Goal: Information Seeking & Learning: Learn about a topic

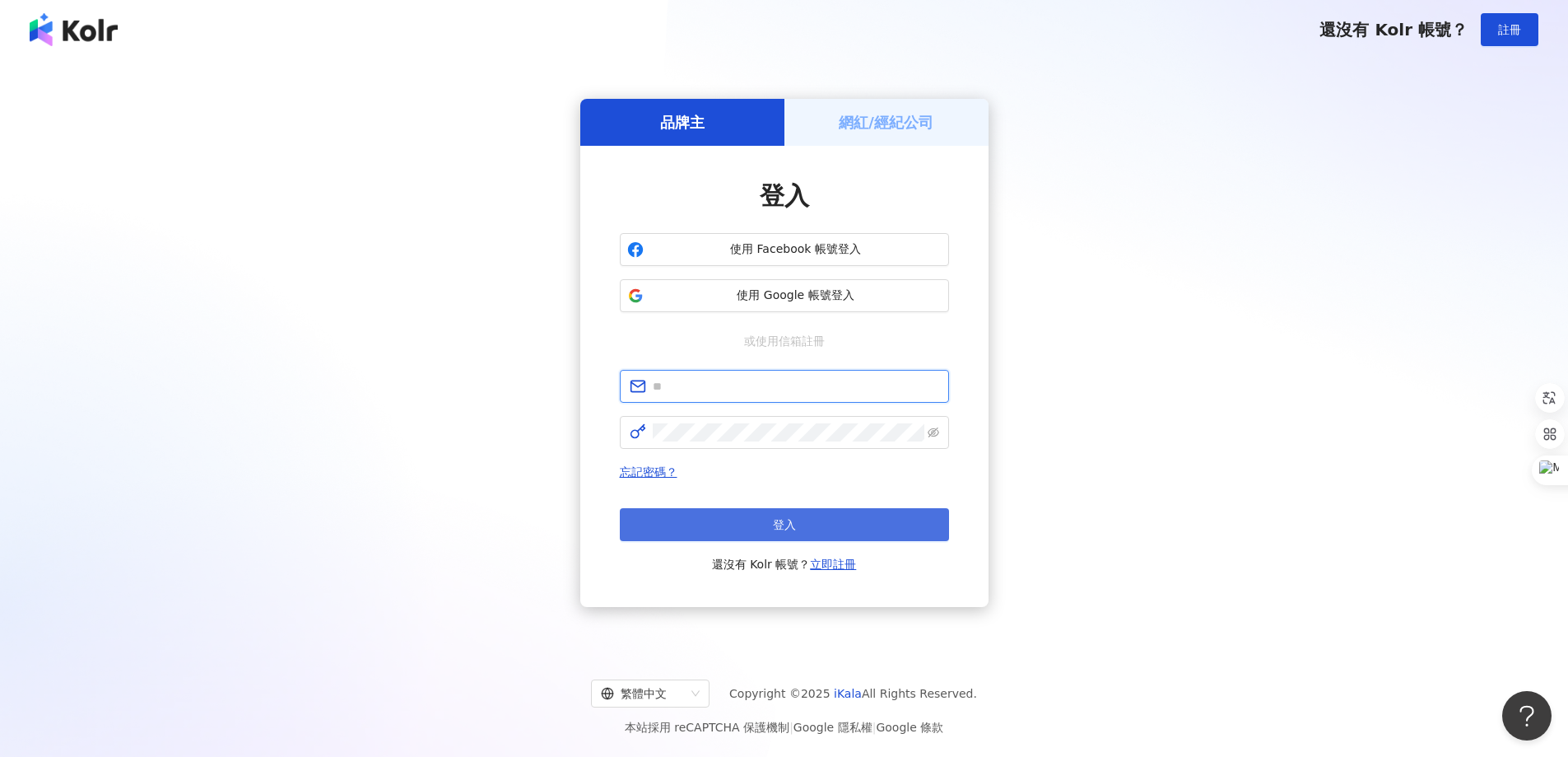
type input "**********"
click at [770, 536] on button "登入" at bounding box center [784, 525] width 329 height 33
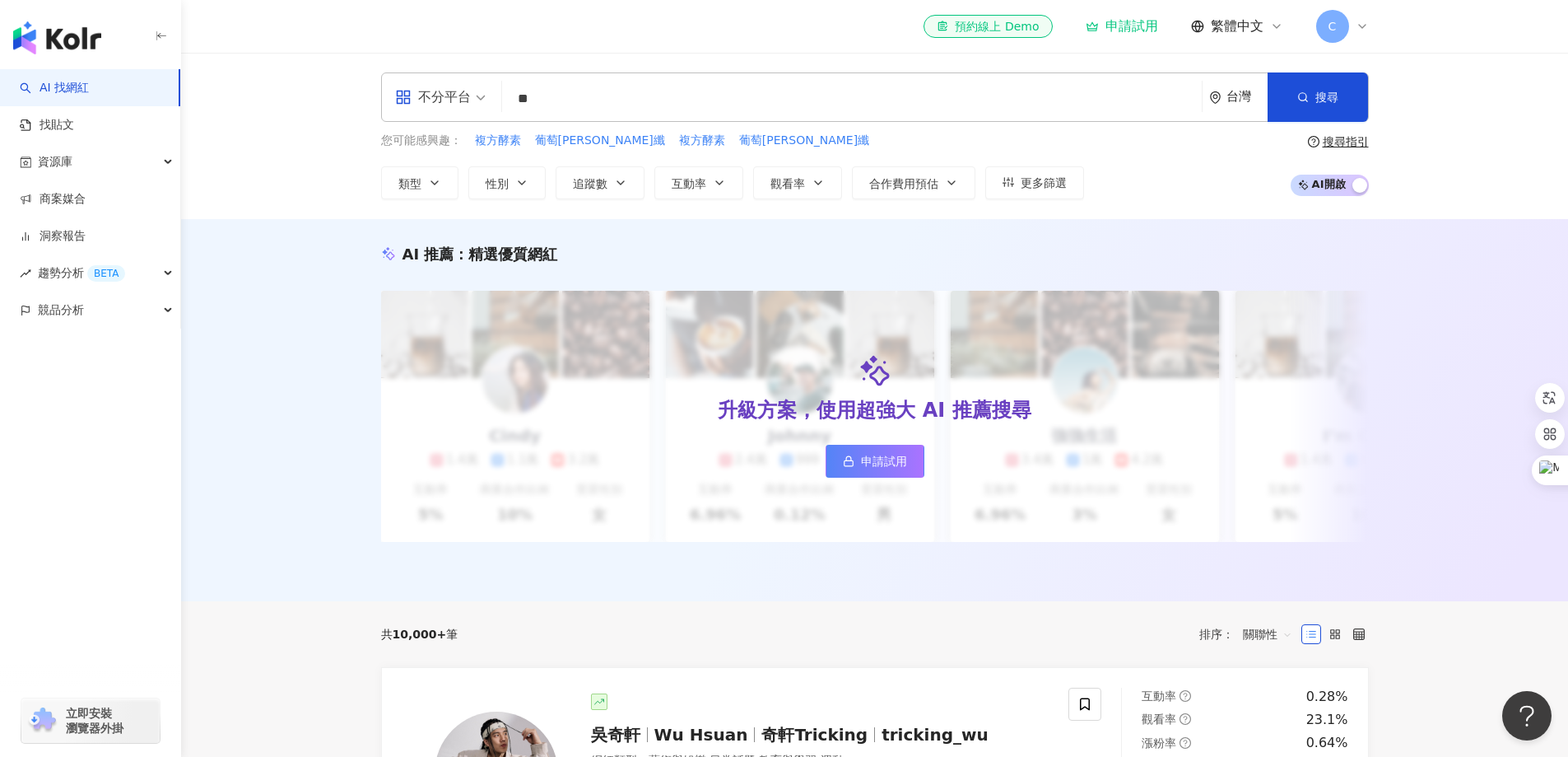
type input "*"
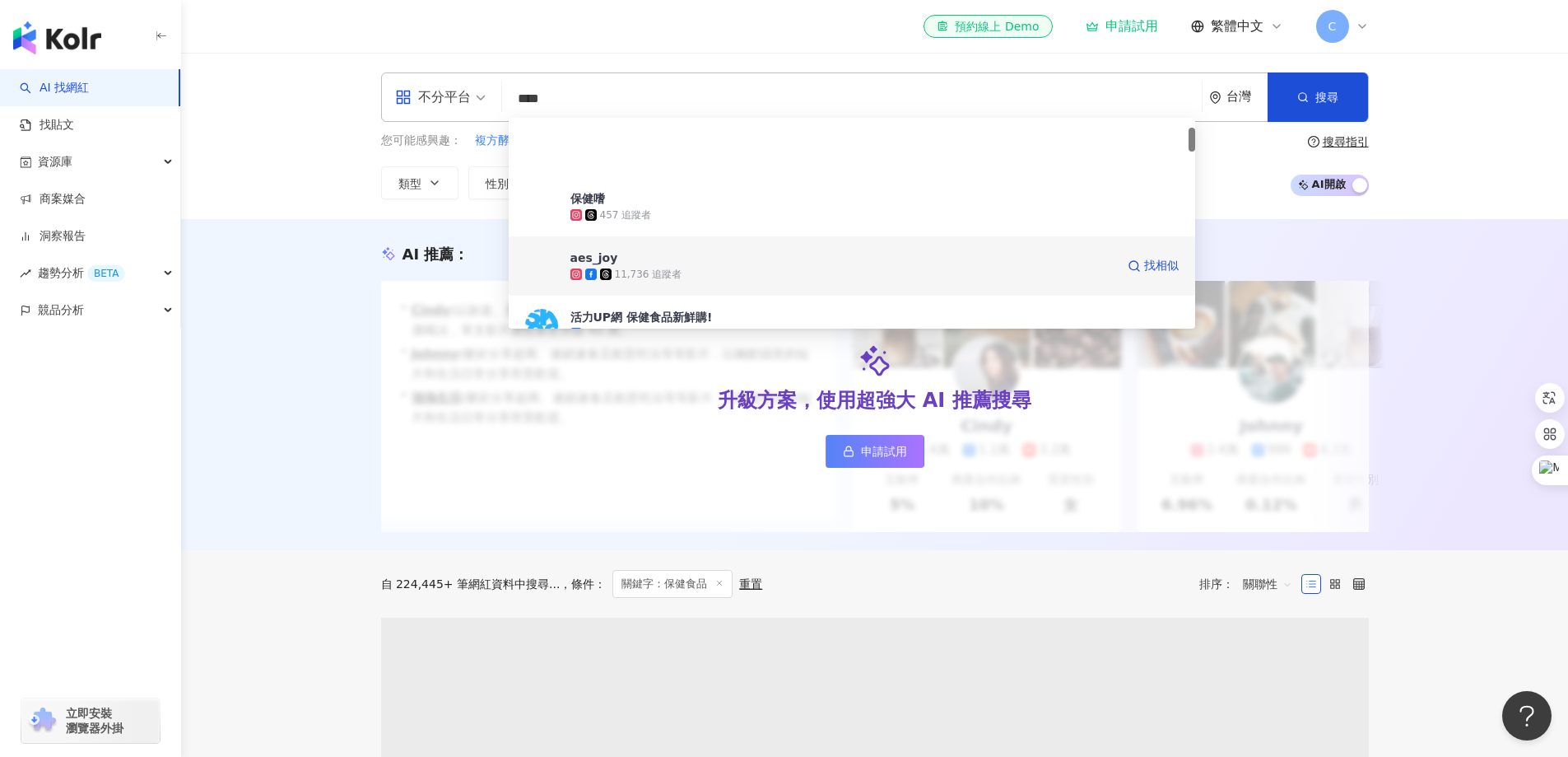
scroll to position [165, 0]
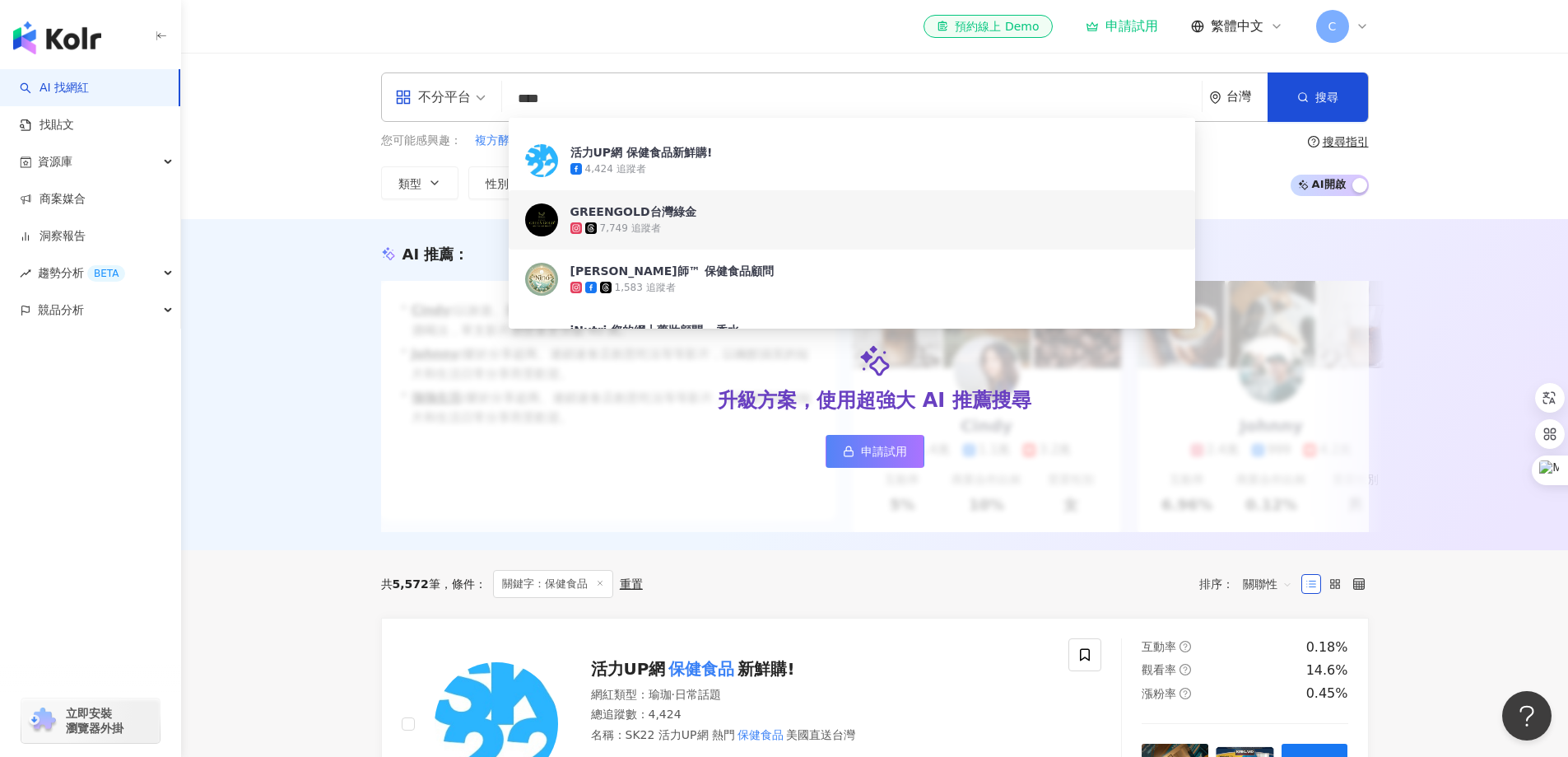
click at [862, 92] on input "****" at bounding box center [852, 99] width 687 height 31
click at [300, 294] on div "AI 推薦 ： 升級方案，使用超強大 AI 推薦搜尋 申請試用 • [PERSON_NAME] : 以旅遊、美食和生活風格的內容而受歡迎，最近發布了超商隱藏調…" at bounding box center [874, 384] width 1387 height 331
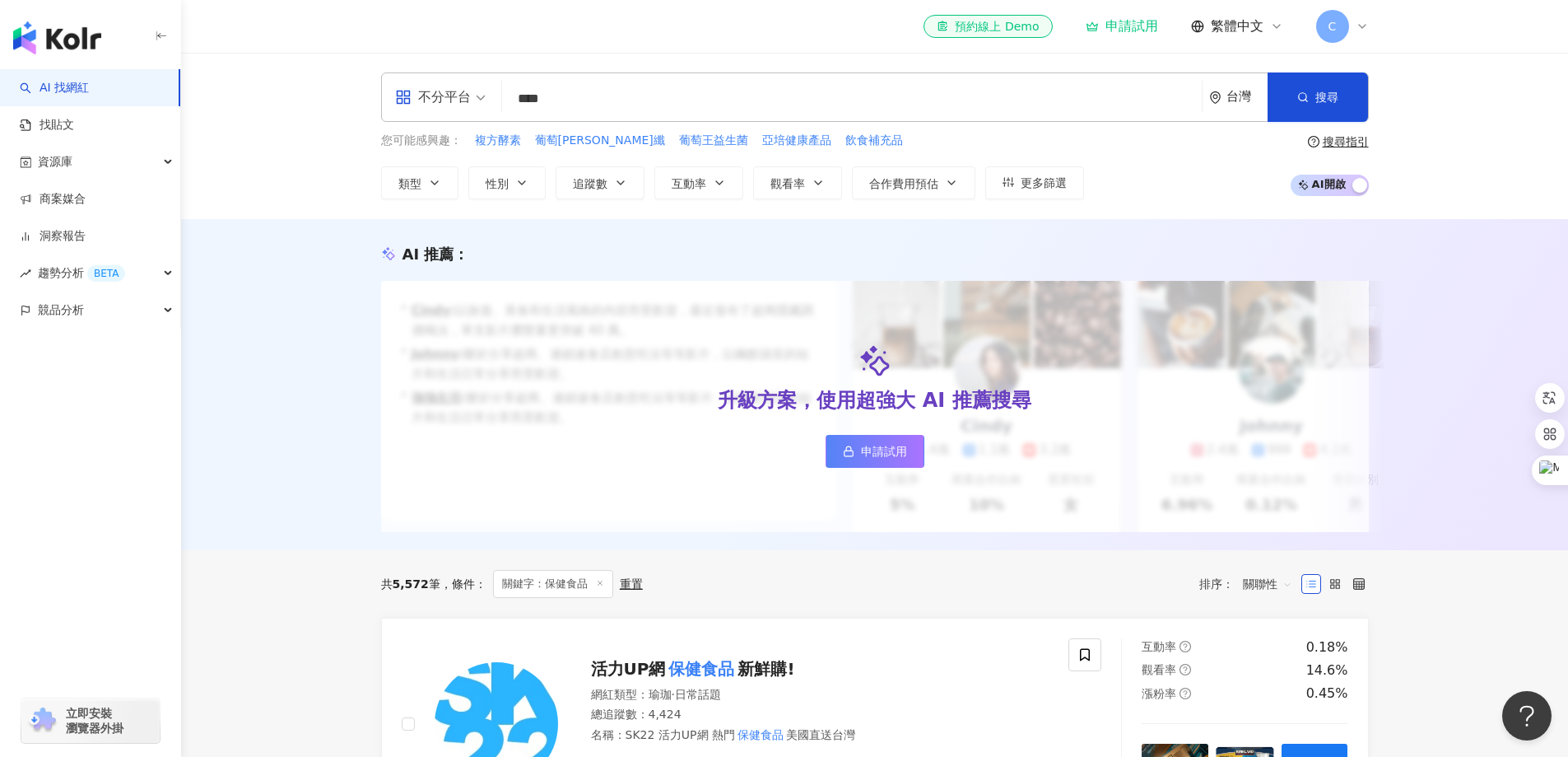
click at [576, 97] on input "****" at bounding box center [852, 99] width 687 height 31
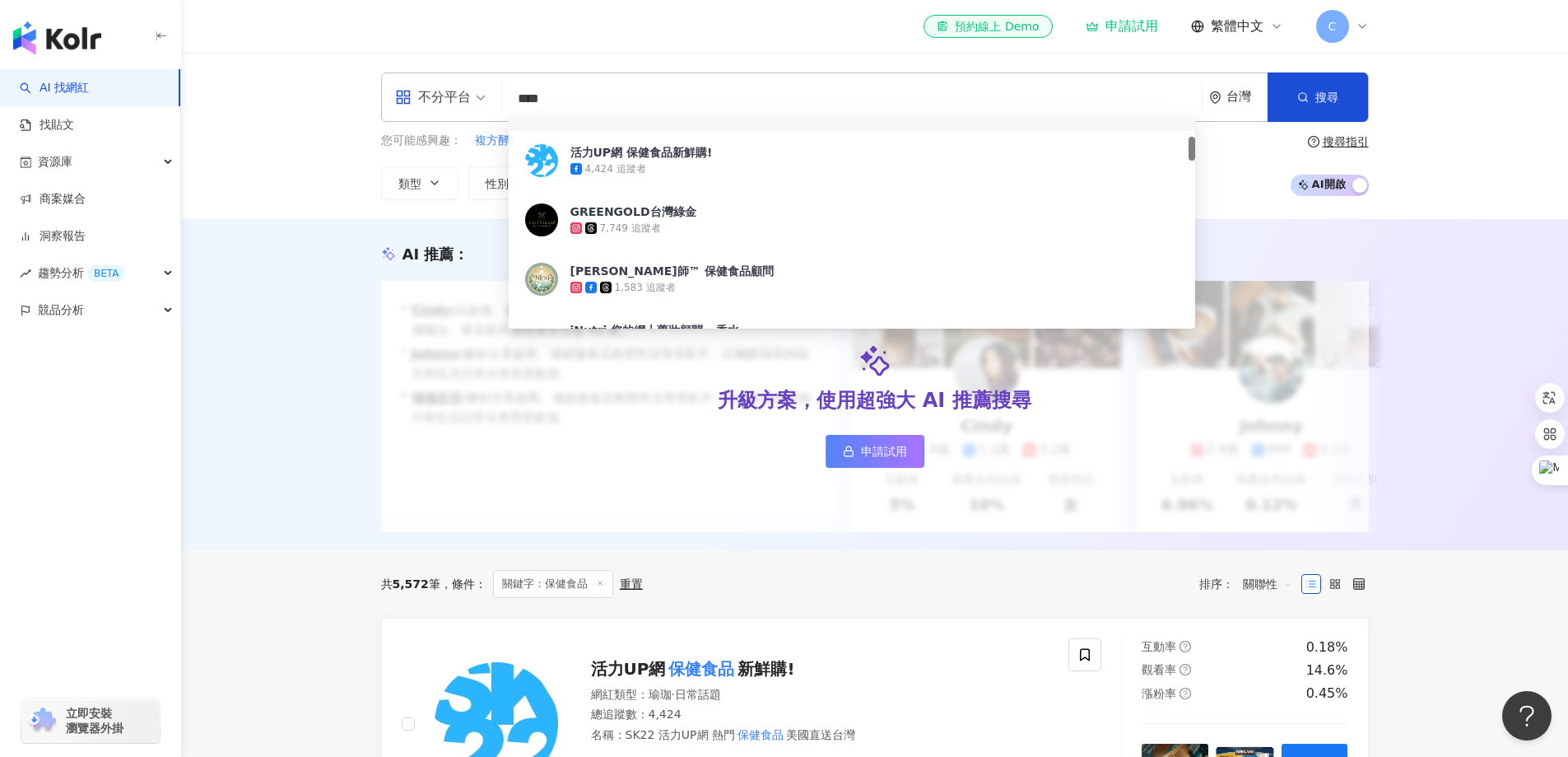
click at [1218, 106] on div "台灣" at bounding box center [1238, 97] width 58 height 48
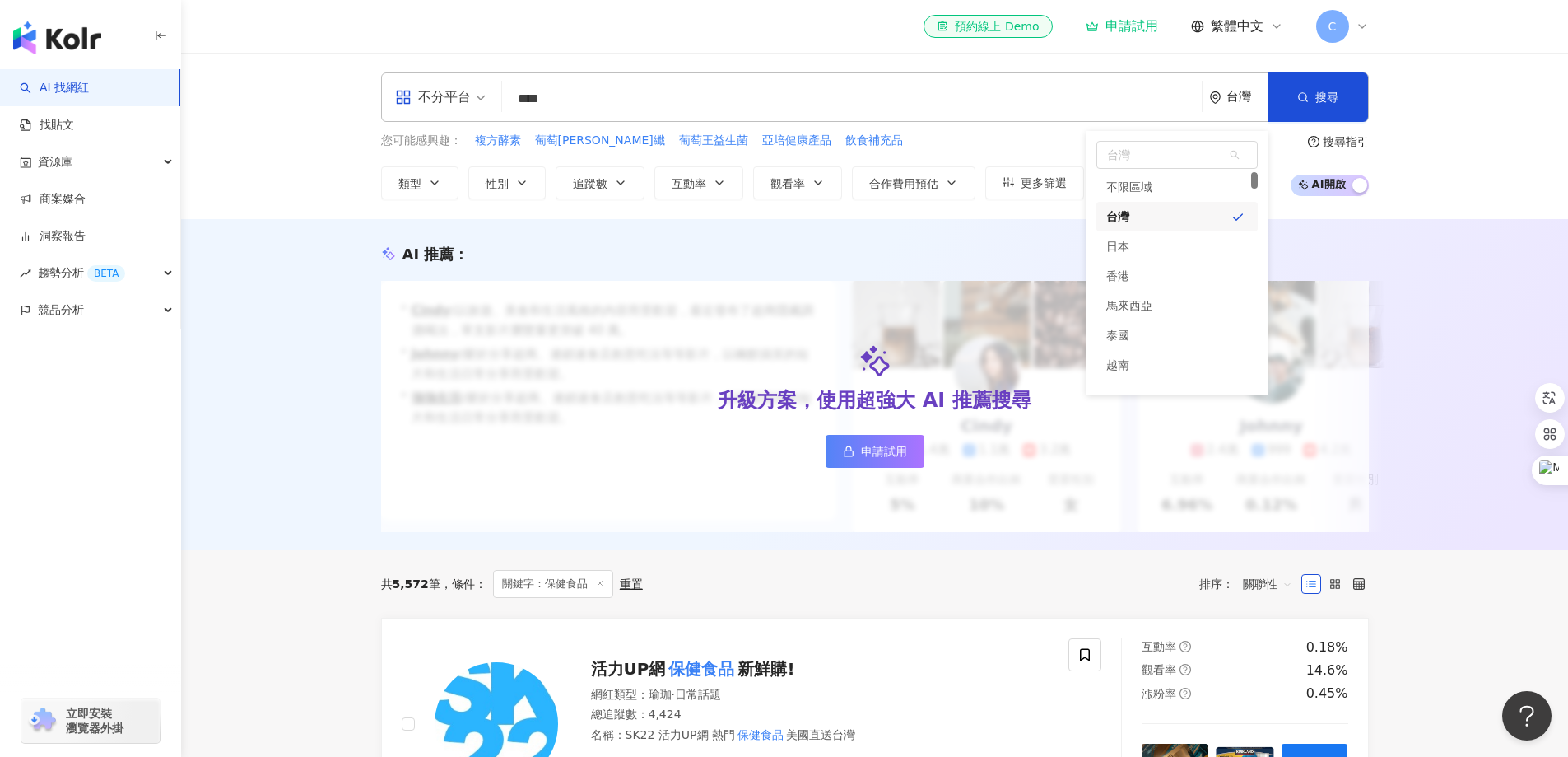
click at [839, 106] on input "****" at bounding box center [852, 99] width 687 height 31
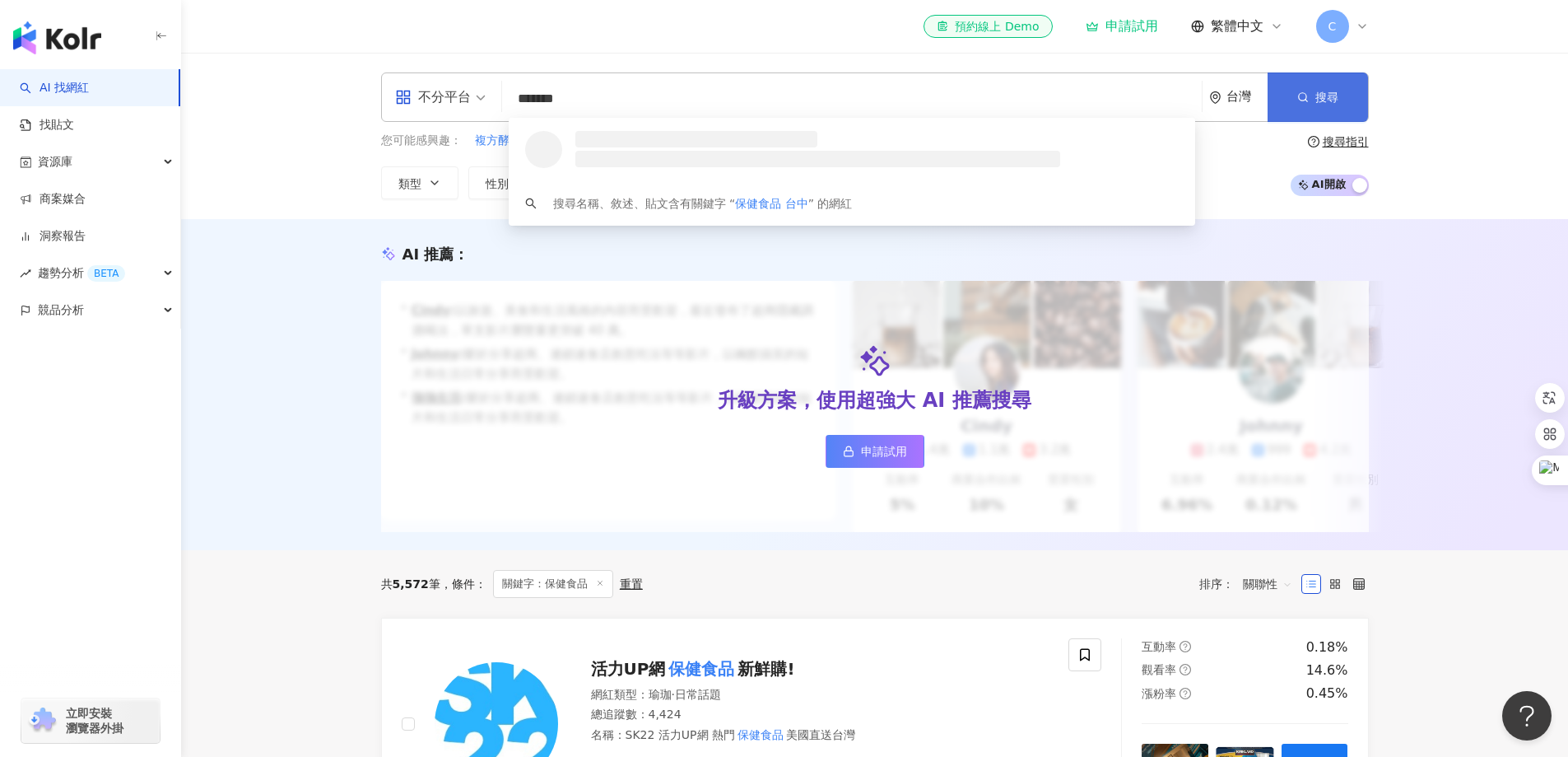
scroll to position [0, 0]
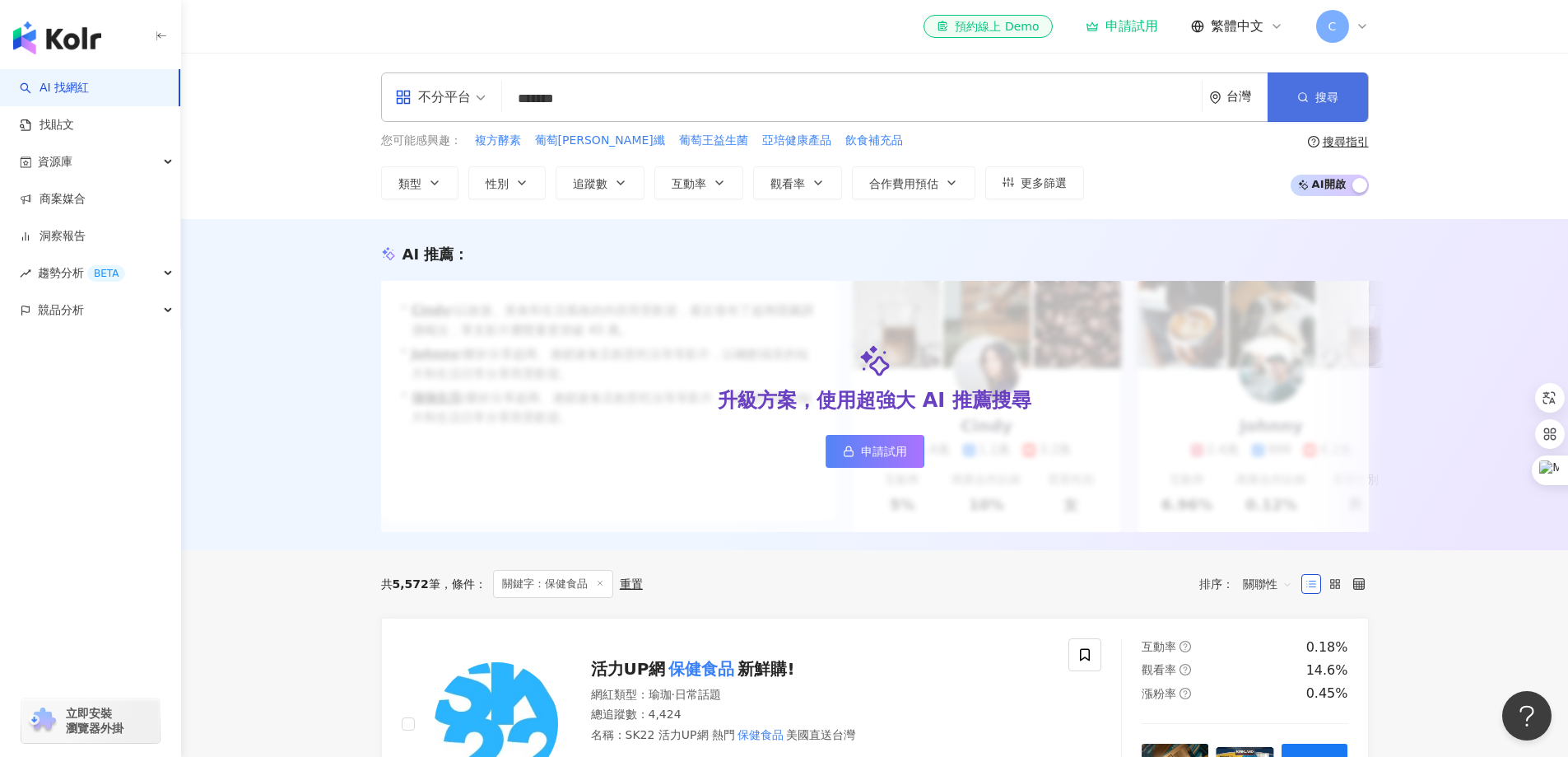
click at [1358, 100] on button "搜尋" at bounding box center [1318, 97] width 100 height 49
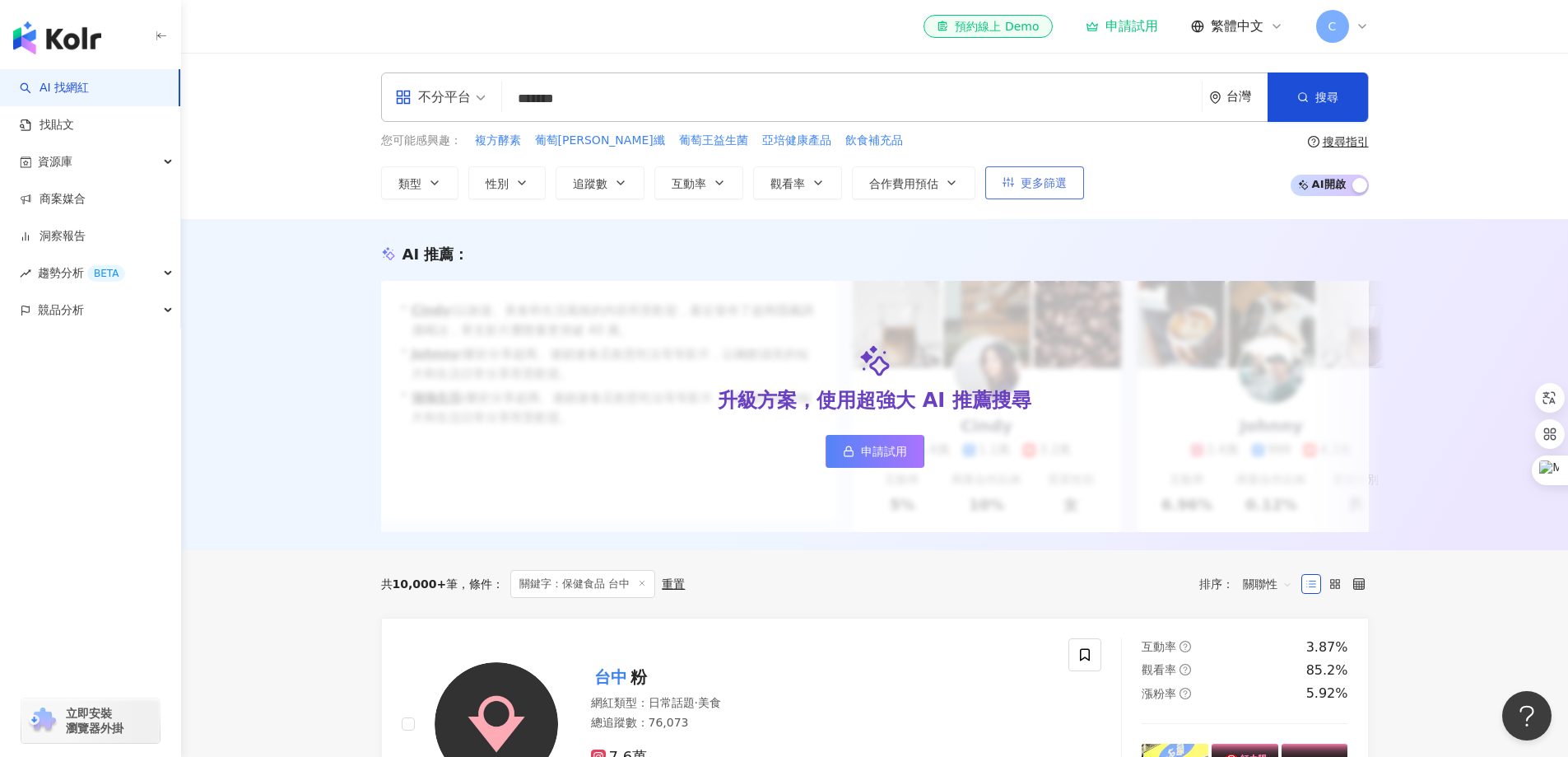
click at [1031, 180] on span "更多篩選" at bounding box center [1044, 183] width 46 height 13
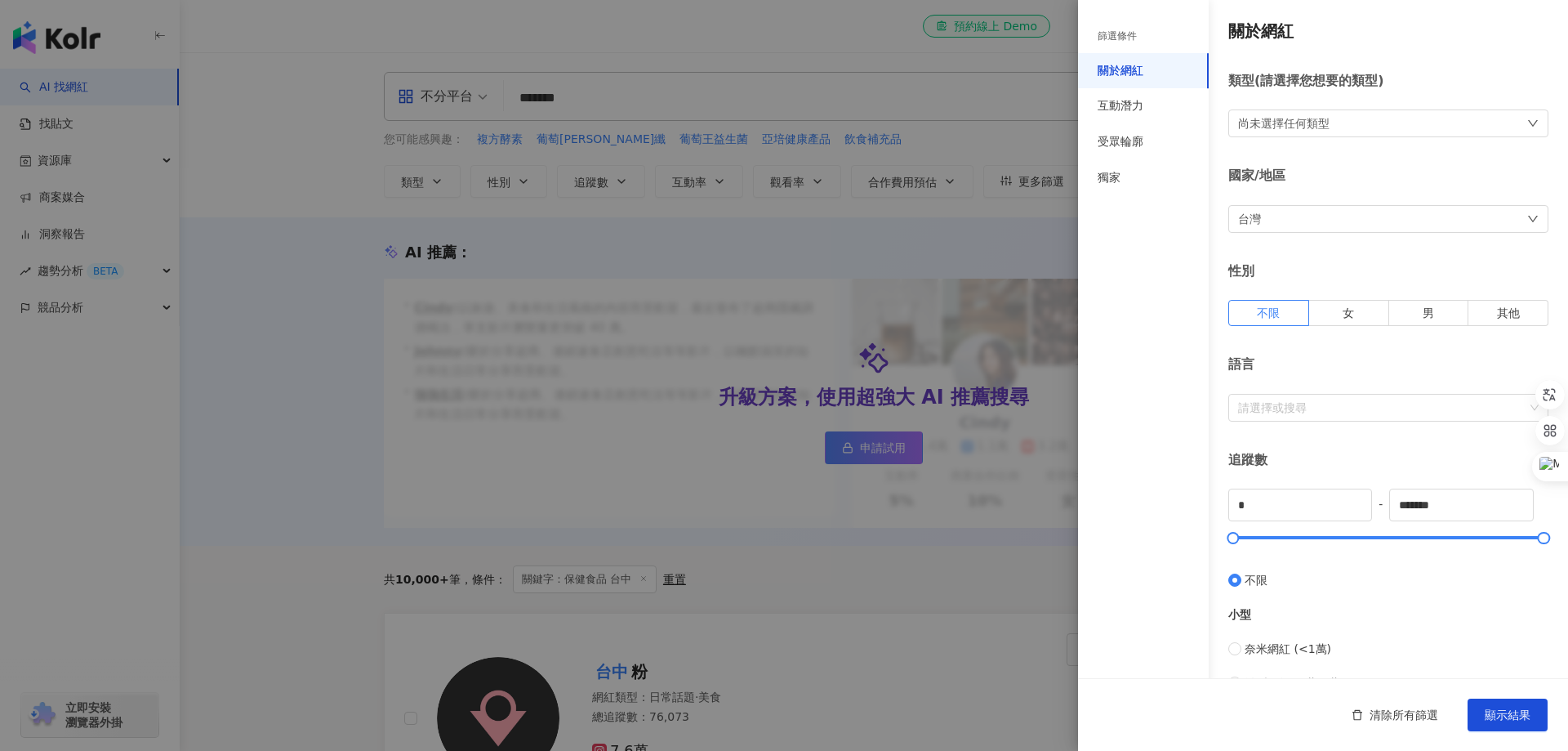
click at [1320, 124] on div "尚未選擇任何類型" at bounding box center [1283, 124] width 92 height 18
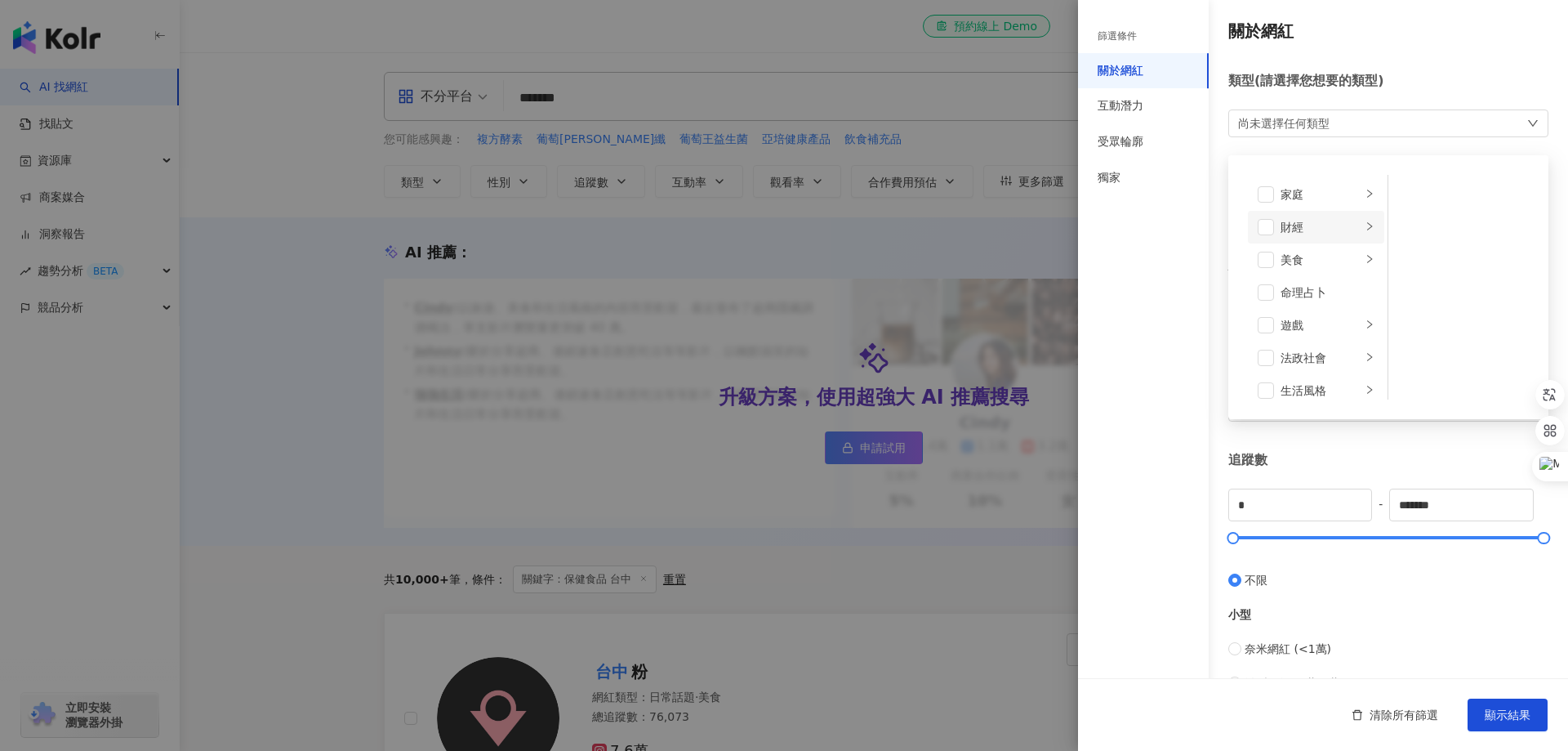
scroll to position [245, 0]
click at [1332, 380] on div "醫療與健康" at bounding box center [1321, 374] width 81 height 18
click at [1447, 258] on div "營養與保健" at bounding box center [1471, 260] width 95 height 18
click at [1183, 319] on div "篩選條件 關於網紅 互動潛力 受眾輪廓 獨家" at bounding box center [1143, 385] width 131 height 731
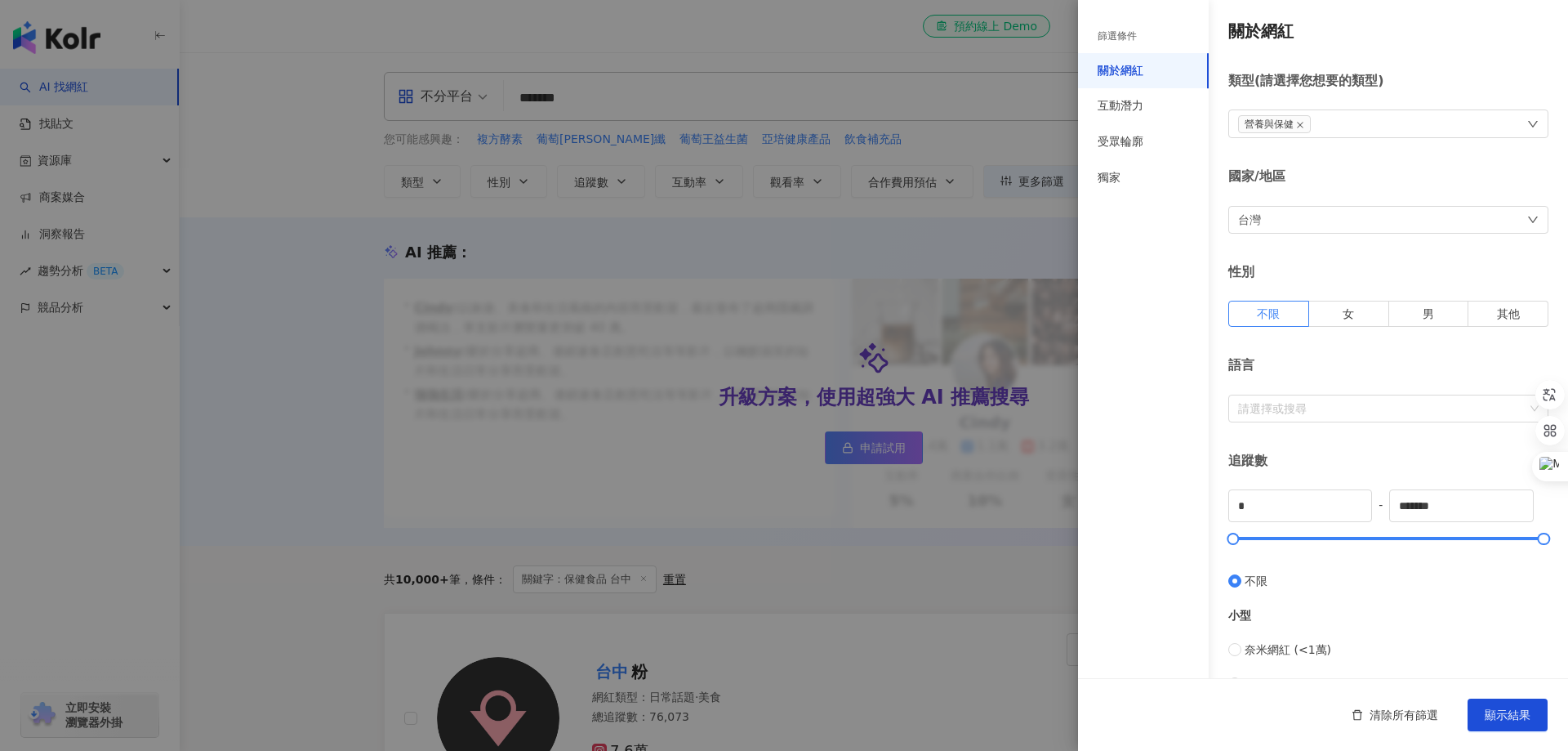
click at [1357, 127] on div "營養與保健" at bounding box center [1388, 124] width 320 height 28
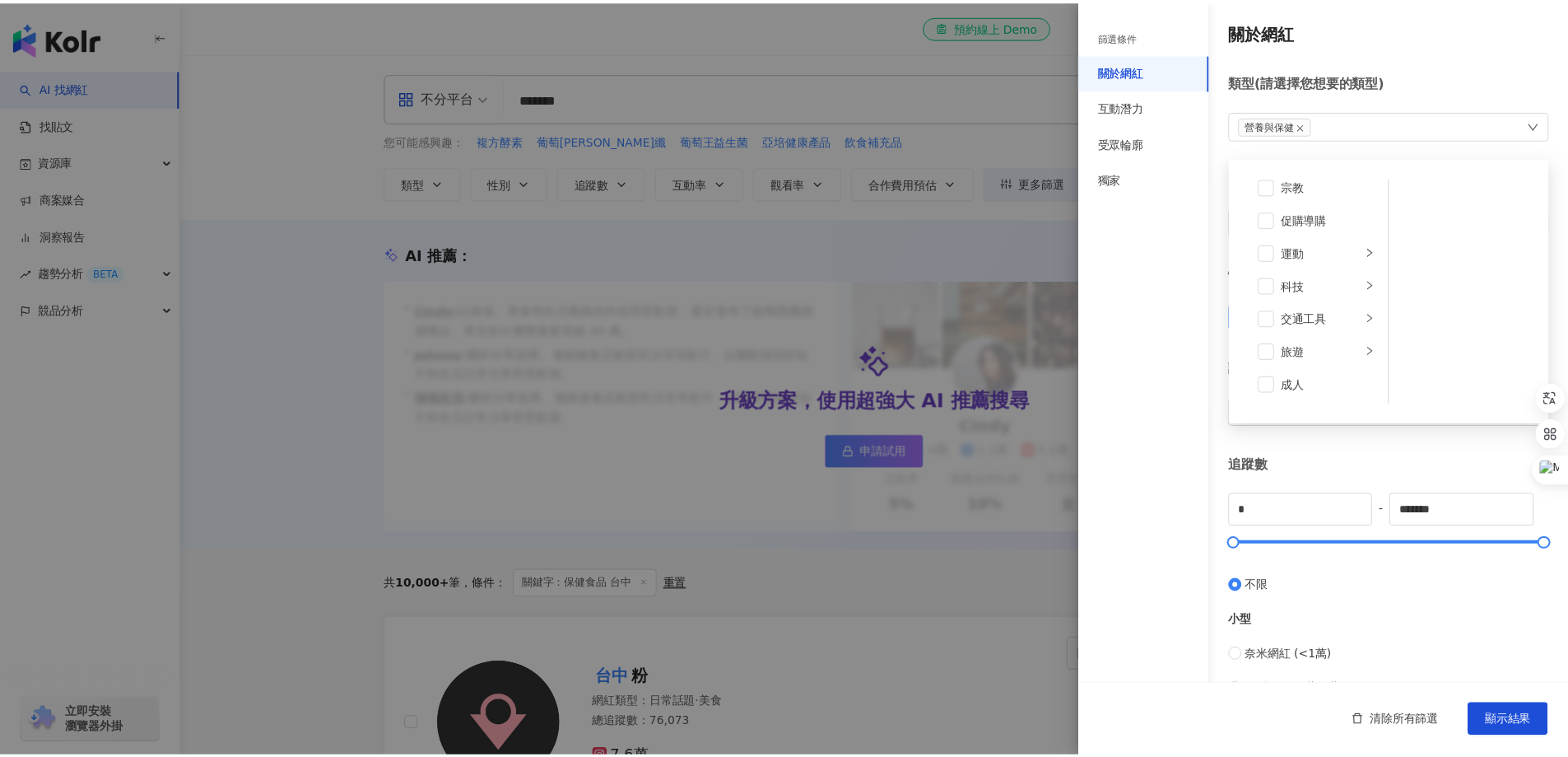
scroll to position [86, 0]
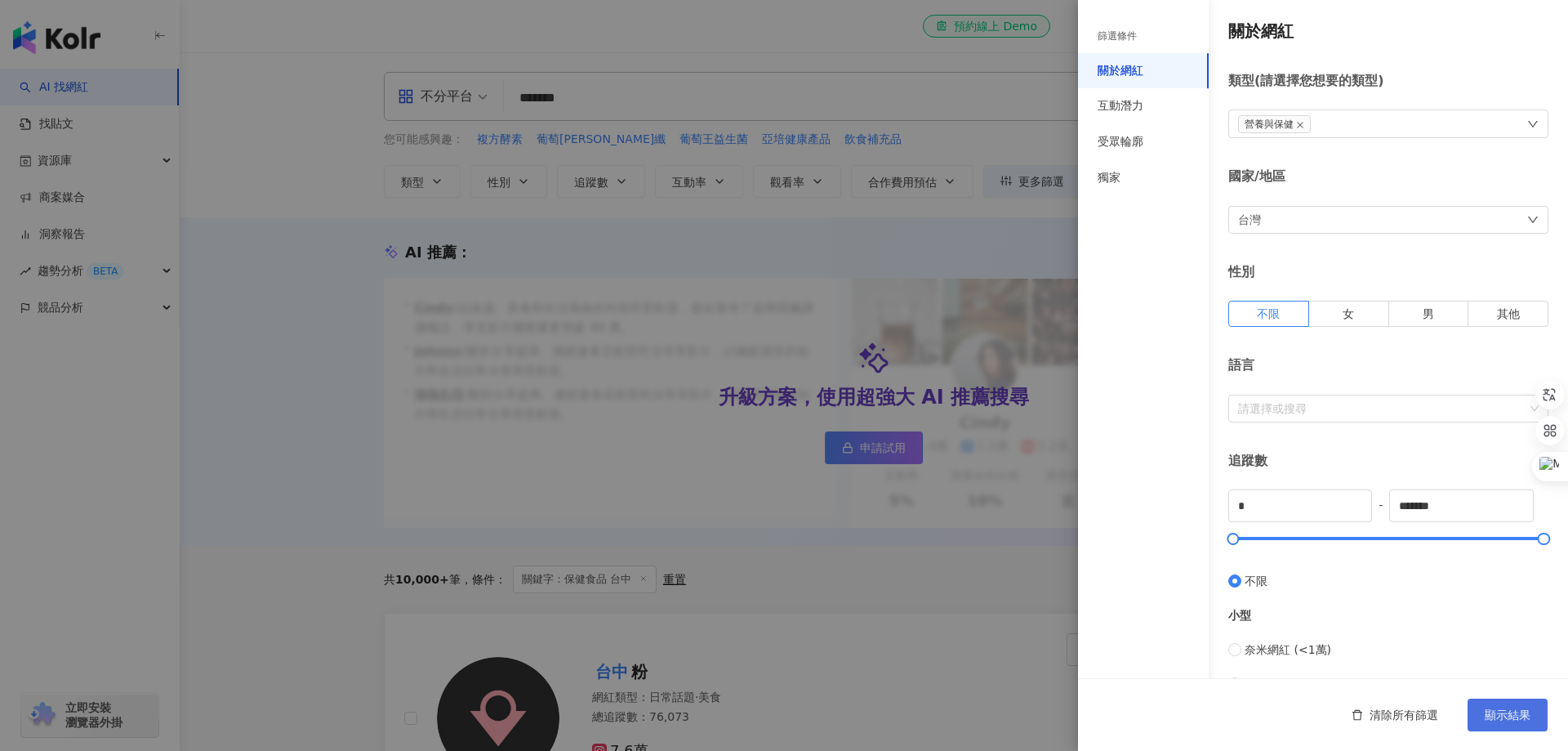
click at [1517, 705] on button "顯示結果" at bounding box center [1508, 715] width 80 height 33
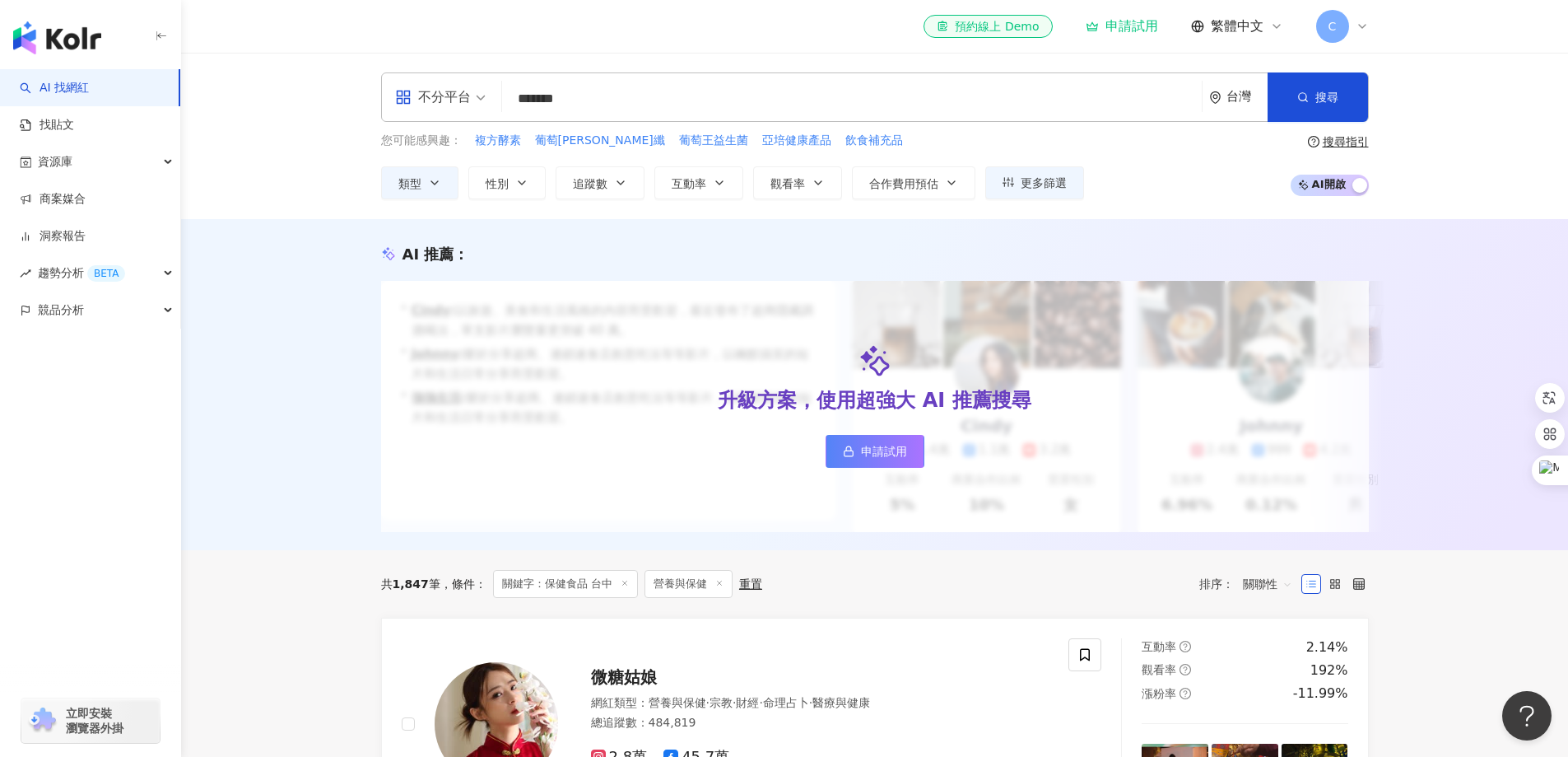
click at [573, 91] on input "*******" at bounding box center [852, 99] width 687 height 31
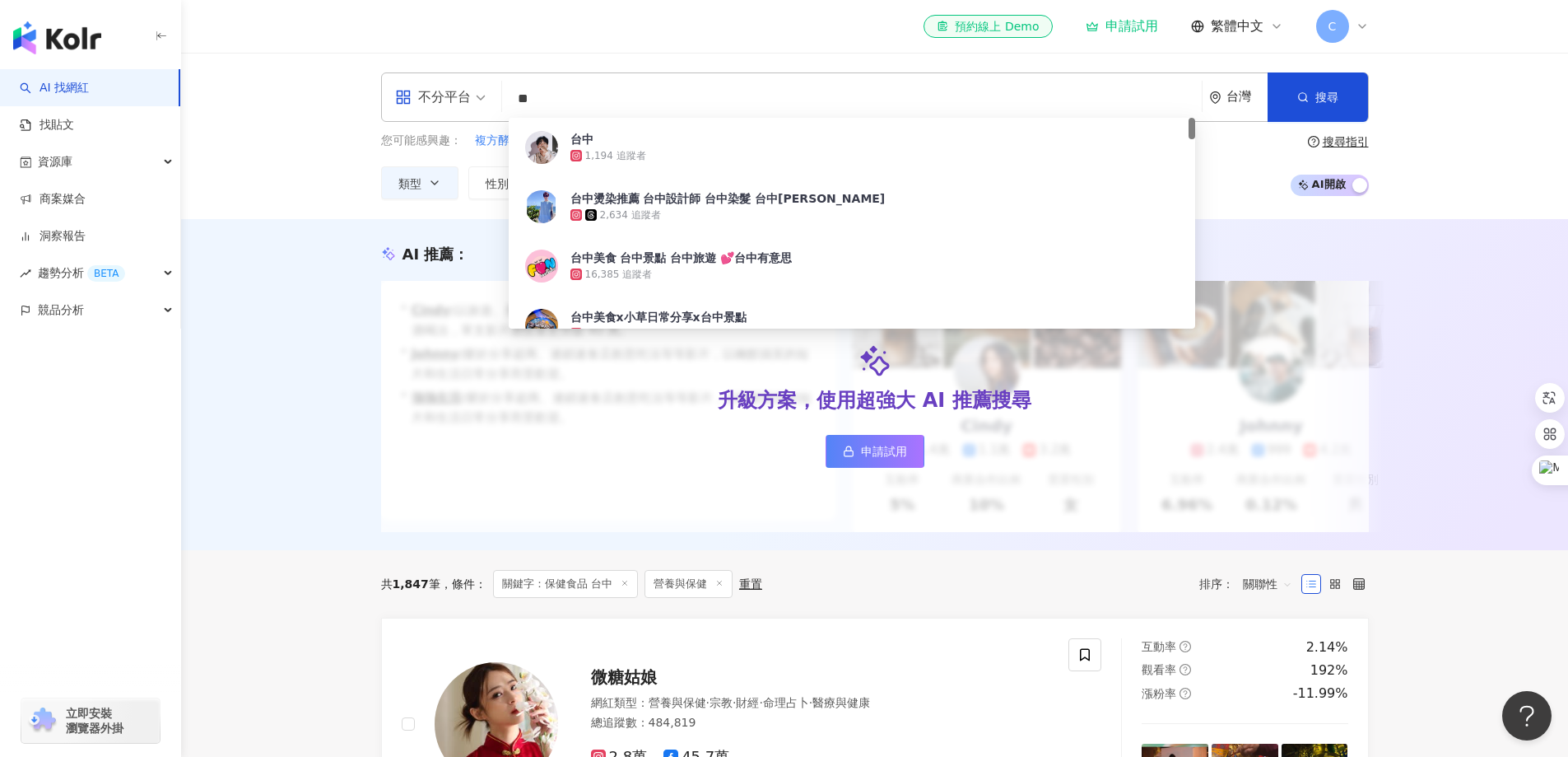
type input "**"
click at [1272, 163] on div "您可能感興趣： 複方酵素 葡萄[PERSON_NAME]纖 葡萄王益生菌 亞培健康產品 飲食補充品 類型 性別 追蹤數 互動率 觀看率 合作費用預估 更多篩選…" at bounding box center [875, 165] width 988 height 67
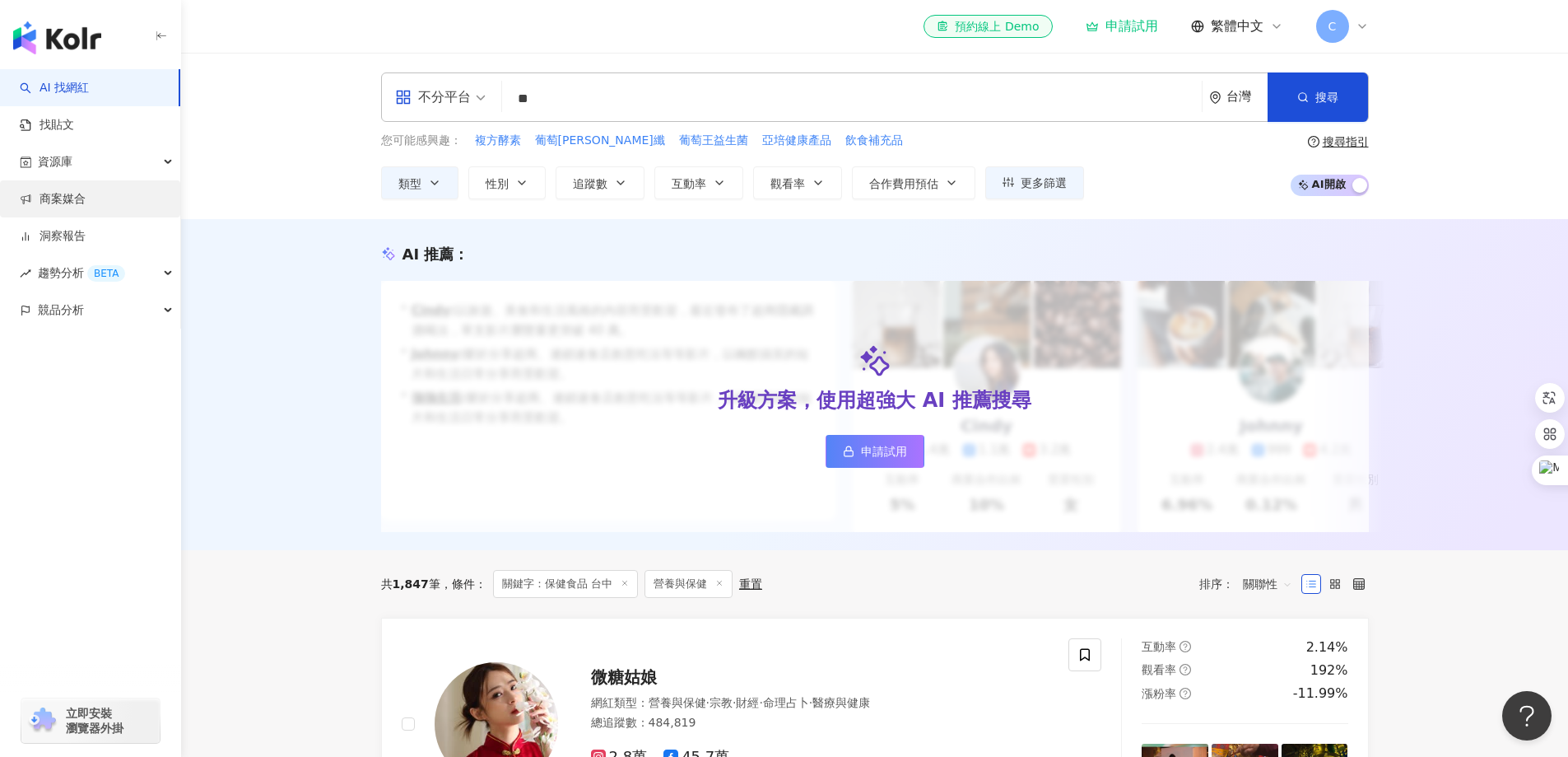
click at [85, 206] on link "商案媒合" at bounding box center [52, 199] width 65 height 16
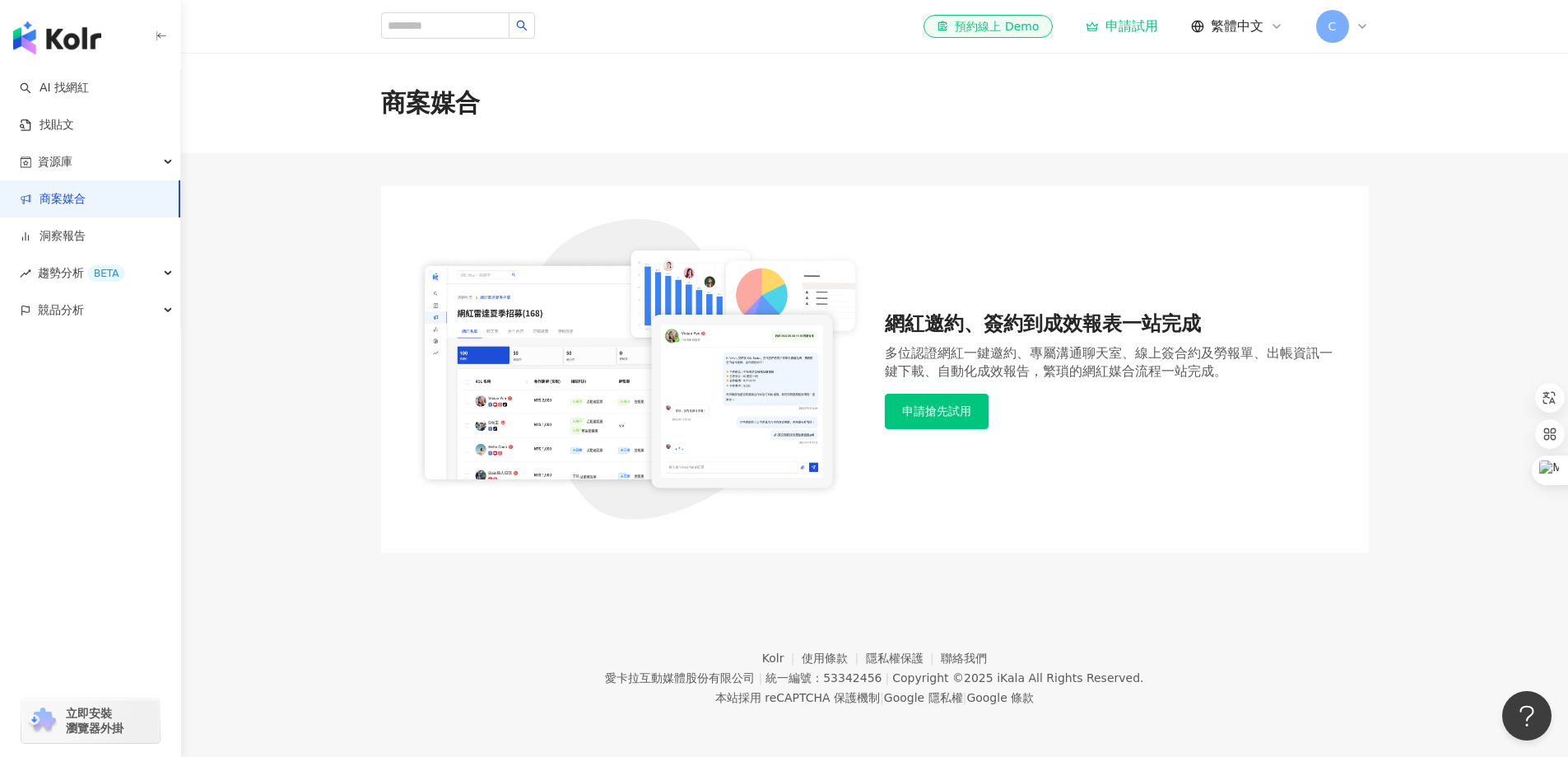
click at [75, 191] on link "商案媒合" at bounding box center [52, 199] width 65 height 16
click at [68, 169] on span "資源庫" at bounding box center [55, 161] width 35 height 37
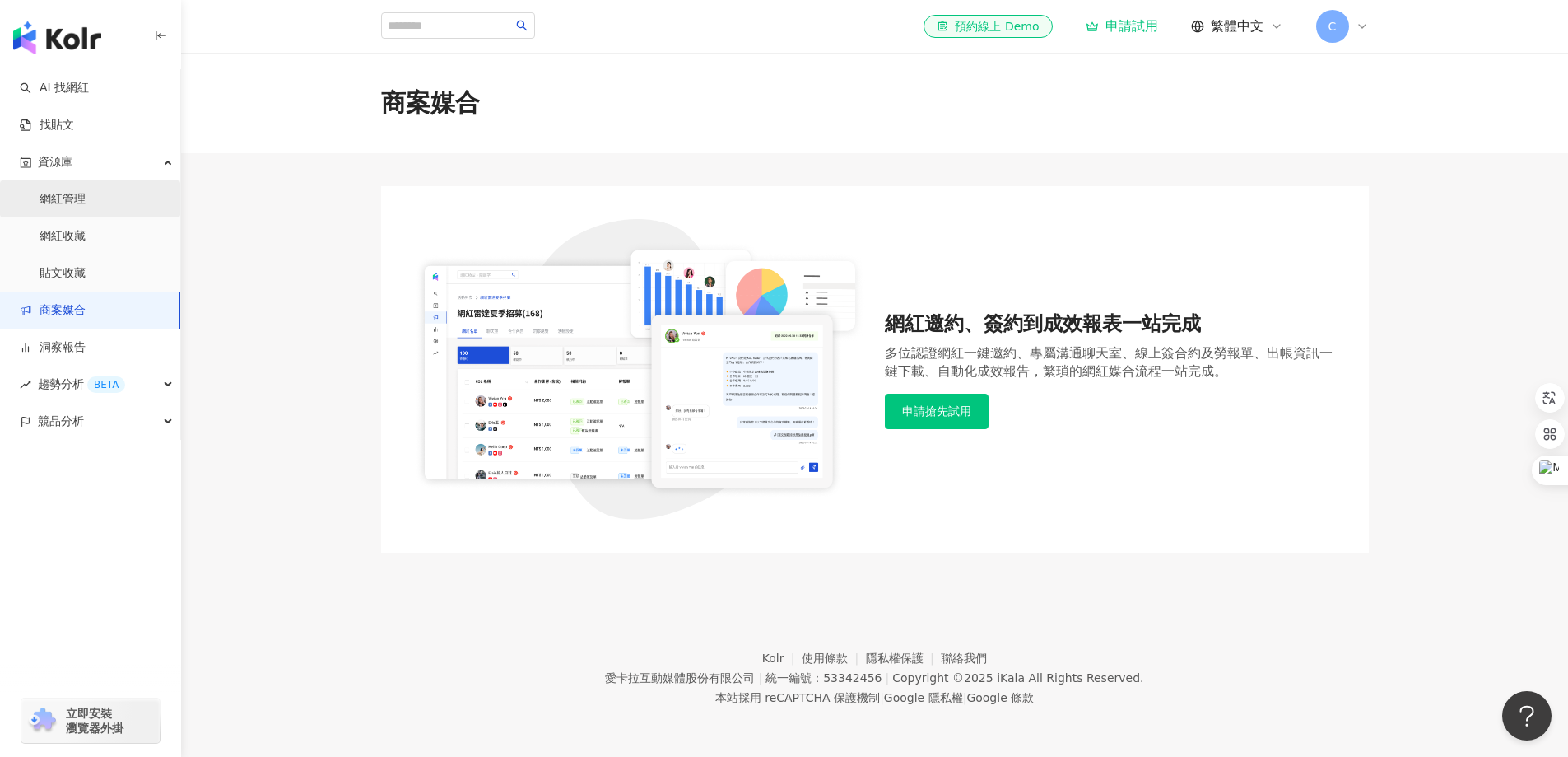
click at [73, 197] on link "網紅管理" at bounding box center [62, 199] width 46 height 16
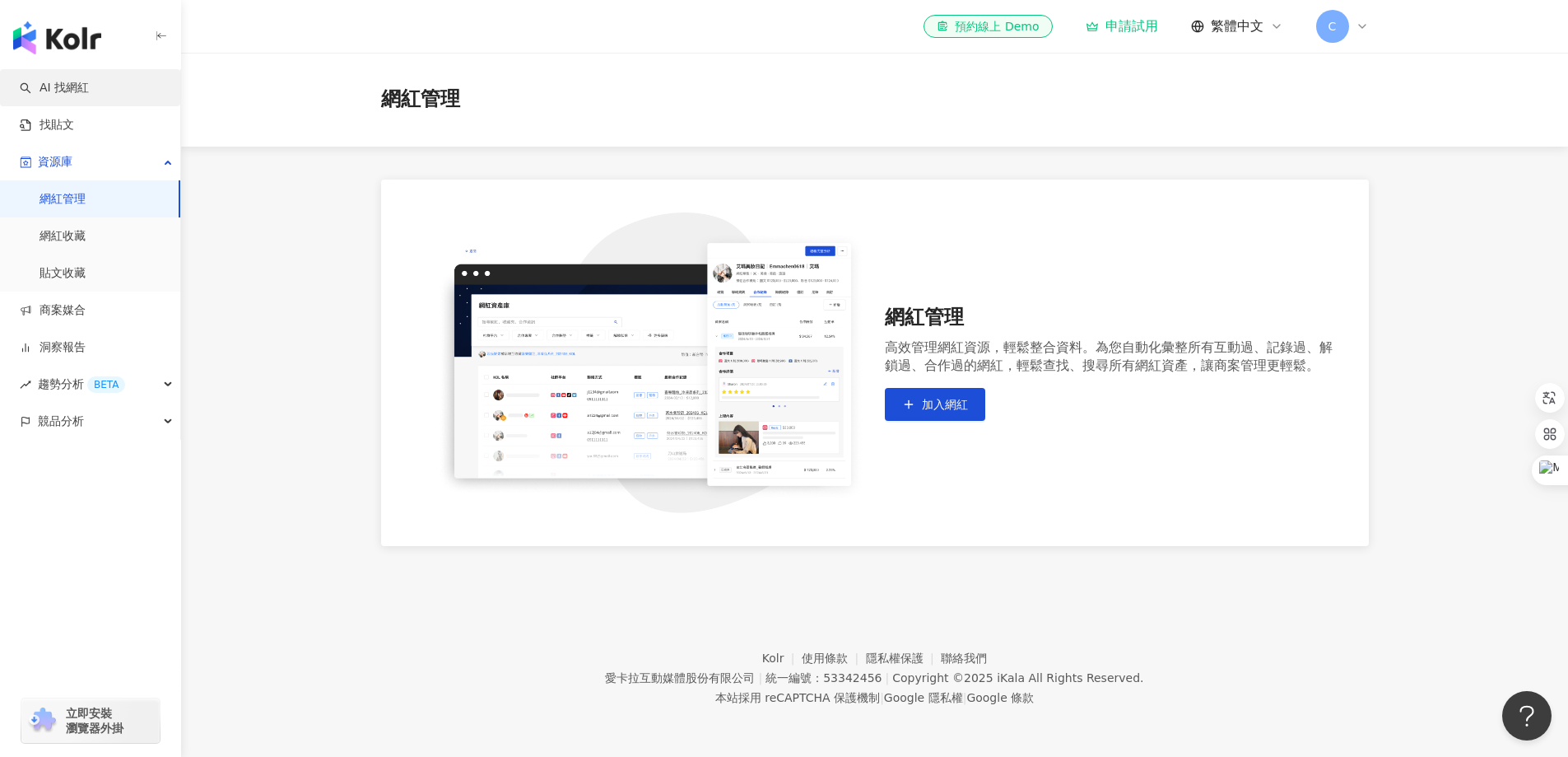
click at [67, 83] on link "AI 找網紅" at bounding box center [54, 88] width 69 height 16
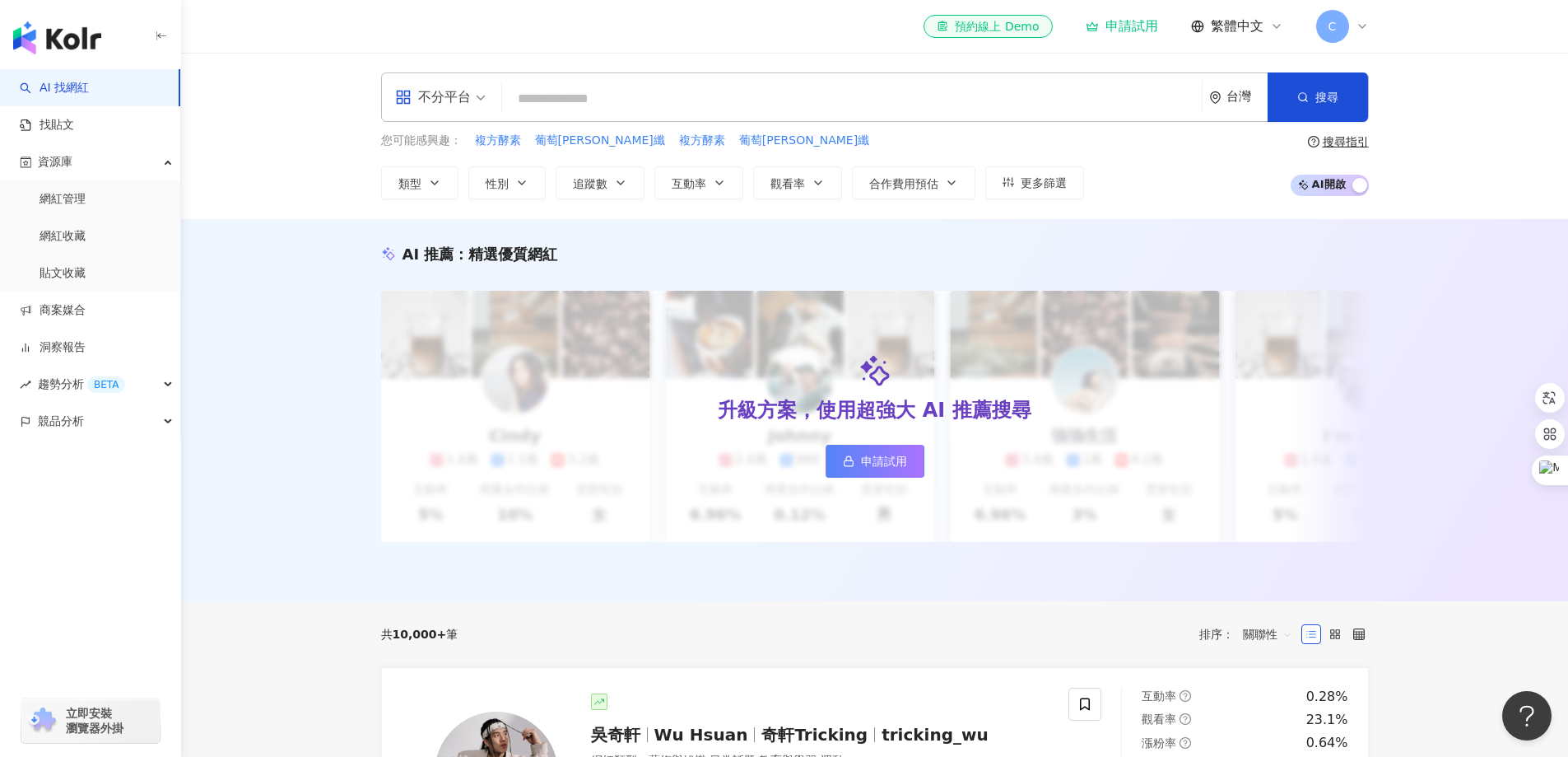
click at [582, 103] on input "search" at bounding box center [852, 99] width 687 height 31
type input "*******"
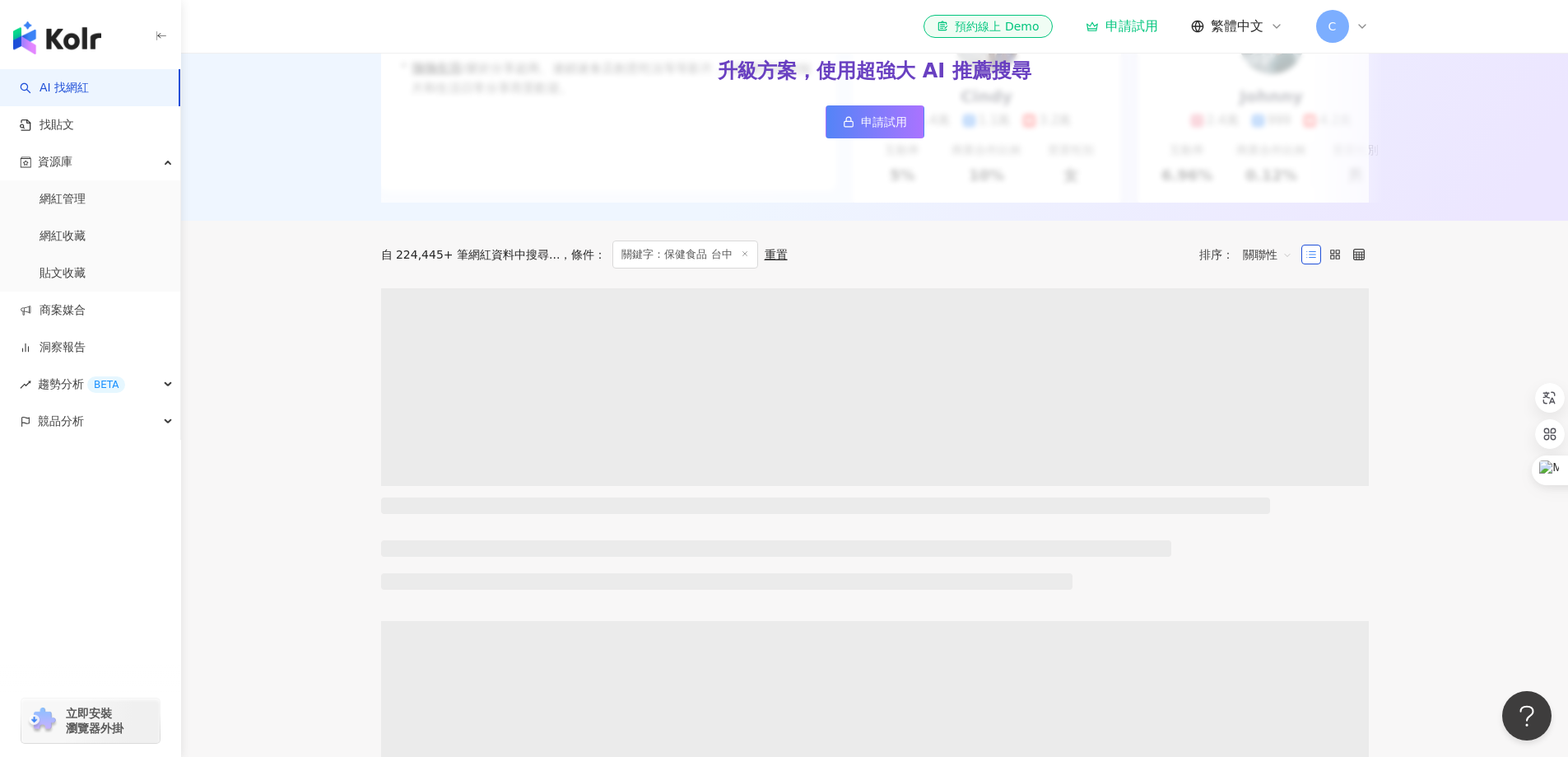
scroll to position [331, 0]
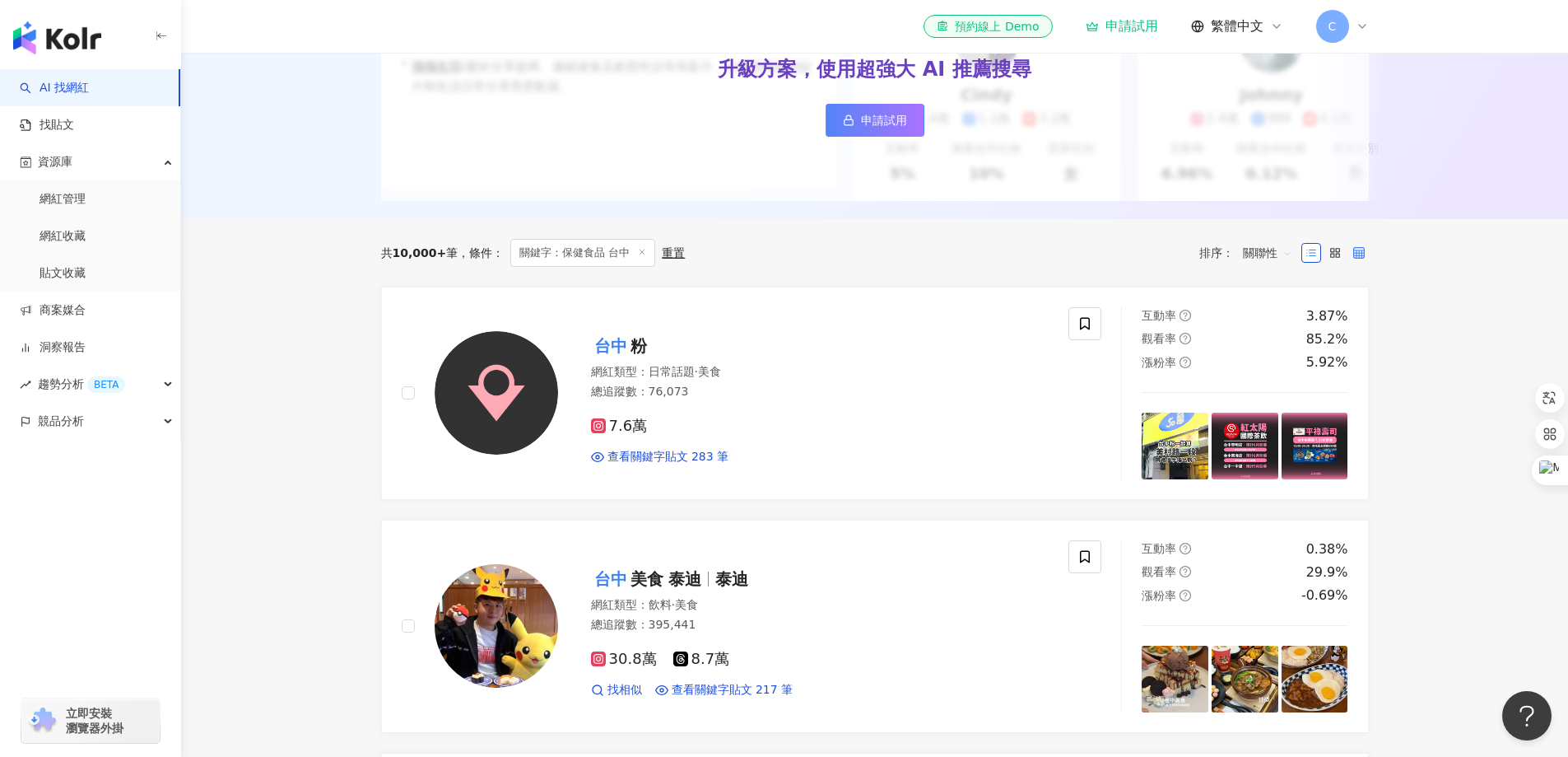
click at [1354, 263] on label at bounding box center [1359, 253] width 20 height 20
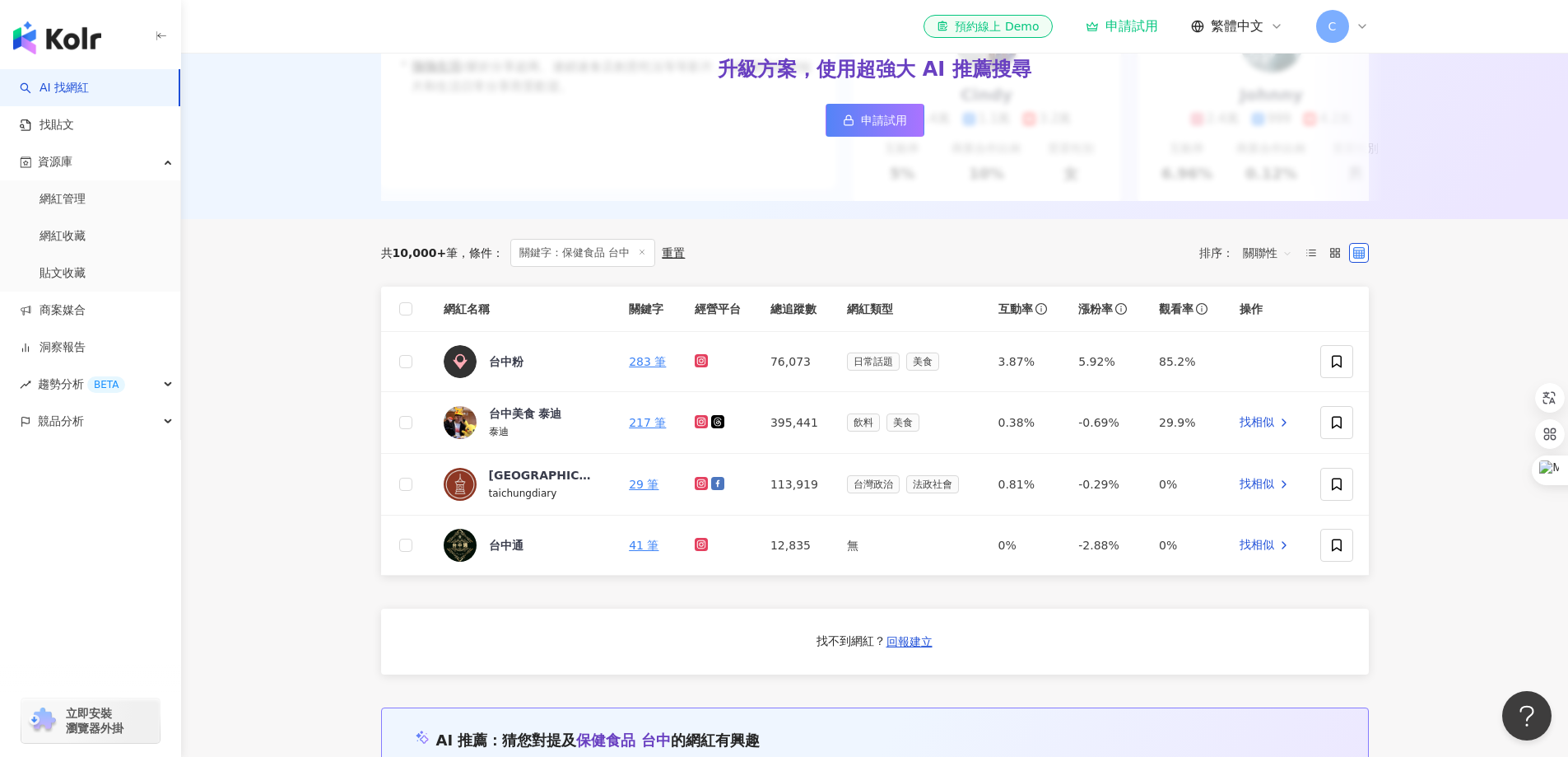
click at [1284, 266] on span "關聯性" at bounding box center [1268, 252] width 49 height 26
click at [612, 263] on span "關鍵字：保健食品 台中" at bounding box center [583, 252] width 145 height 28
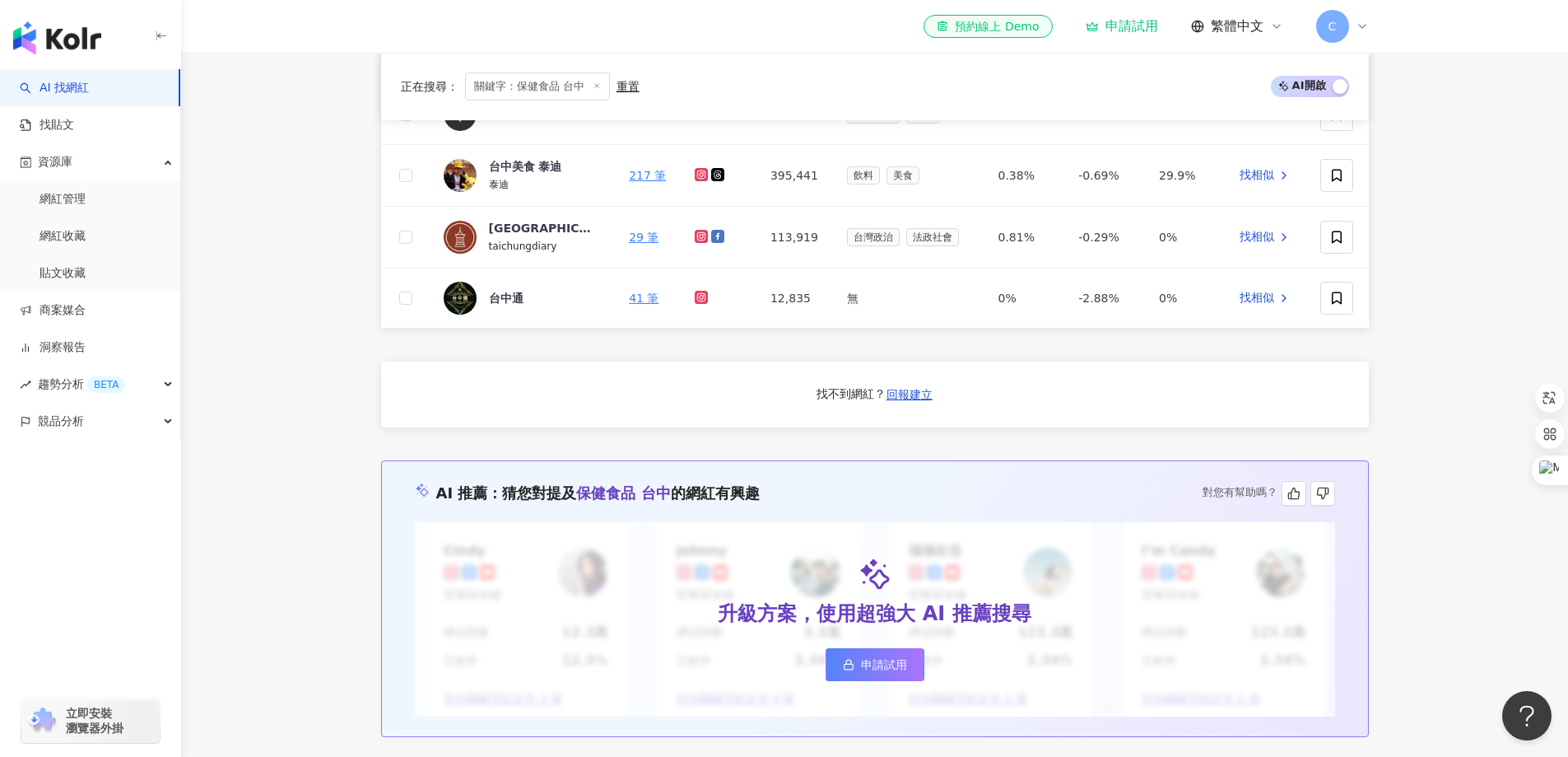
scroll to position [248, 0]
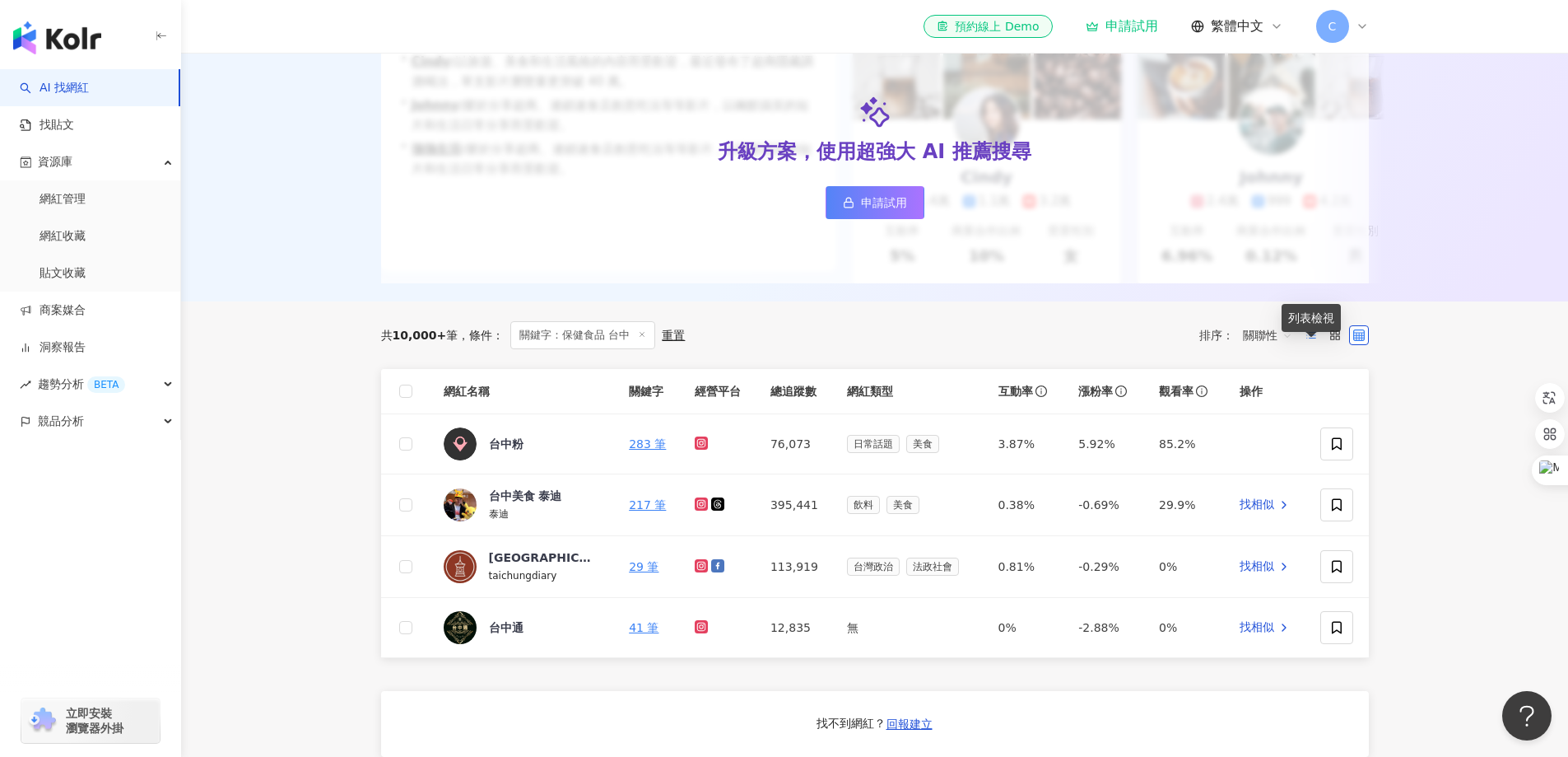
click at [1306, 332] on line at bounding box center [1306, 332] width 0 height 0
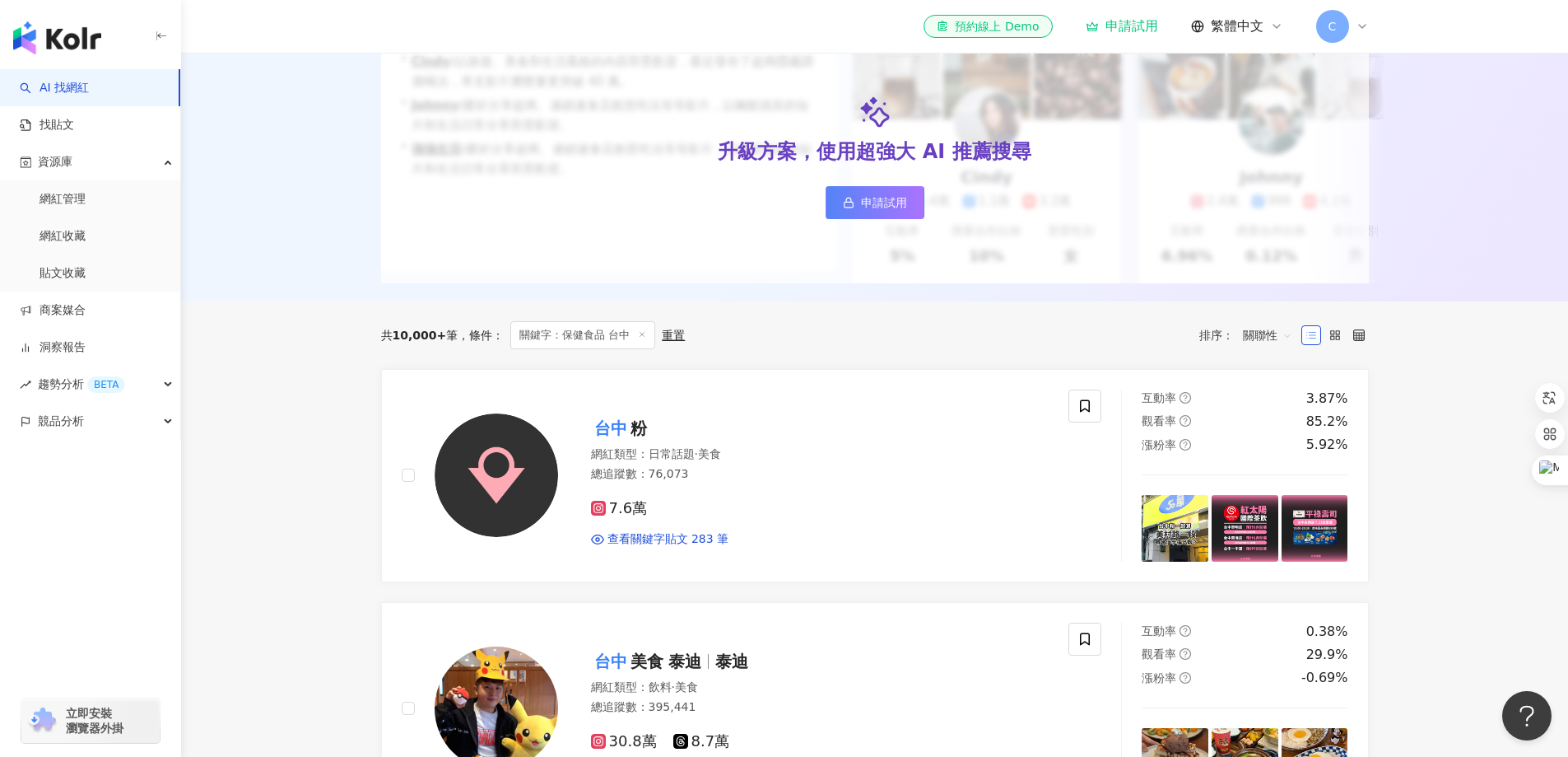
click at [1305, 341] on icon at bounding box center [1311, 335] width 12 height 12
click at [1356, 341] on icon at bounding box center [1359, 335] width 12 height 12
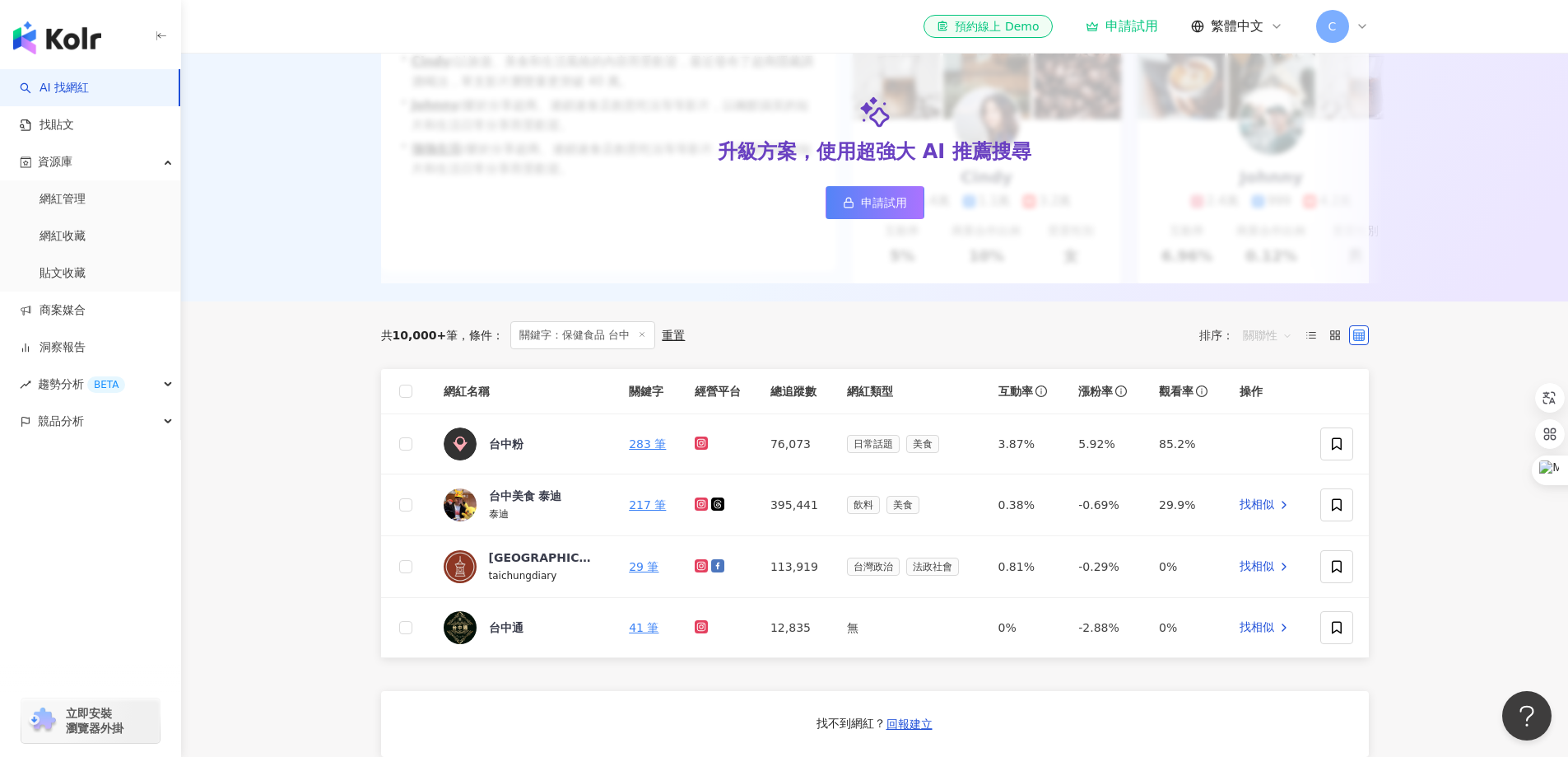
click at [1291, 347] on span "關聯性" at bounding box center [1268, 335] width 49 height 26
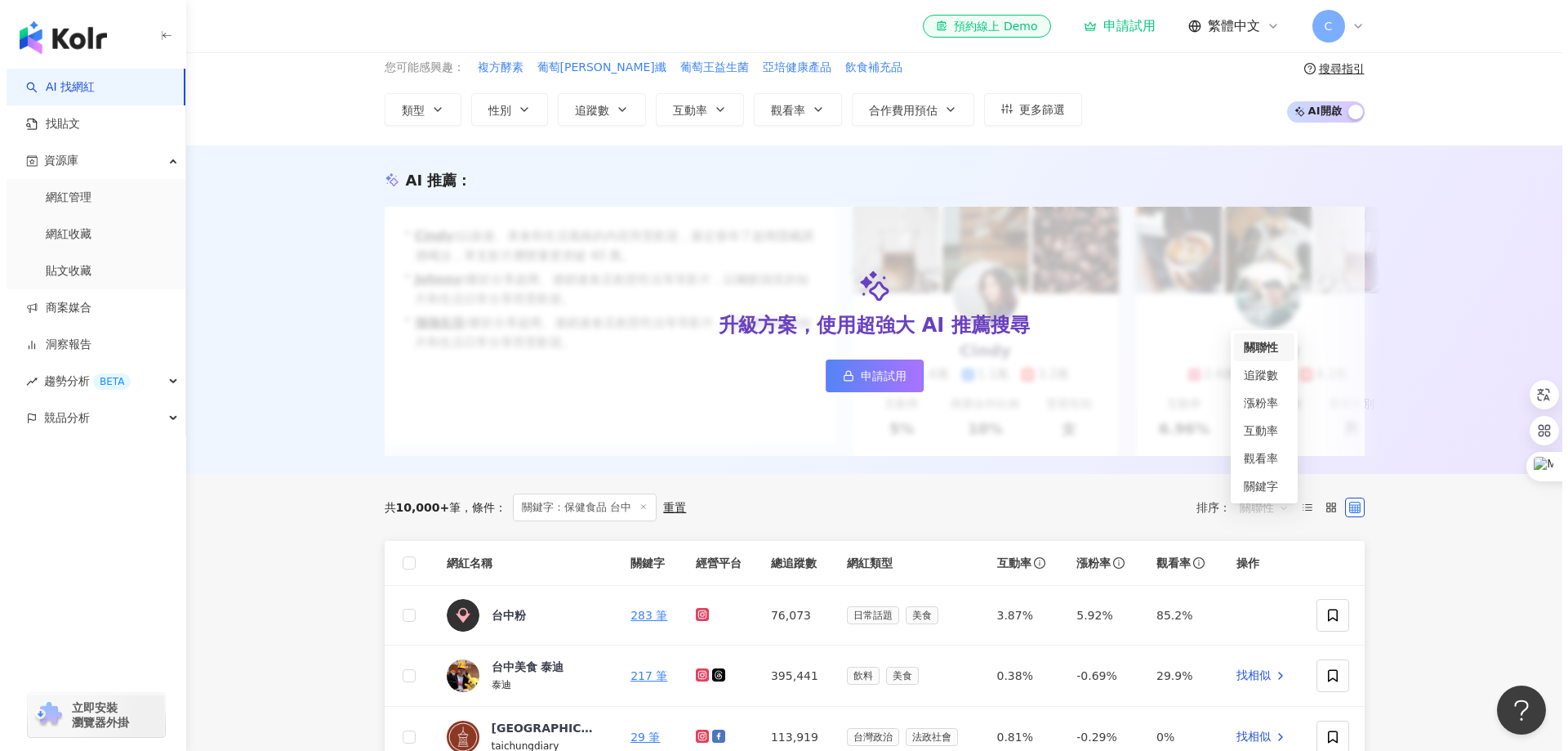
scroll to position [0, 0]
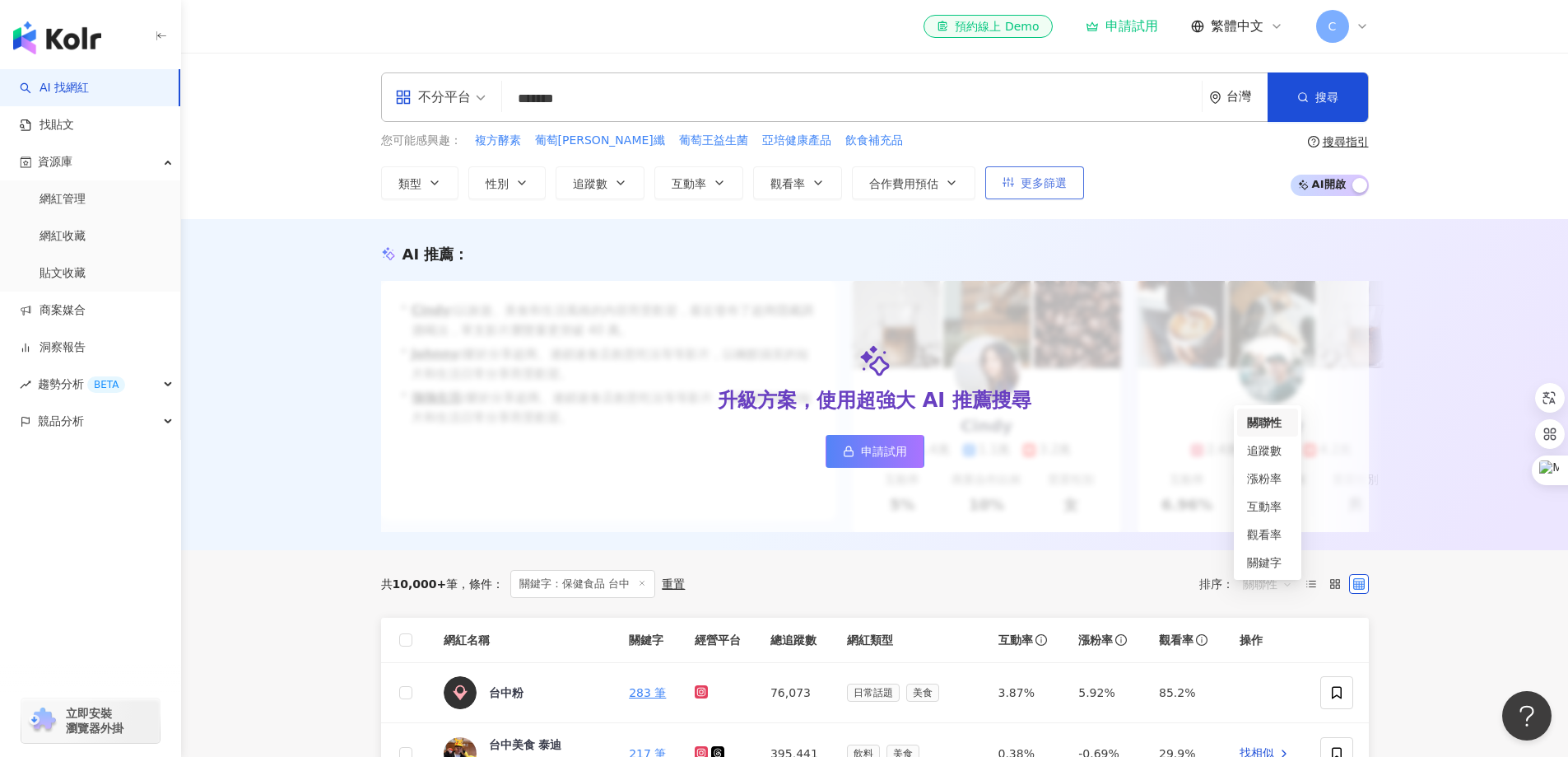
click at [1051, 181] on span "更多篩選" at bounding box center [1044, 183] width 46 height 13
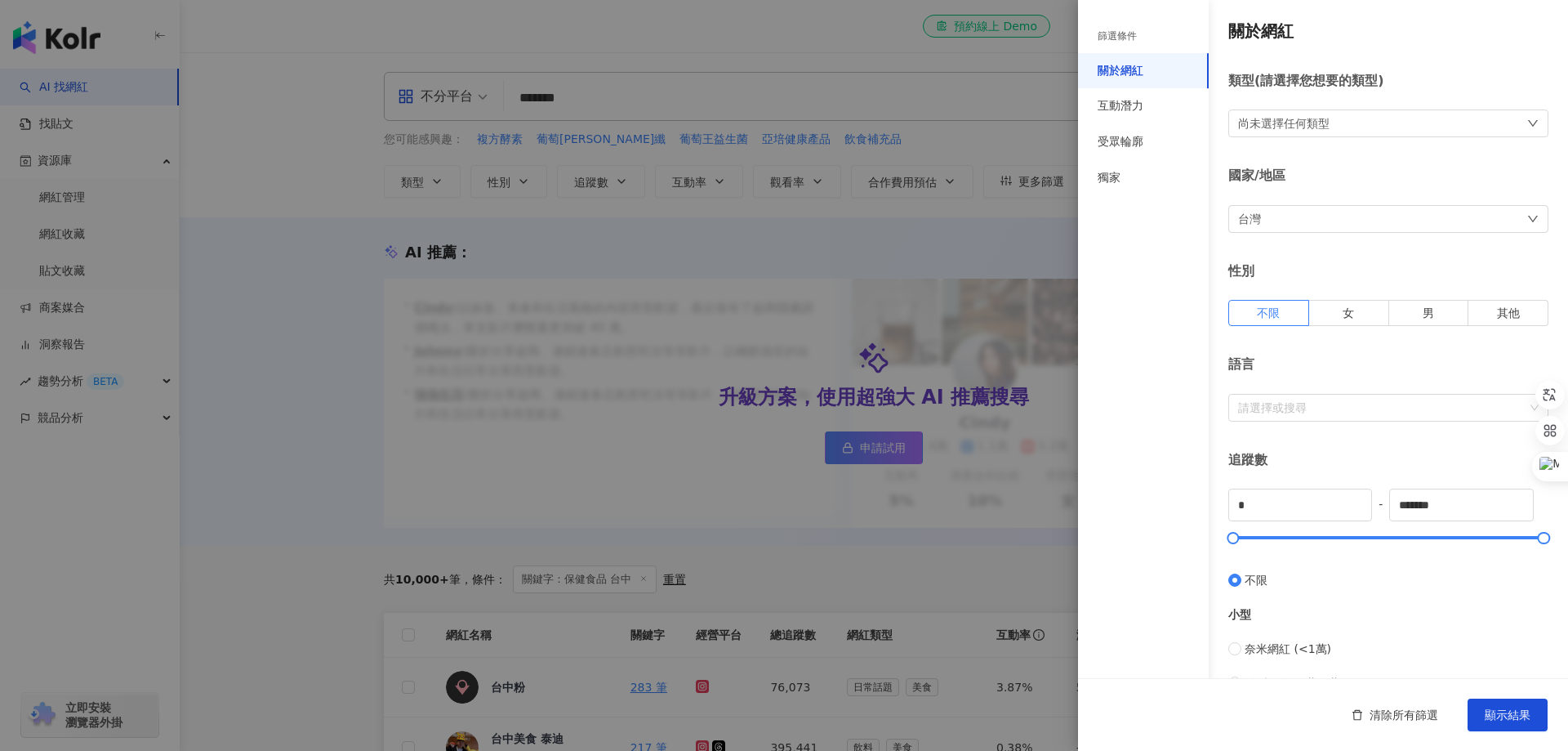
click at [1372, 112] on div "尚未選擇任何類型" at bounding box center [1388, 123] width 320 height 28
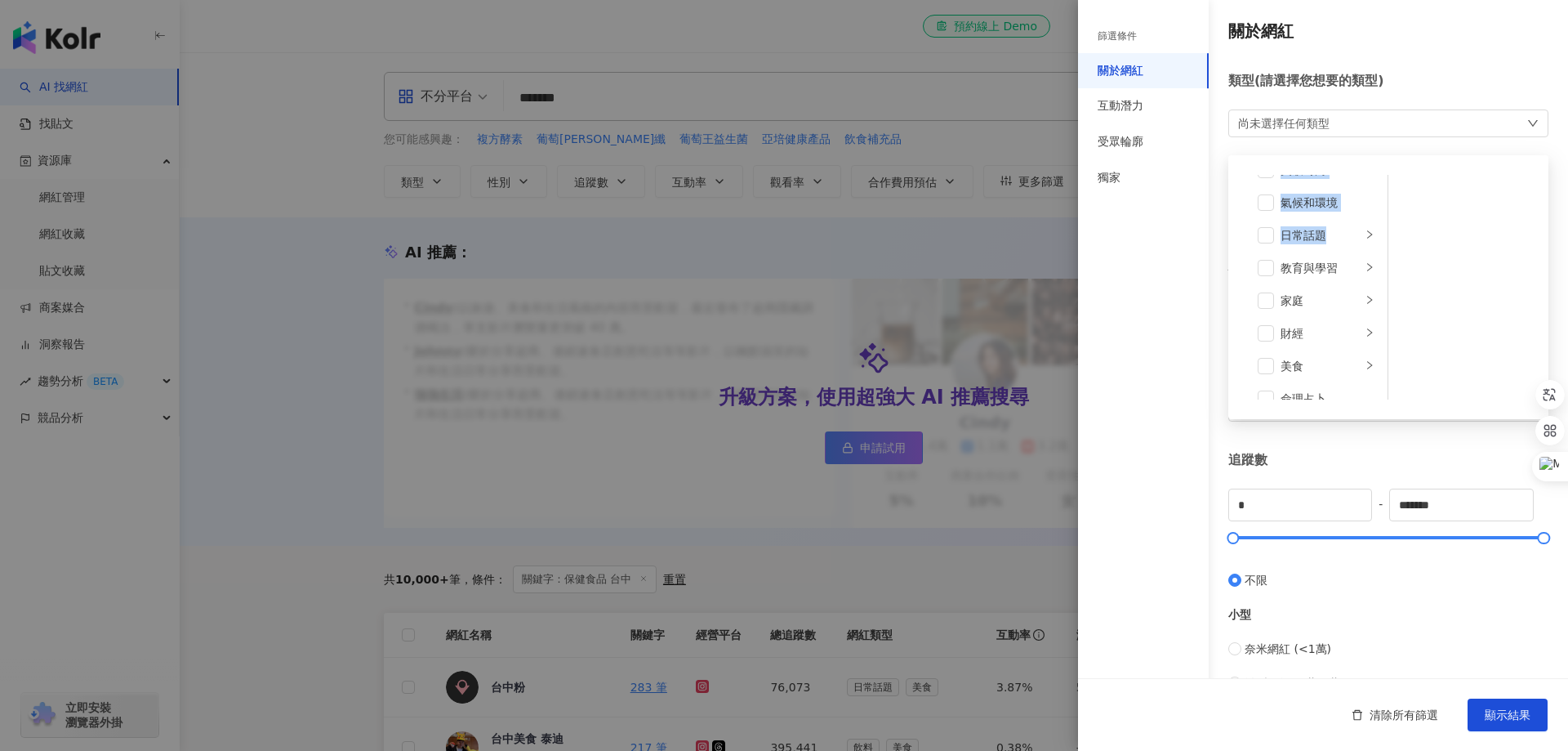
drag, startPoint x: 1391, startPoint y: 230, endPoint x: 1400, endPoint y: 148, distance: 82.5
click at [1400, 148] on div "藝術與娛樂 美妝時尚 氣候和環境 日常話題 教育與學習 家庭 財經 美食 命理占卜 遊戲 法政社會 生活風格 影視娛樂 醫療與健康 寵物 攝影 感情 宗教 促…" at bounding box center [1388, 283] width 320 height 272
click at [1324, 195] on div "藝術與娛樂" at bounding box center [1321, 194] width 81 height 18
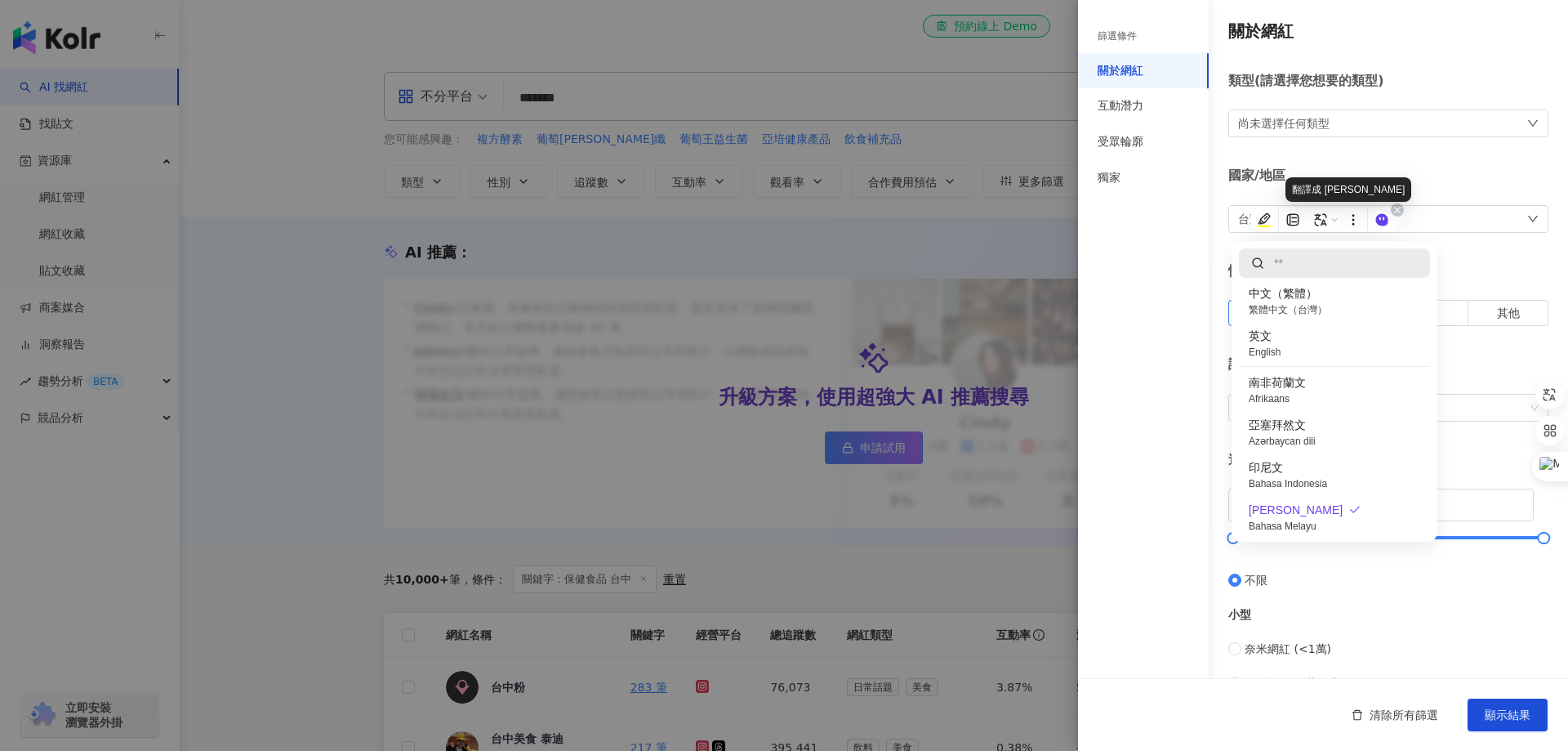
click at [1333, 231] on div "Ctrl J" at bounding box center [1324, 220] width 150 height 25
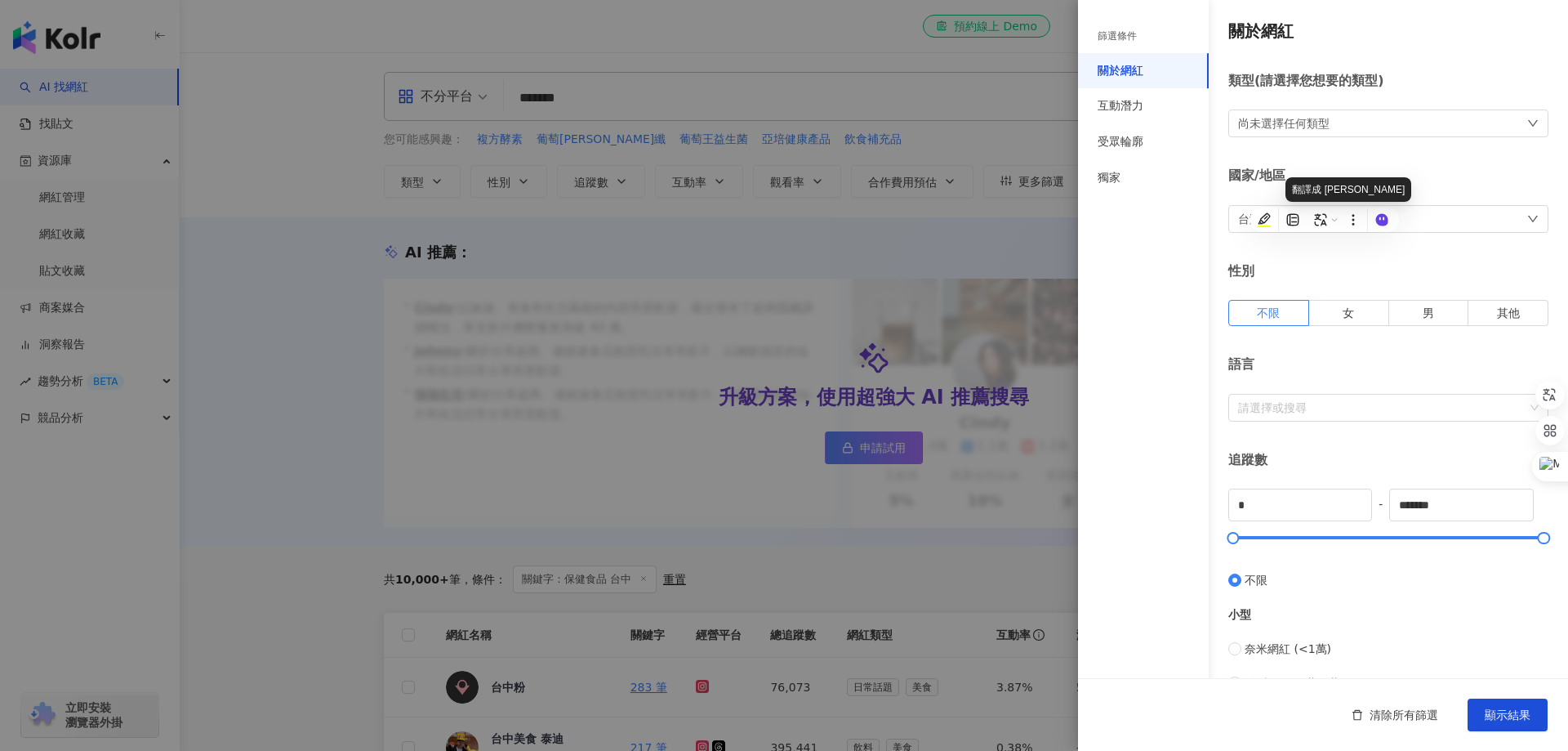
click at [1323, 166] on div "關於網紅 類型 ( 請選擇您想要的類型 ) 尚未選擇任何類型 國家/地區 台灣 性別 不限 女 男 其他 語言 請選擇或搜尋 追蹤數 * - ******* …" at bounding box center [1323, 581] width 490 height 1162
click at [1343, 125] on div "尚未選擇任何類型" at bounding box center [1388, 123] width 320 height 28
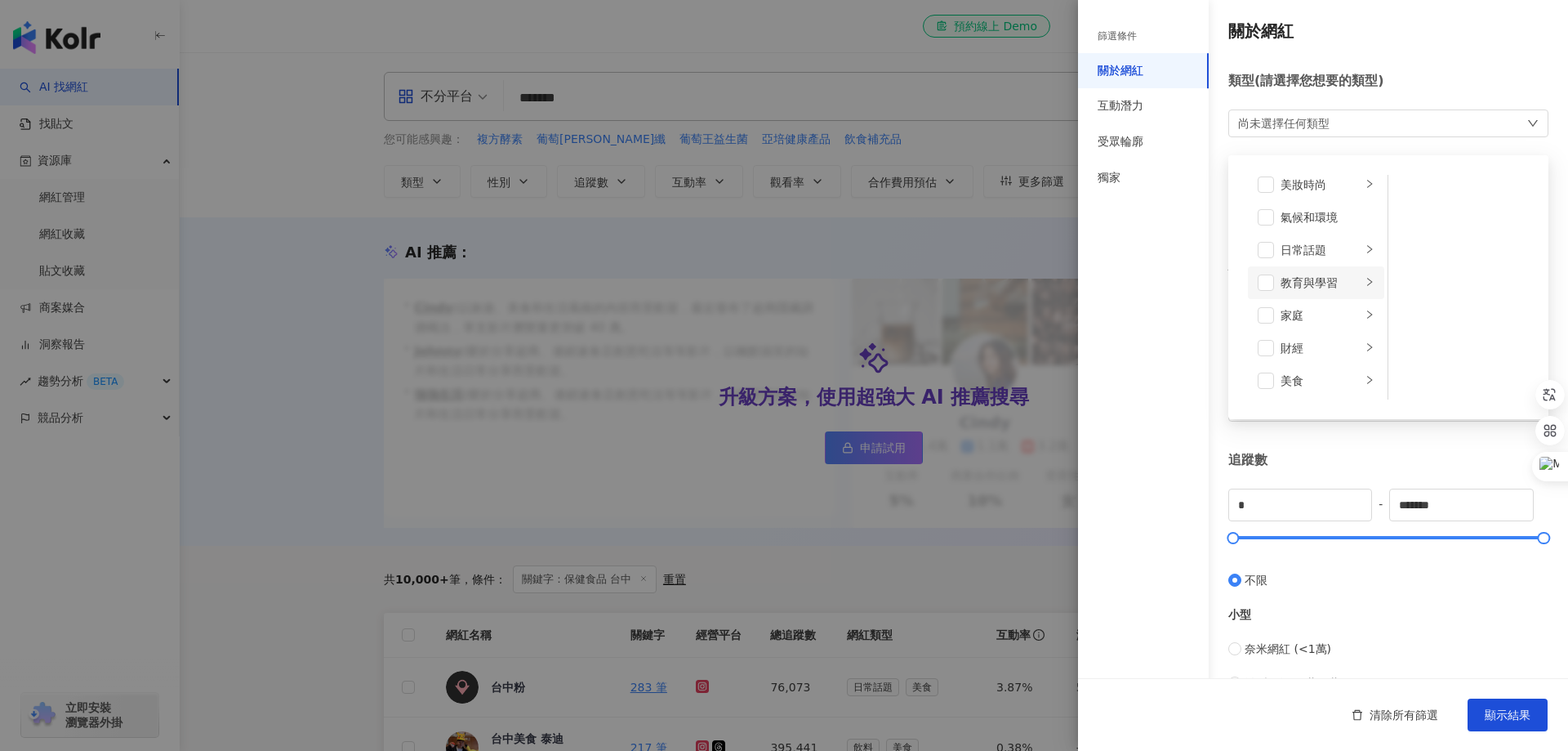
scroll to position [82, 0]
click at [1329, 333] on div "美食" at bounding box center [1321, 342] width 81 height 18
click at [1303, 379] on div "醫療與健康" at bounding box center [1321, 374] width 81 height 18
click at [1447, 258] on div "營養與保健" at bounding box center [1471, 260] width 95 height 18
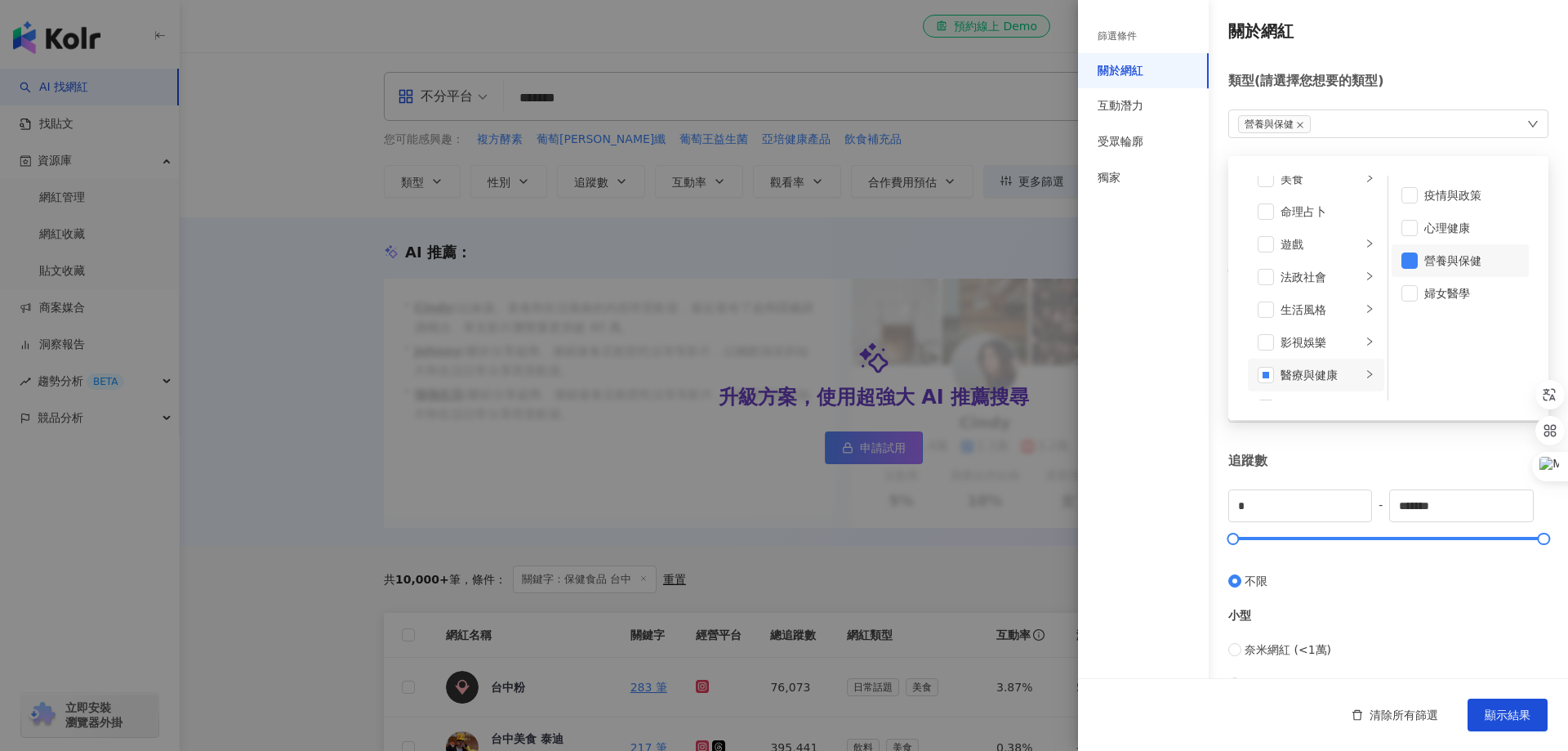
click at [1155, 464] on div "篩選條件 關於網紅 互動潛力 受眾輪廓 獨家" at bounding box center [1143, 385] width 131 height 731
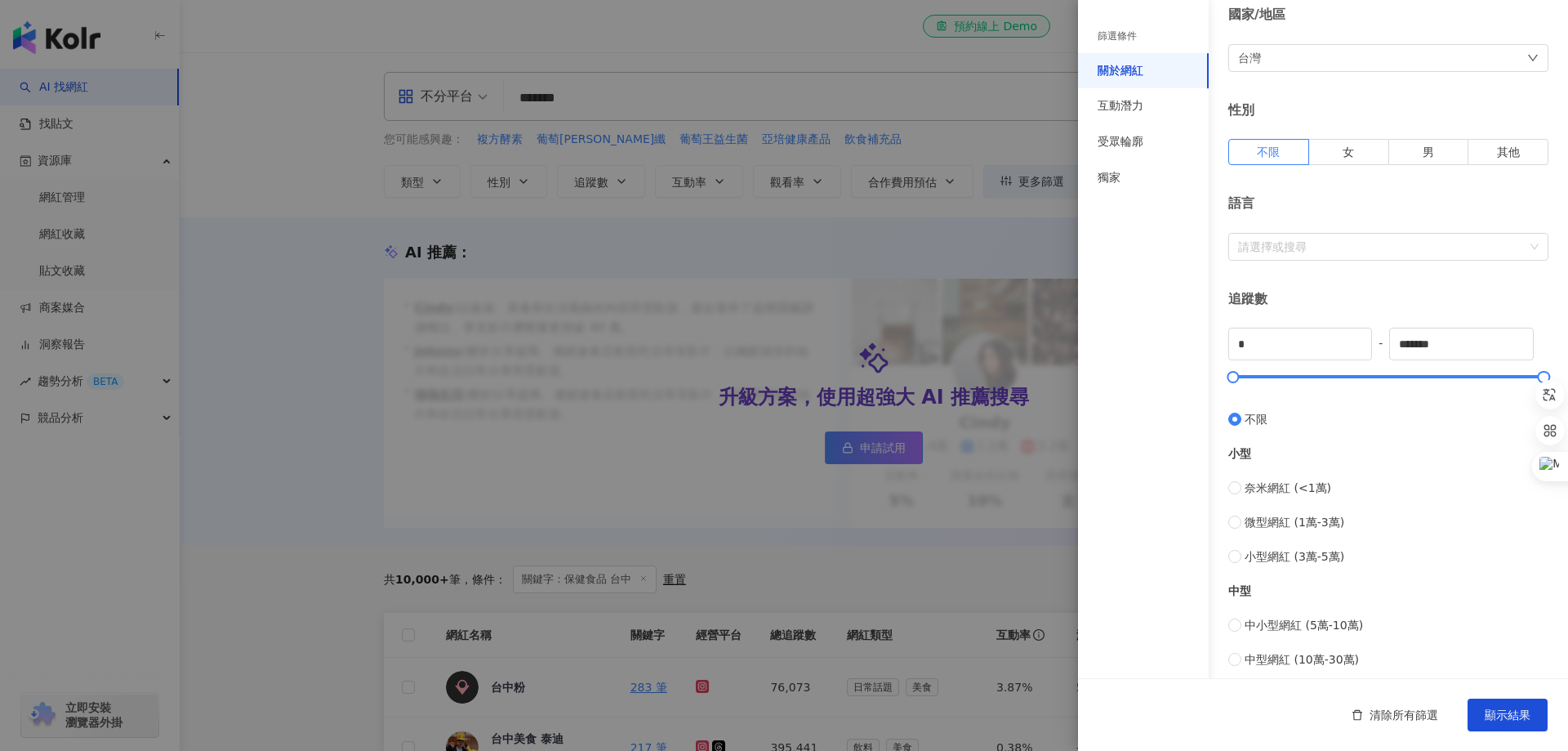
scroll to position [164, 0]
click at [1280, 520] on span "微型網紅 (1萬-3萬)" at bounding box center [1294, 521] width 100 height 18
type input "*****"
click at [1281, 520] on span "微型網紅 (1萬-3萬)" at bounding box center [1294, 521] width 100 height 18
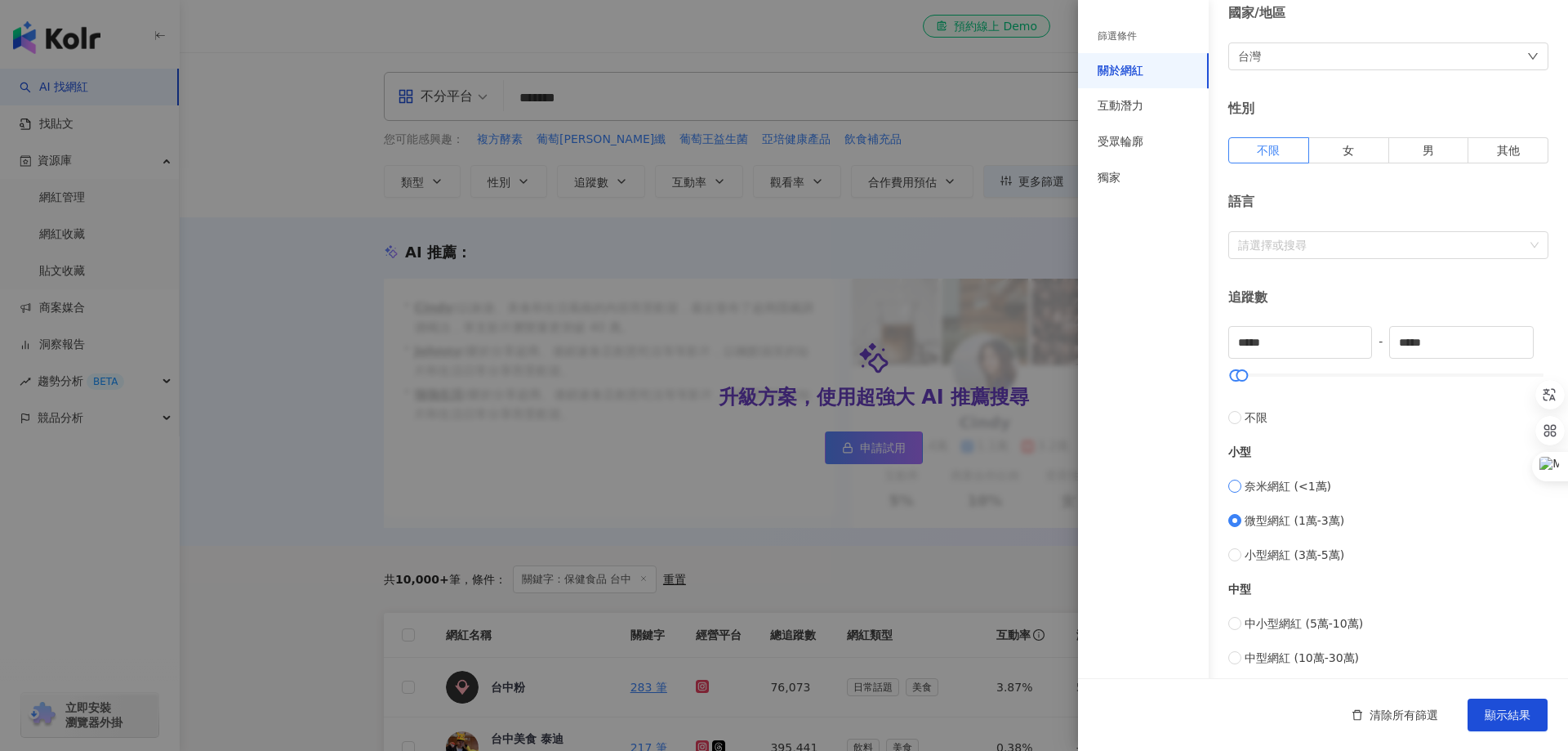
click at [1242, 478] on label "奈米網紅 (<1萬)" at bounding box center [1388, 486] width 320 height 18
type input "*"
type input "*******"
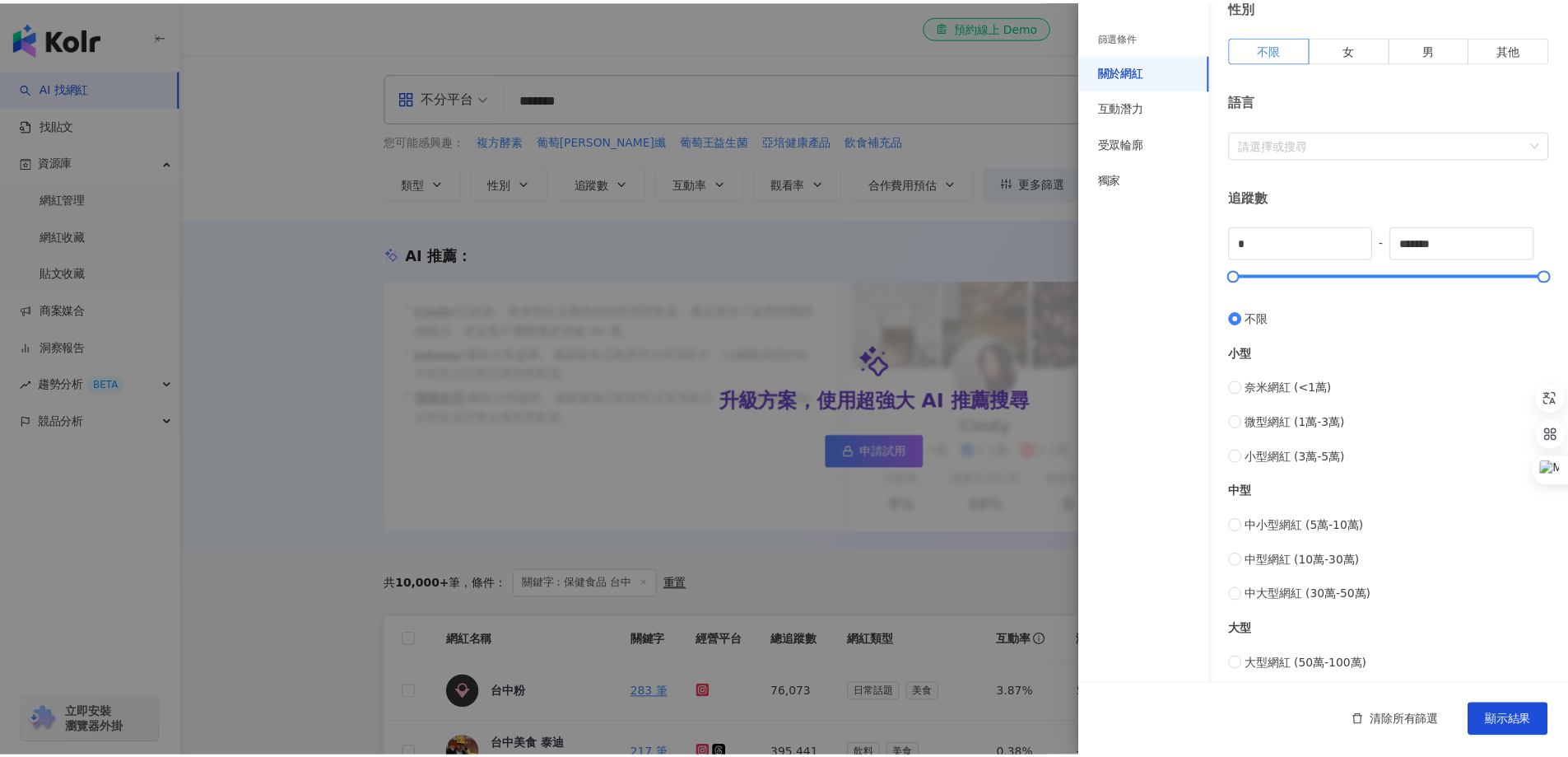
scroll to position [0, 0]
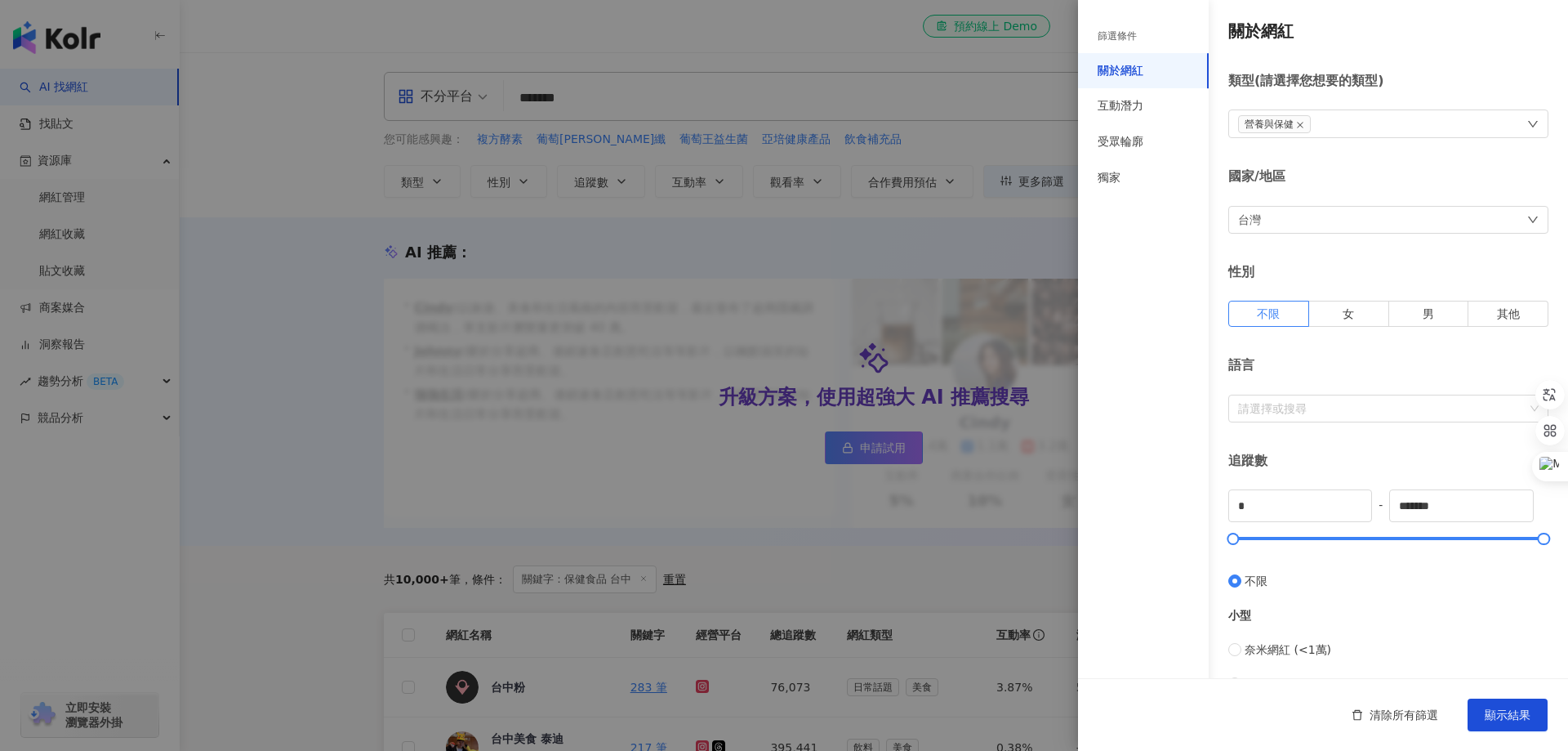
click at [315, 155] on div at bounding box center [784, 376] width 1568 height 751
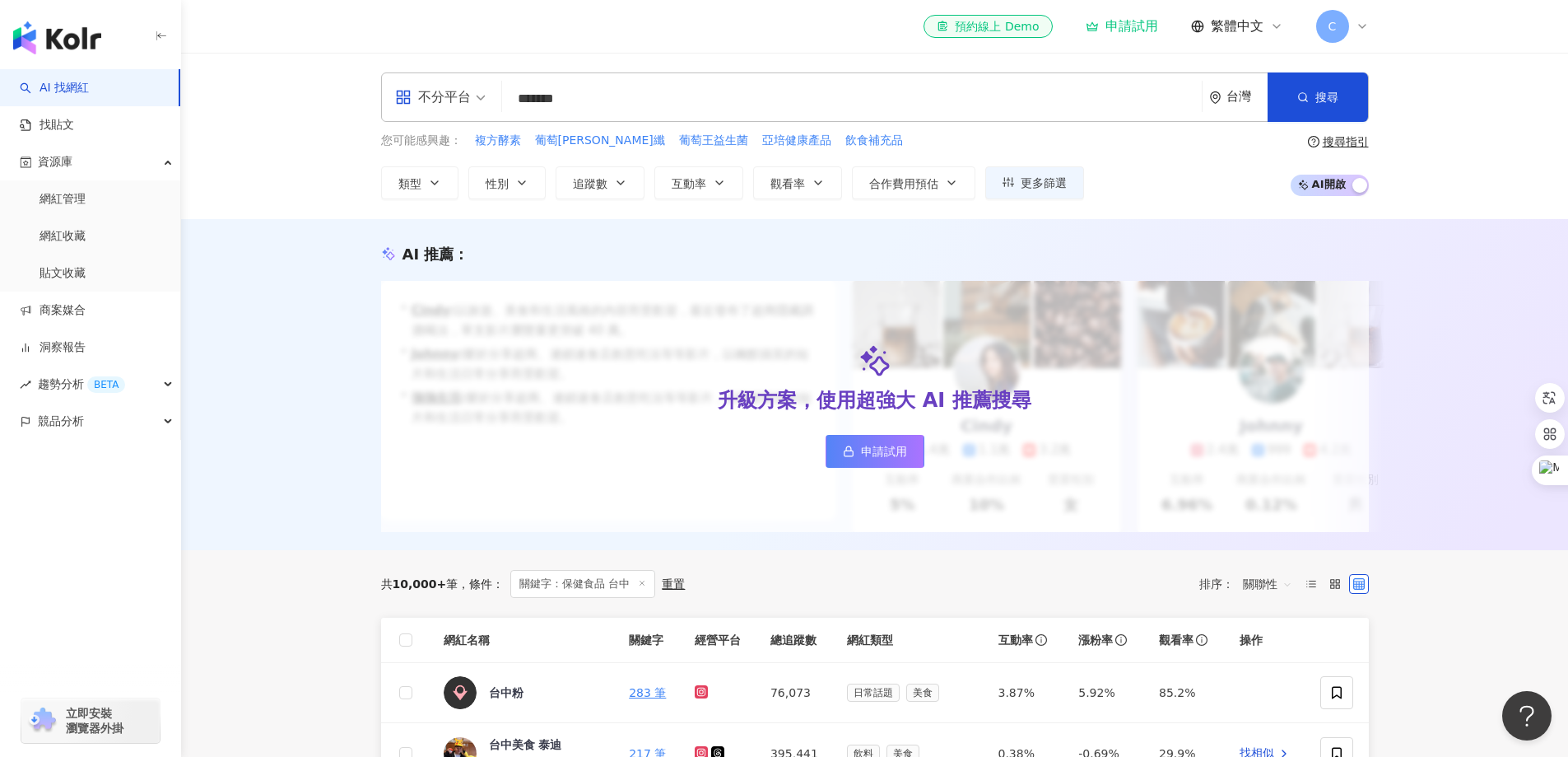
click at [259, 205] on div "不分平台 ******* 台灣 搜尋 keyword 搜尋名稱、敘述、貼文含有關鍵字 “ 保健食品 台中 ” 的網紅 您可能感興趣： 複方酵素 葡萄[PERS…" at bounding box center [874, 135] width 1387 height 166
click at [831, 186] on button "觀看率" at bounding box center [797, 182] width 89 height 33
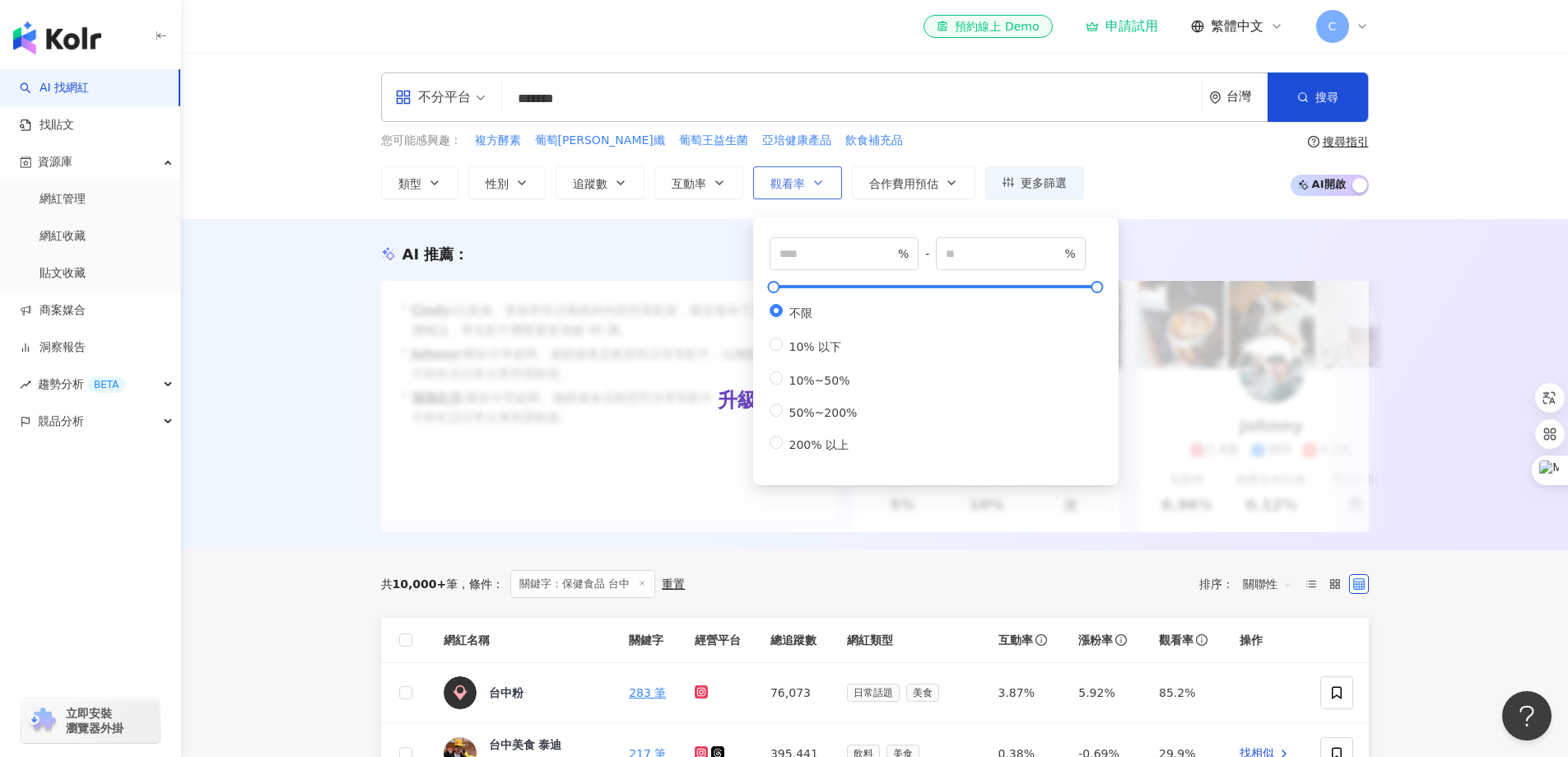
click at [831, 186] on button "觀看率" at bounding box center [797, 182] width 89 height 33
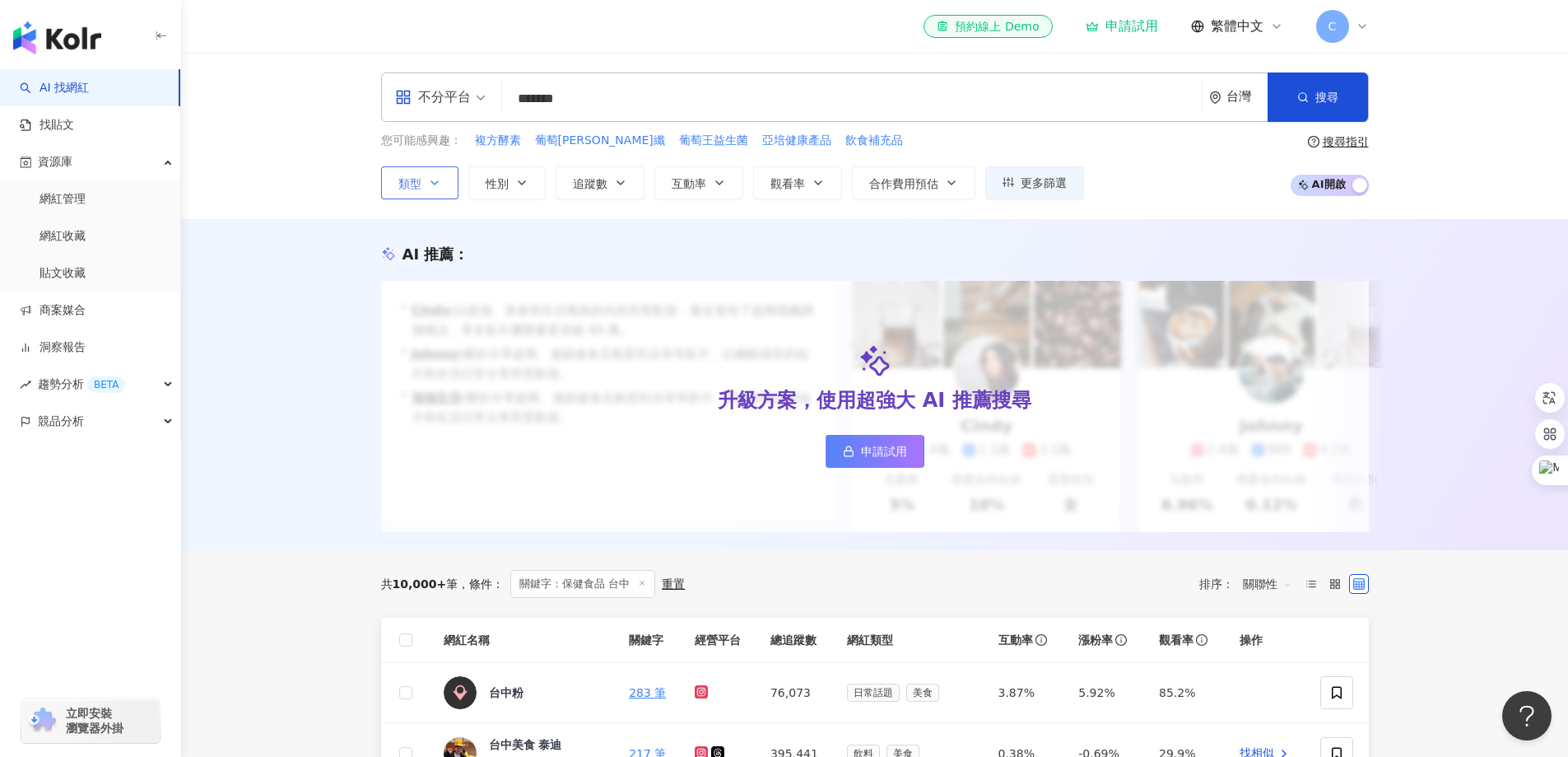
click at [420, 188] on span "類型" at bounding box center [410, 183] width 23 height 13
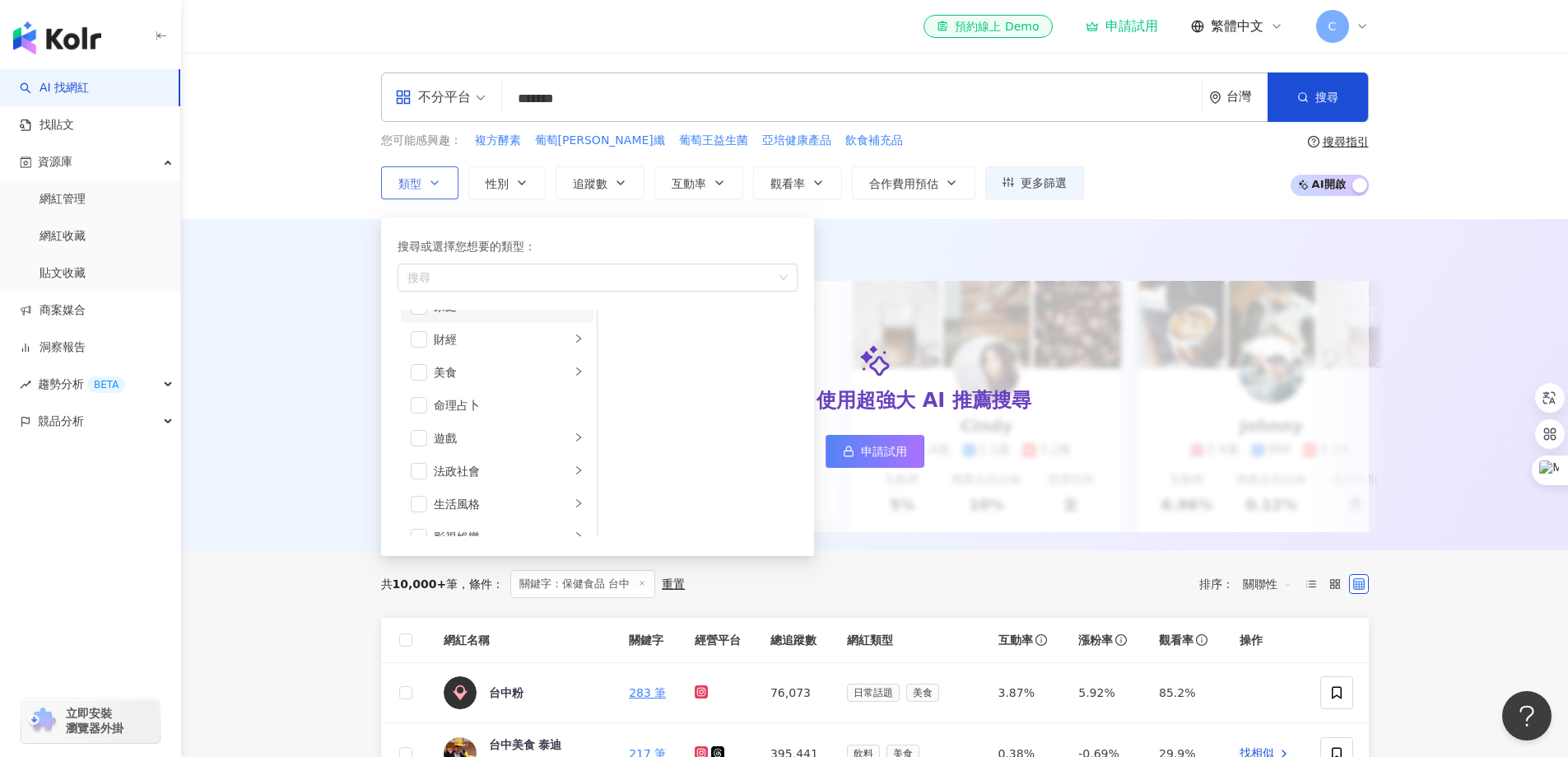
scroll to position [247, 0]
click at [508, 510] on div "醫療與健康" at bounding box center [502, 510] width 136 height 18
click at [695, 392] on div "營養與保健" at bounding box center [709, 396] width 151 height 18
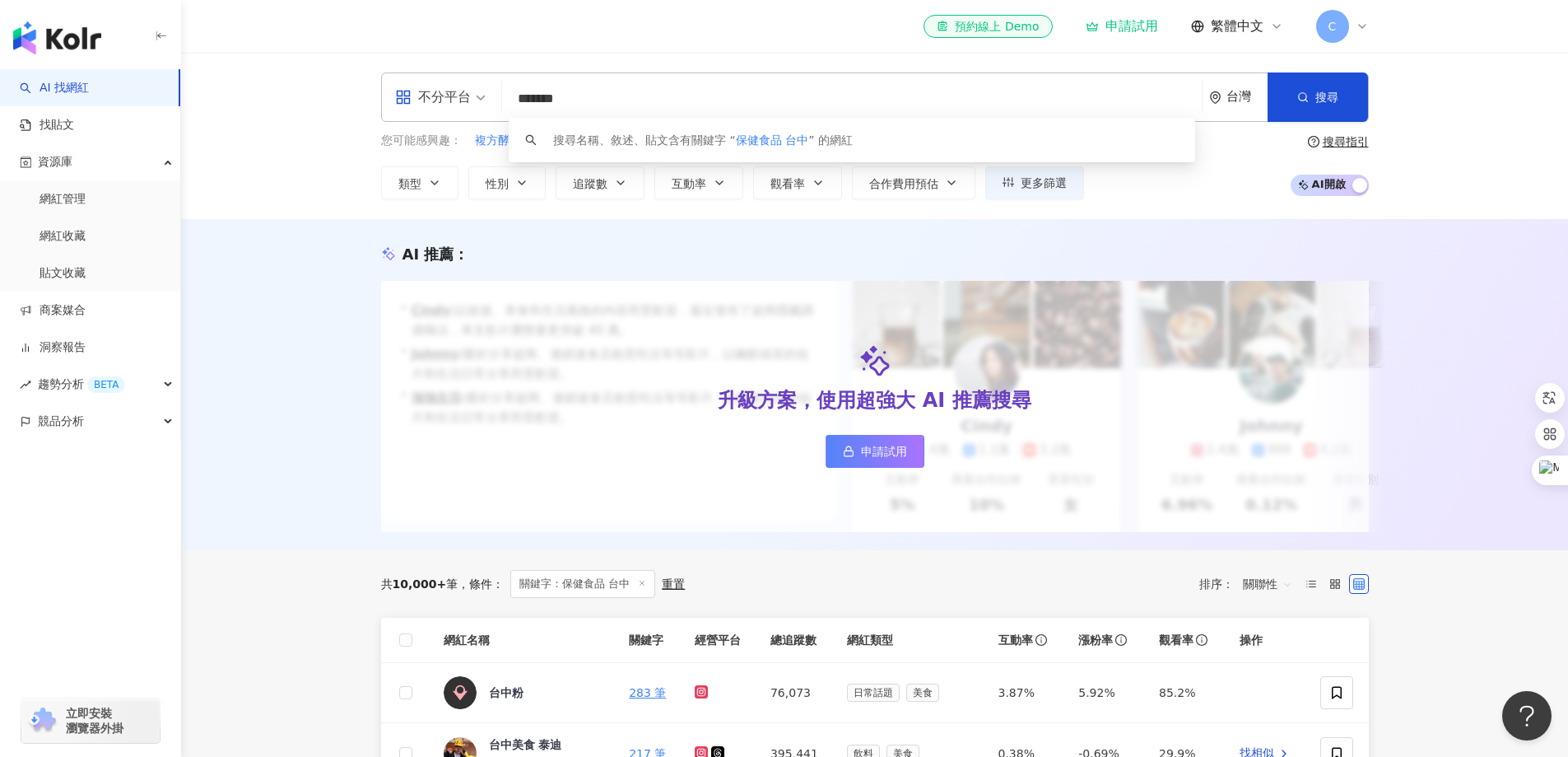
drag, startPoint x: 581, startPoint y: 105, endPoint x: 489, endPoint y: 101, distance: 92.1
click at [535, 87] on input "*******" at bounding box center [852, 99] width 687 height 31
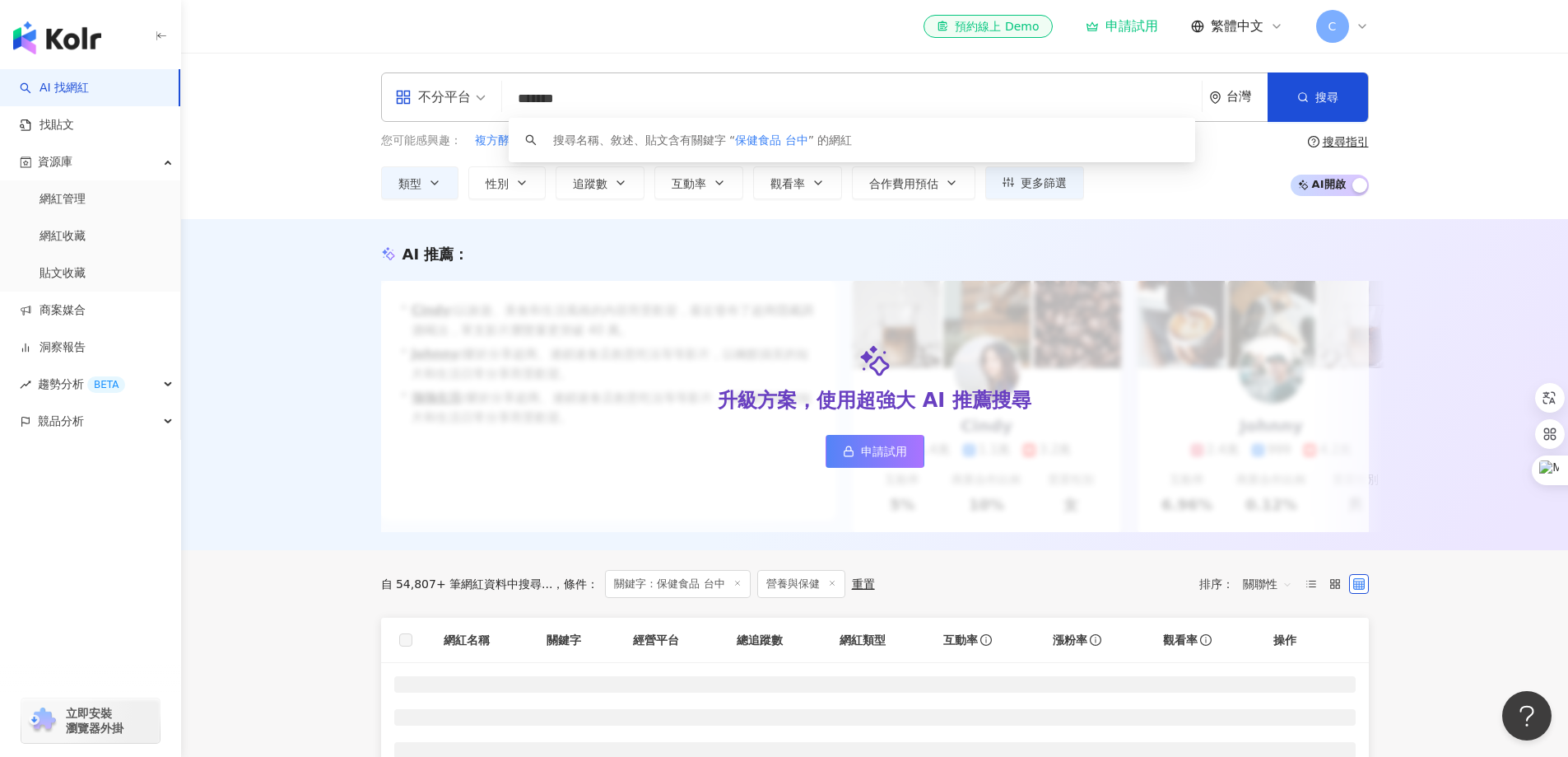
click at [568, 90] on input "*******" at bounding box center [852, 99] width 687 height 31
click at [574, 93] on input "*******" at bounding box center [852, 99] width 687 height 31
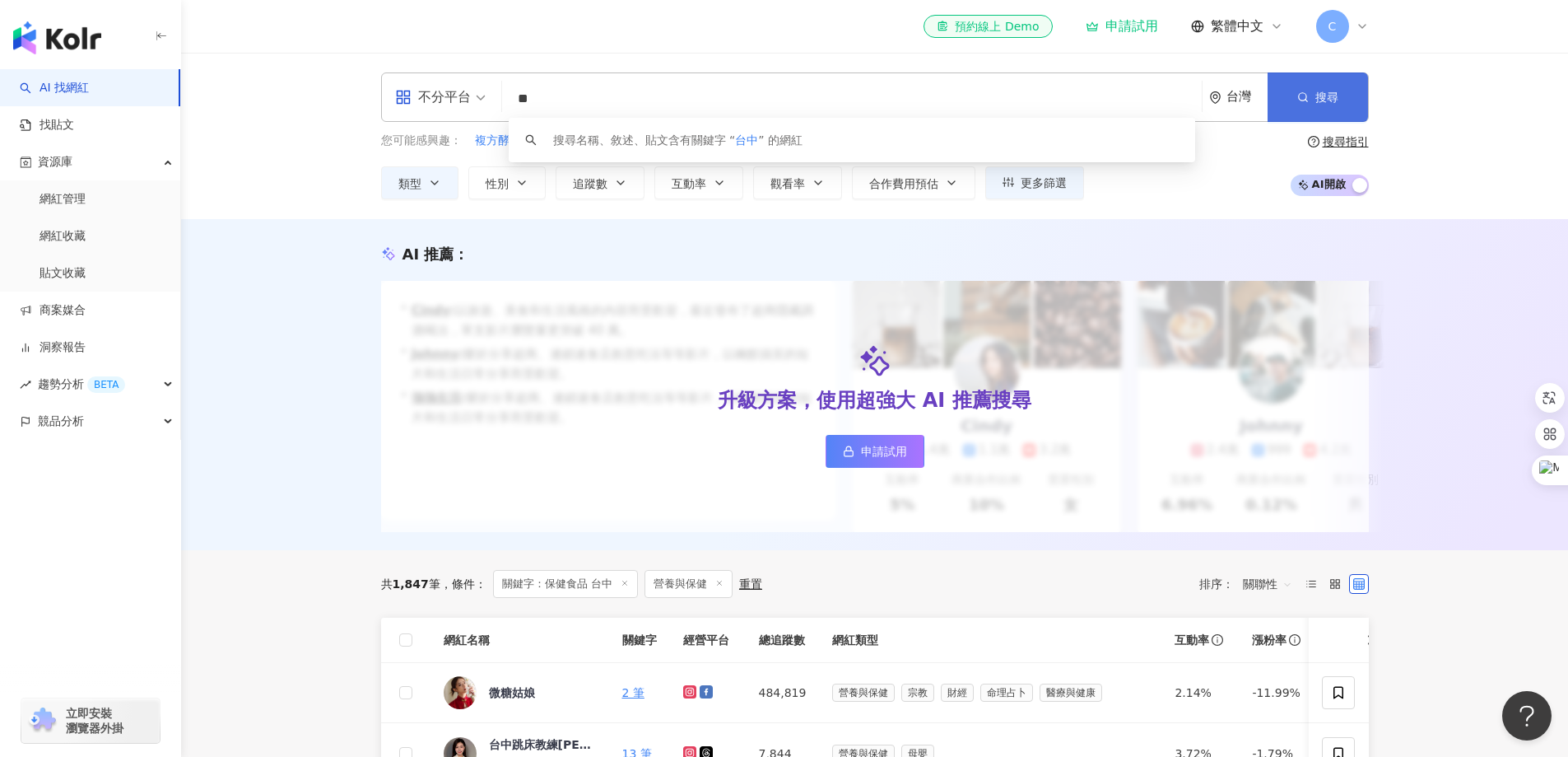
type input "**"
click at [1308, 96] on icon "button" at bounding box center [1303, 97] width 12 height 12
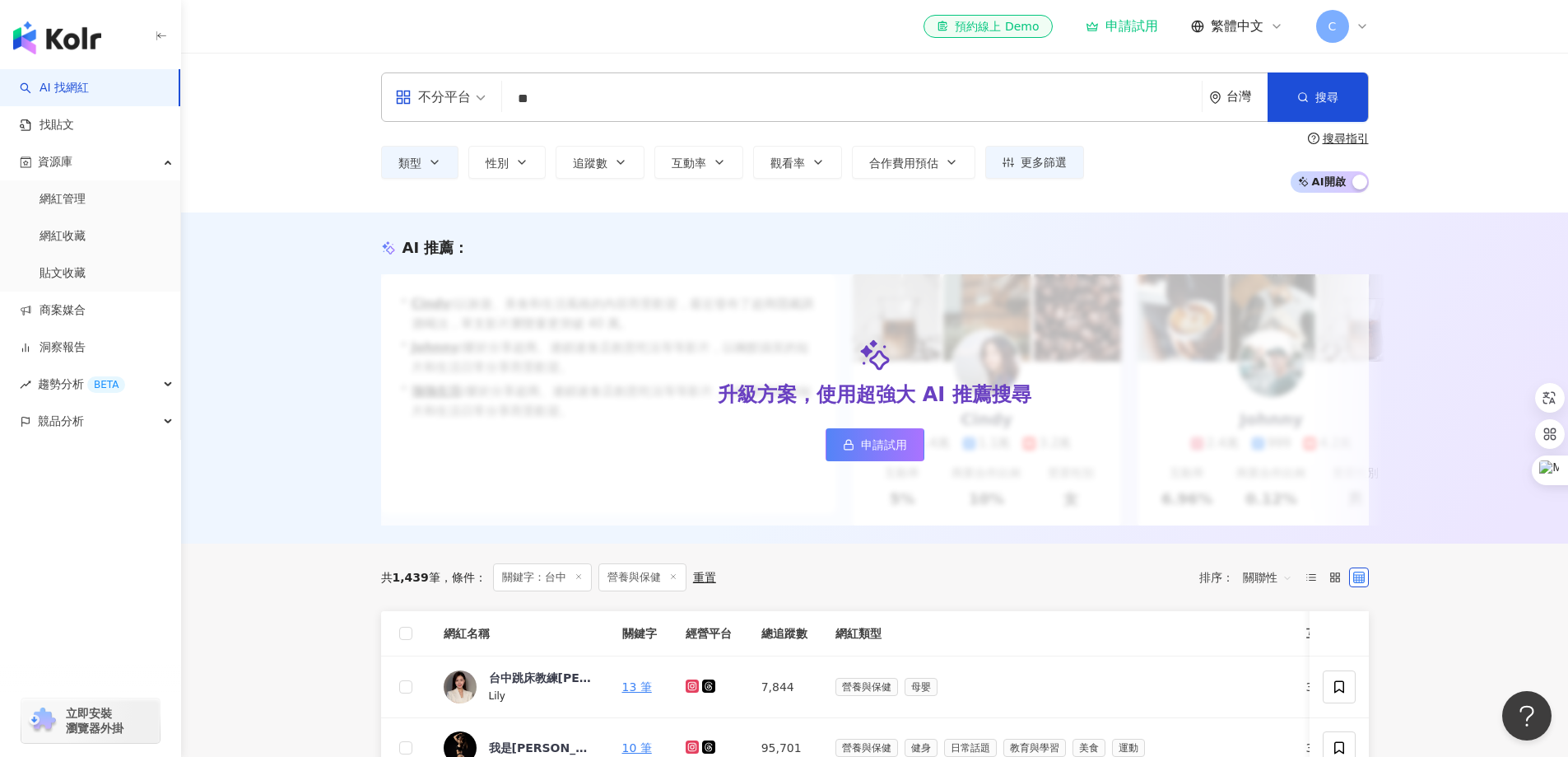
scroll to position [165, 0]
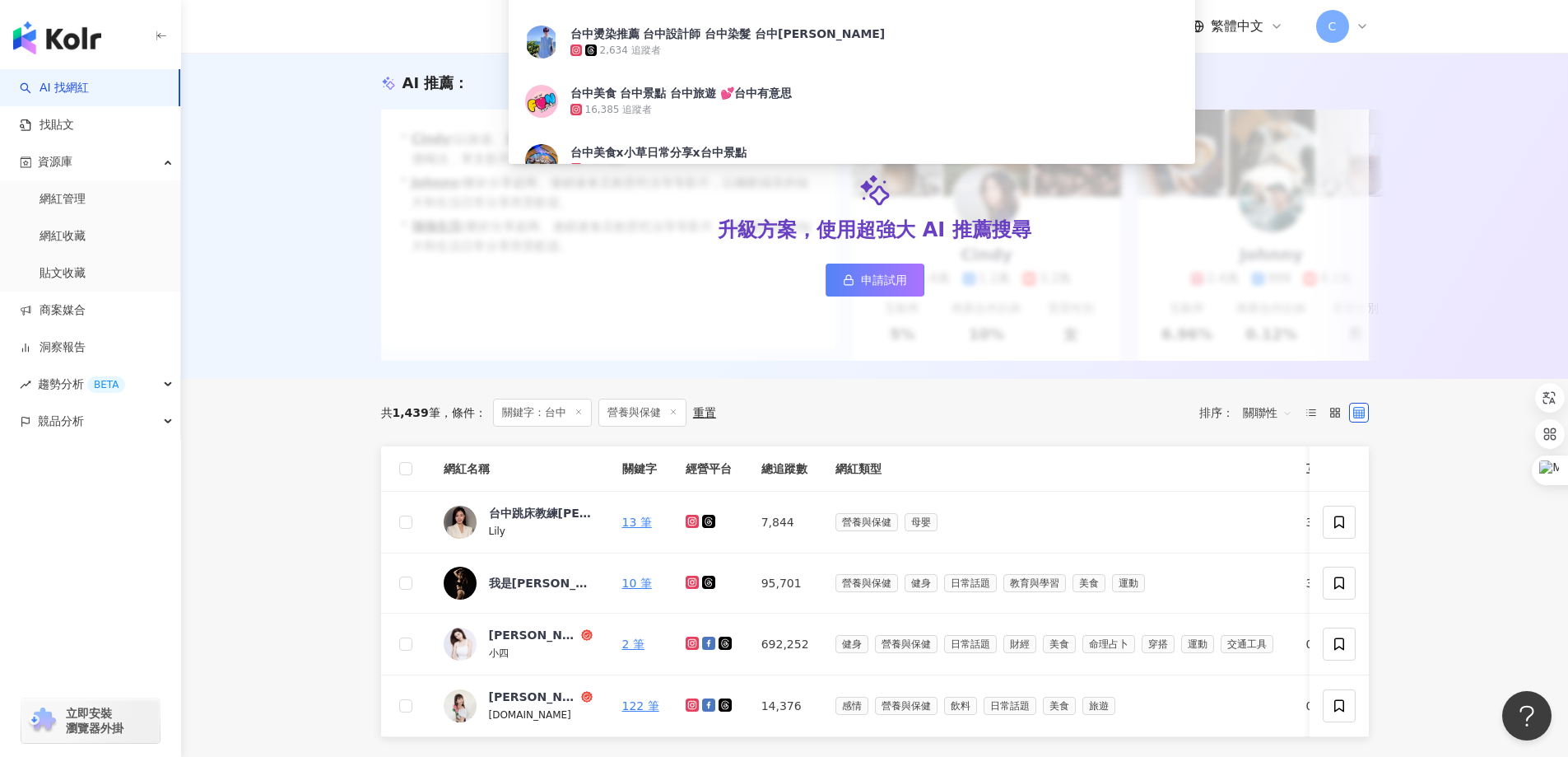
click at [287, 442] on main "不分平台 ** 台灣 搜尋 883dd1ed-0734-4e79-bfd1-2d8382408eee 台中 1,194 追蹤者 台中燙染推薦 台中設計師 台中…" at bounding box center [874, 742] width 1387 height 1708
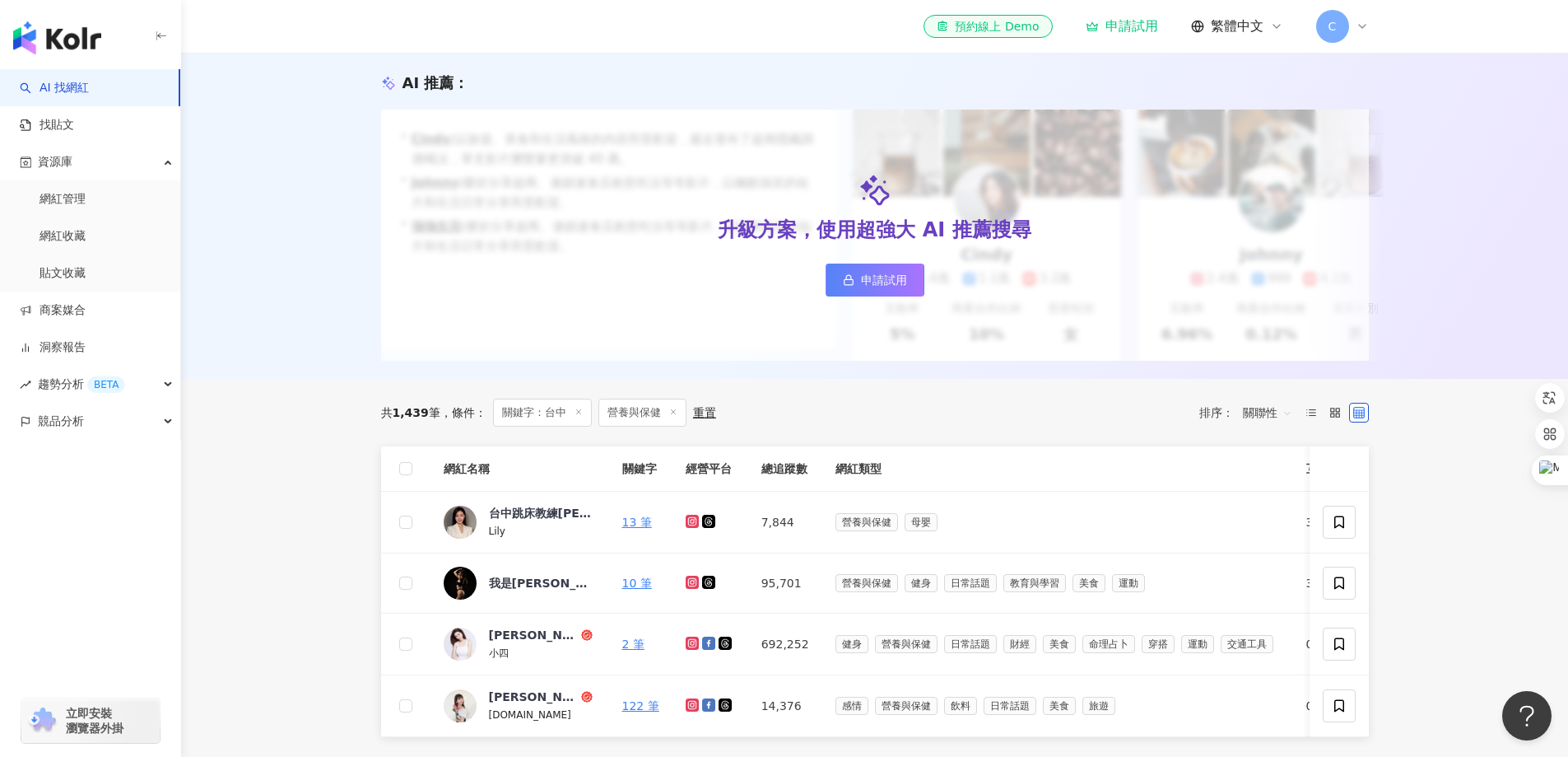
click at [321, 475] on main "不分平台 ** 台灣 搜尋 883dd1ed-0734-4e79-bfd1-2d8382408eee 台中 1,194 追蹤者 台中燙染推薦 台中設計師 台中…" at bounding box center [874, 742] width 1387 height 1708
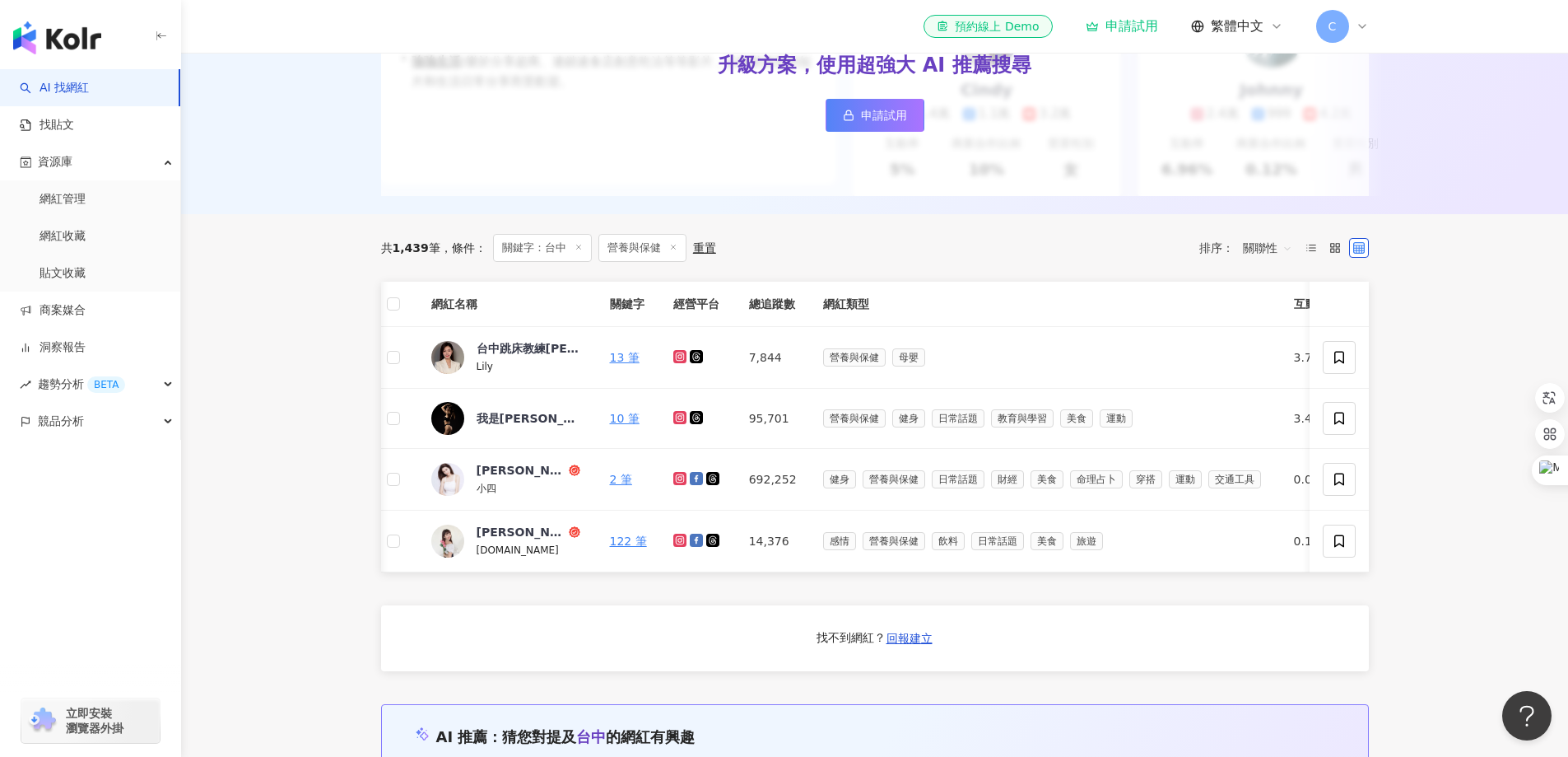
scroll to position [0, 5]
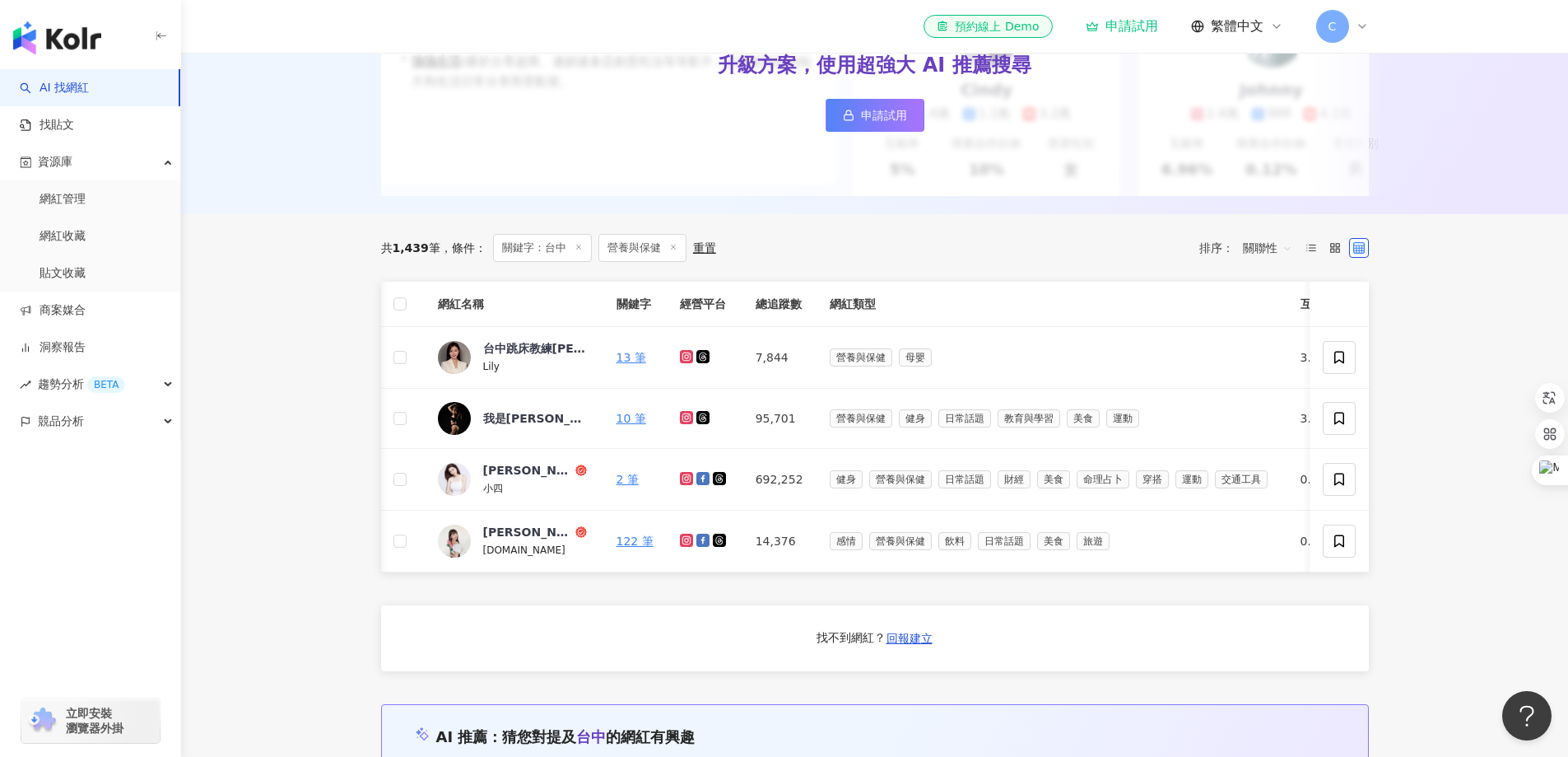
drag, startPoint x: 1310, startPoint y: 311, endPoint x: 1324, endPoint y: 311, distance: 14.0
click at [1324, 311] on th at bounding box center [1339, 304] width 59 height 46
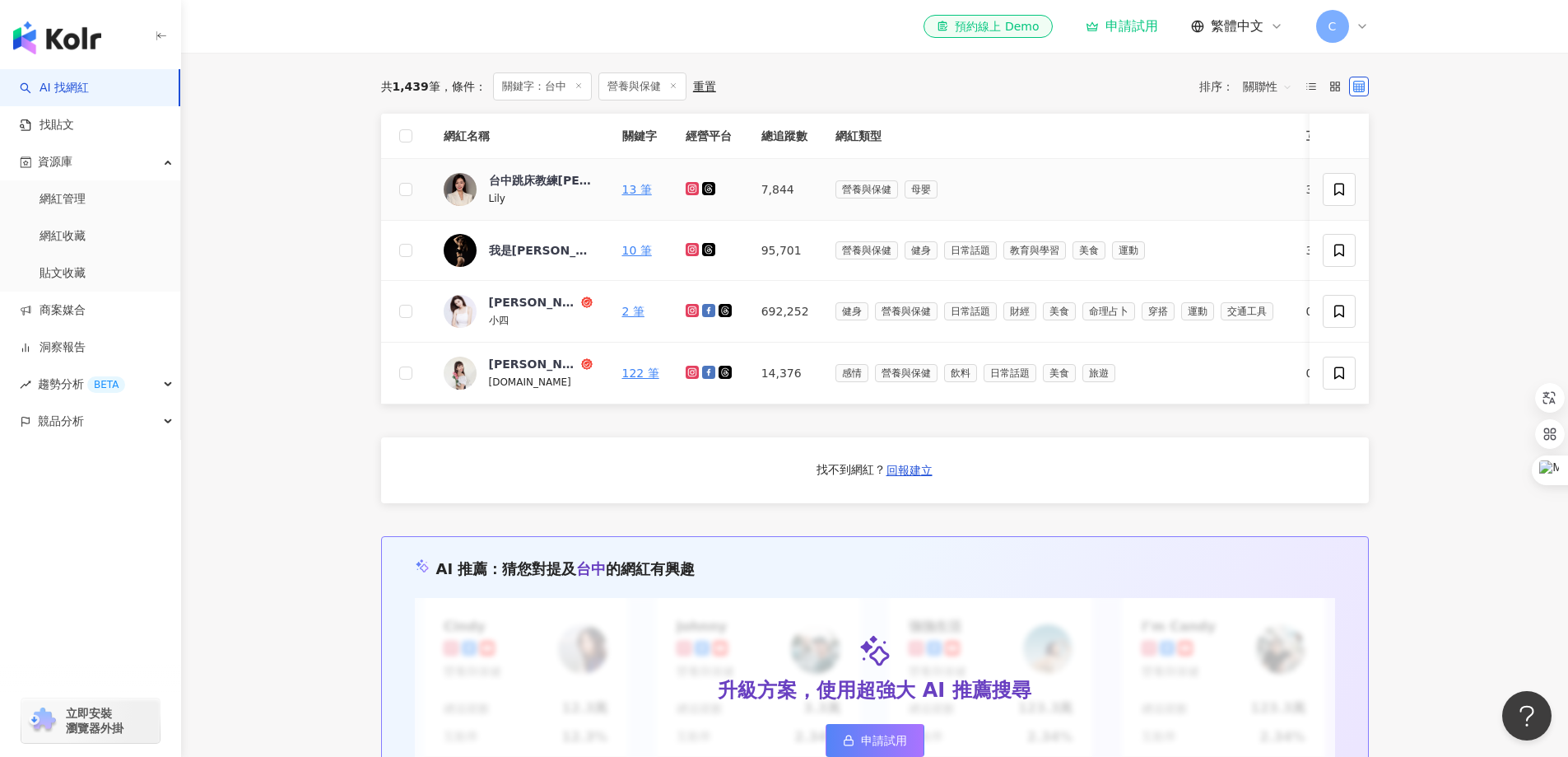
scroll to position [329, 0]
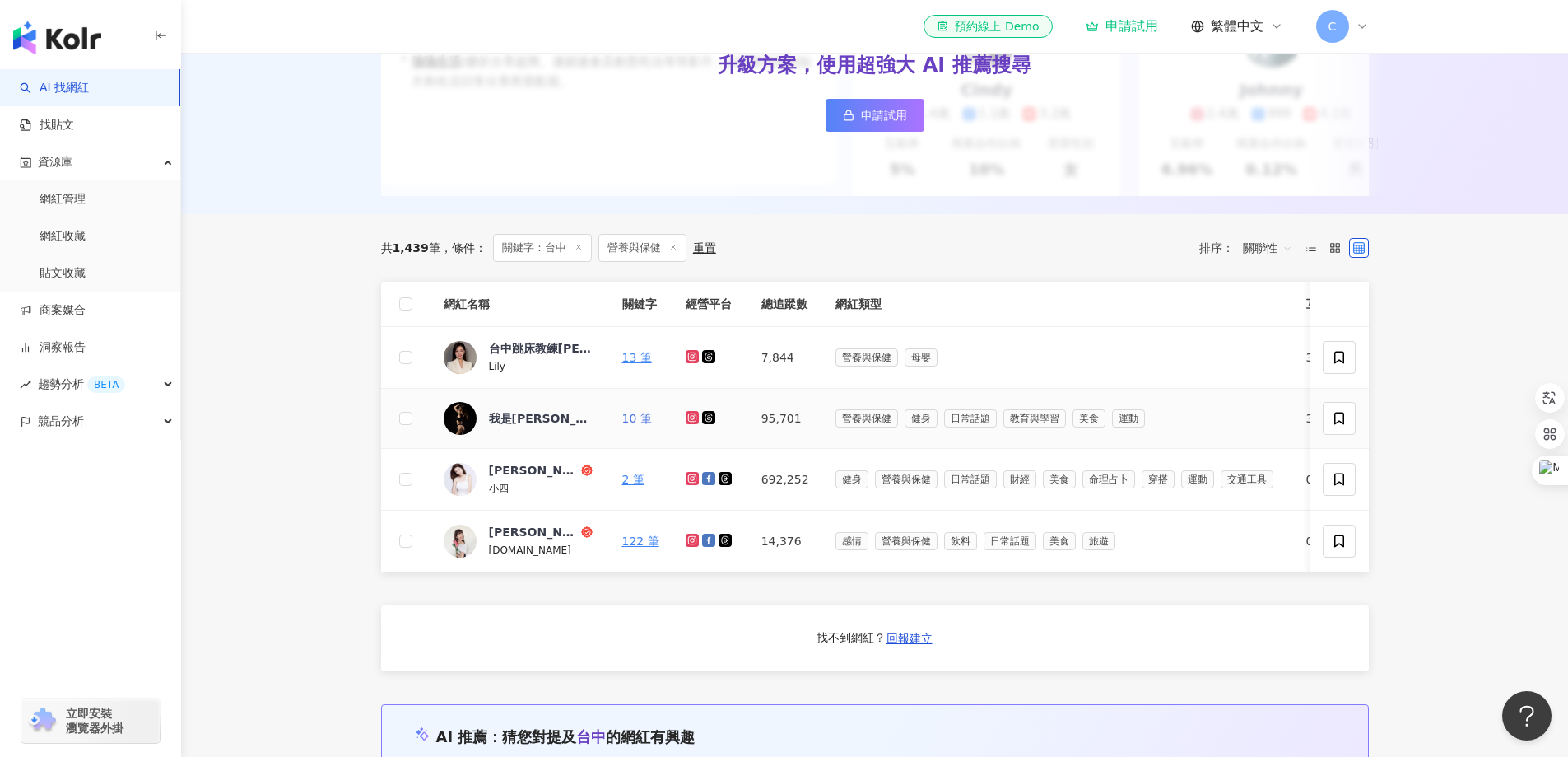
click at [637, 425] on link "10 筆" at bounding box center [637, 418] width 30 height 13
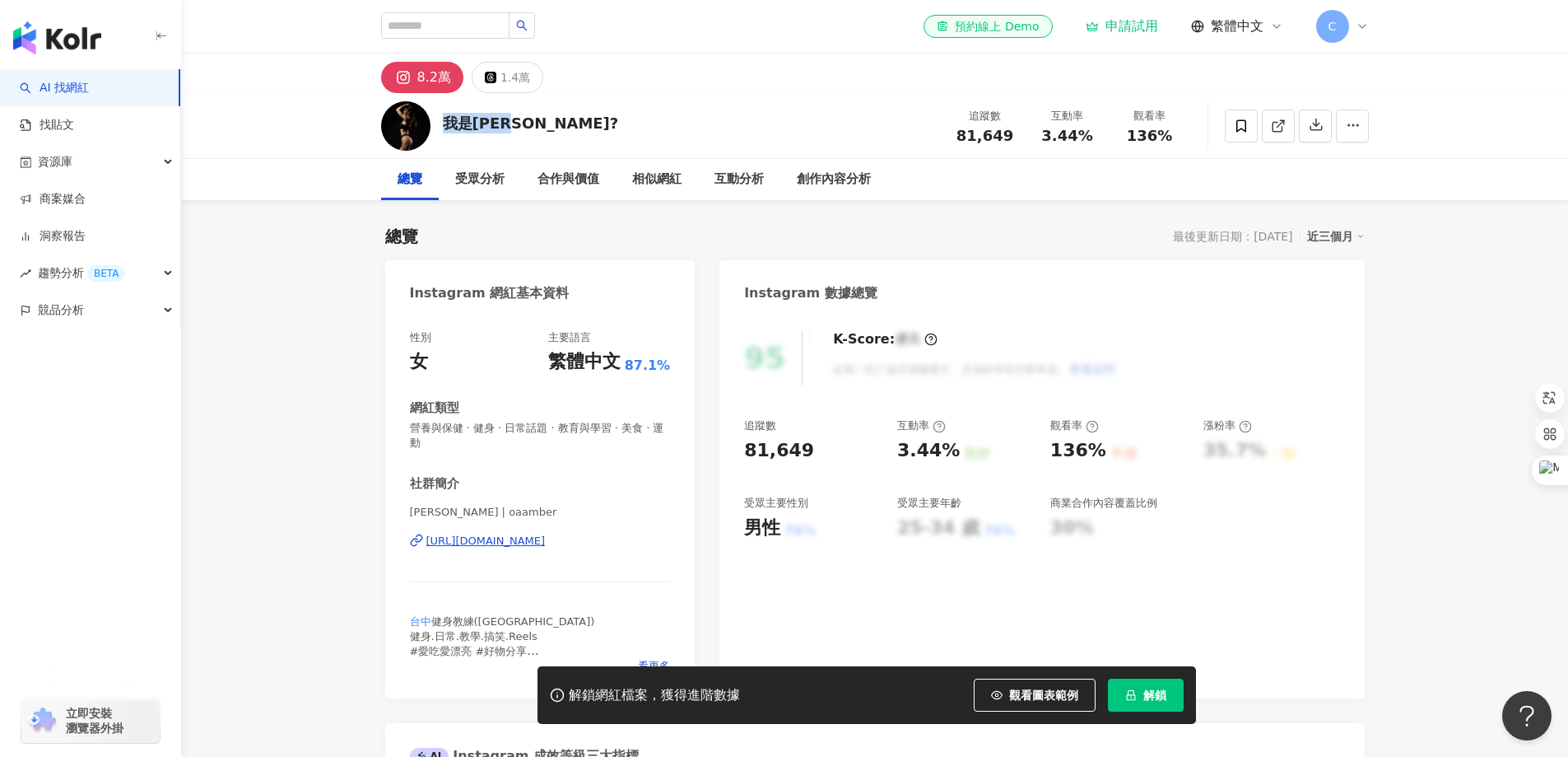
drag, startPoint x: 443, startPoint y: 117, endPoint x: 516, endPoint y: 117, distance: 73.0
click at [516, 117] on div "我是[PERSON_NAME]?" at bounding box center [531, 123] width 177 height 21
click at [460, 113] on div "我是[PERSON_NAME]?" at bounding box center [531, 123] width 177 height 21
drag, startPoint x: 445, startPoint y: 116, endPoint x: 519, endPoint y: 128, distance: 75.0
click at [519, 128] on div "我是[PERSON_NAME]?" at bounding box center [531, 123] width 177 height 21
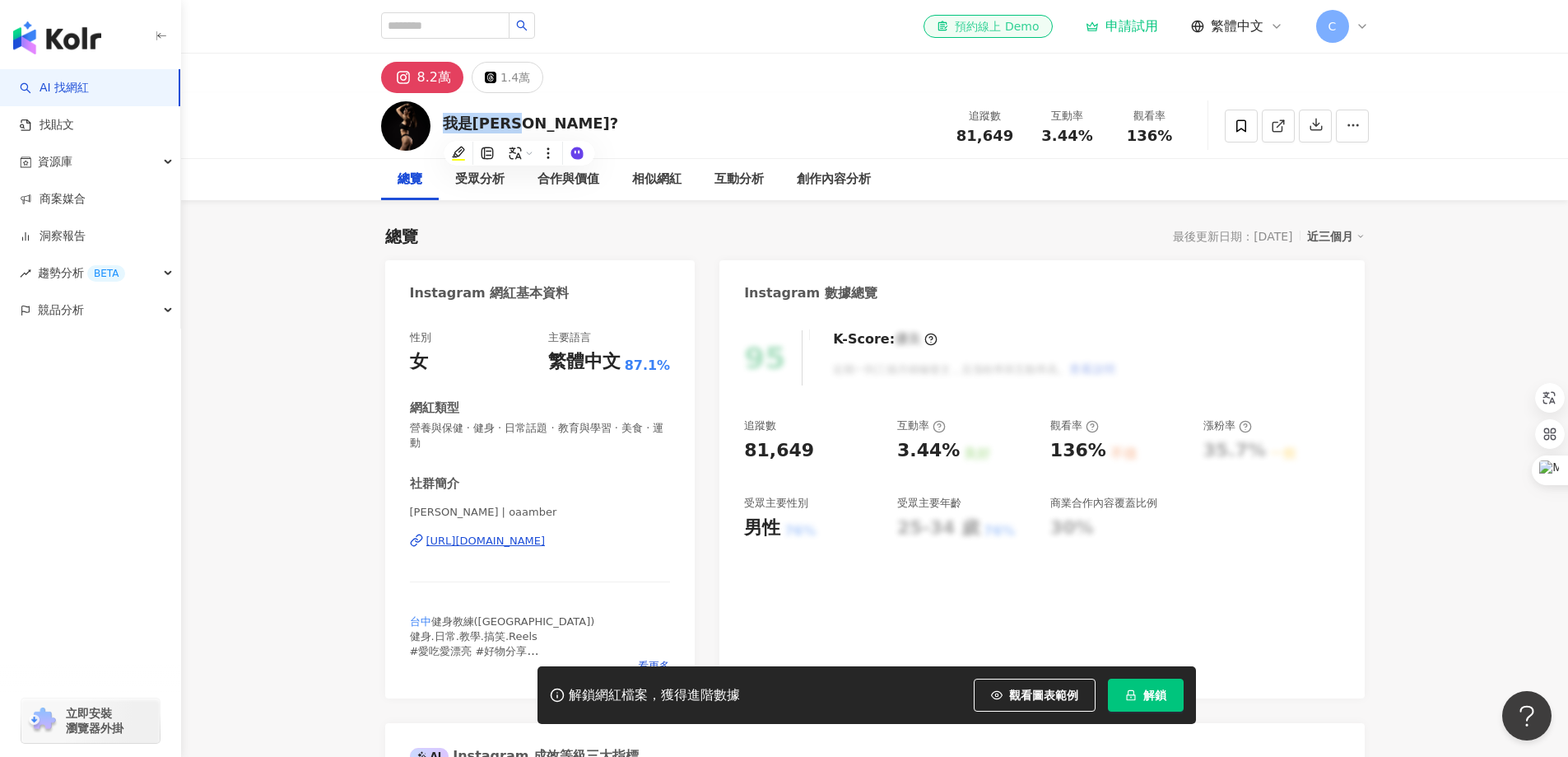
copy div "我是Amber"
click at [454, 548] on div "https://www.instagram.com/oaamber/" at bounding box center [486, 541] width 119 height 15
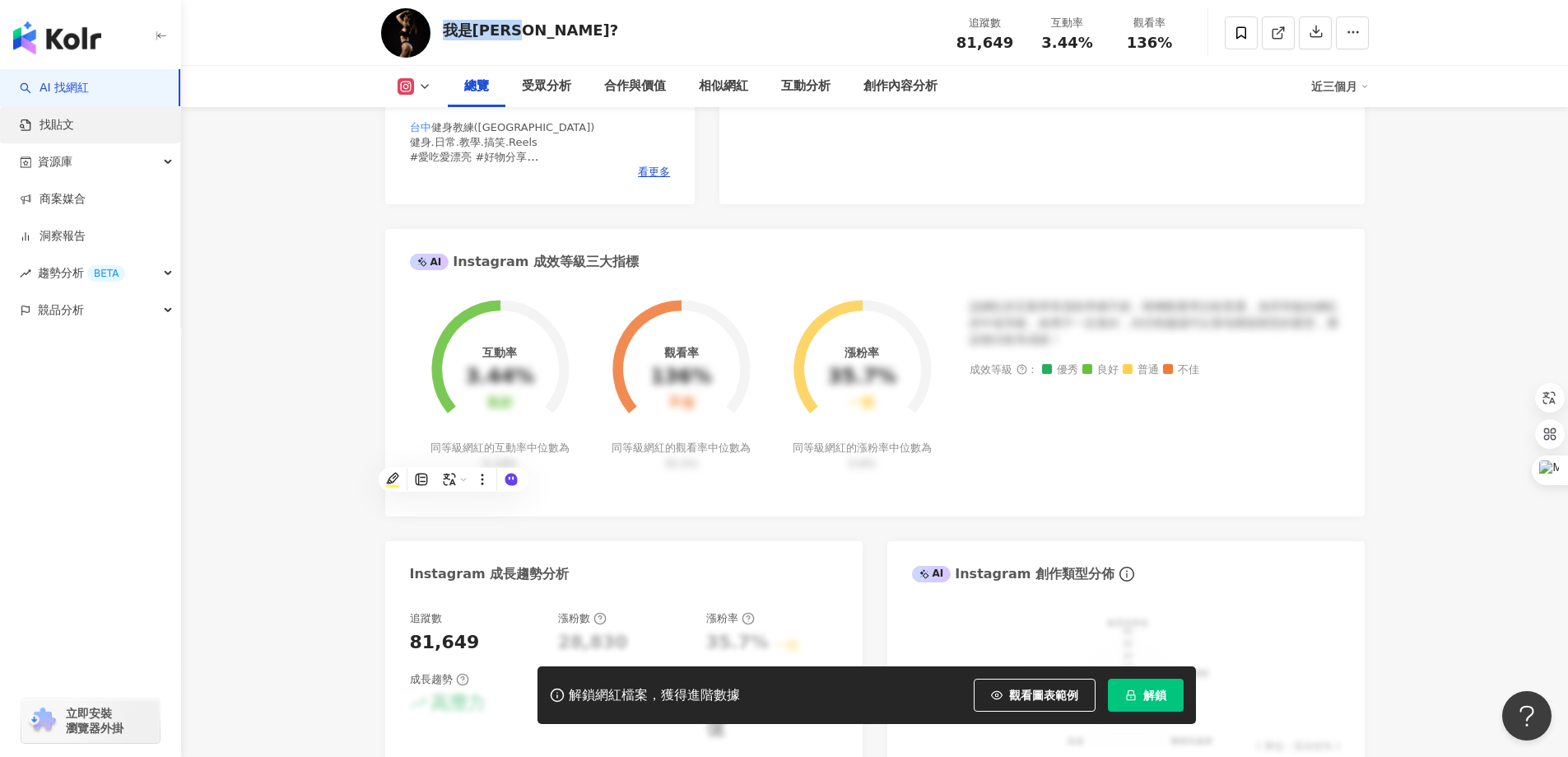
scroll to position [988, 0]
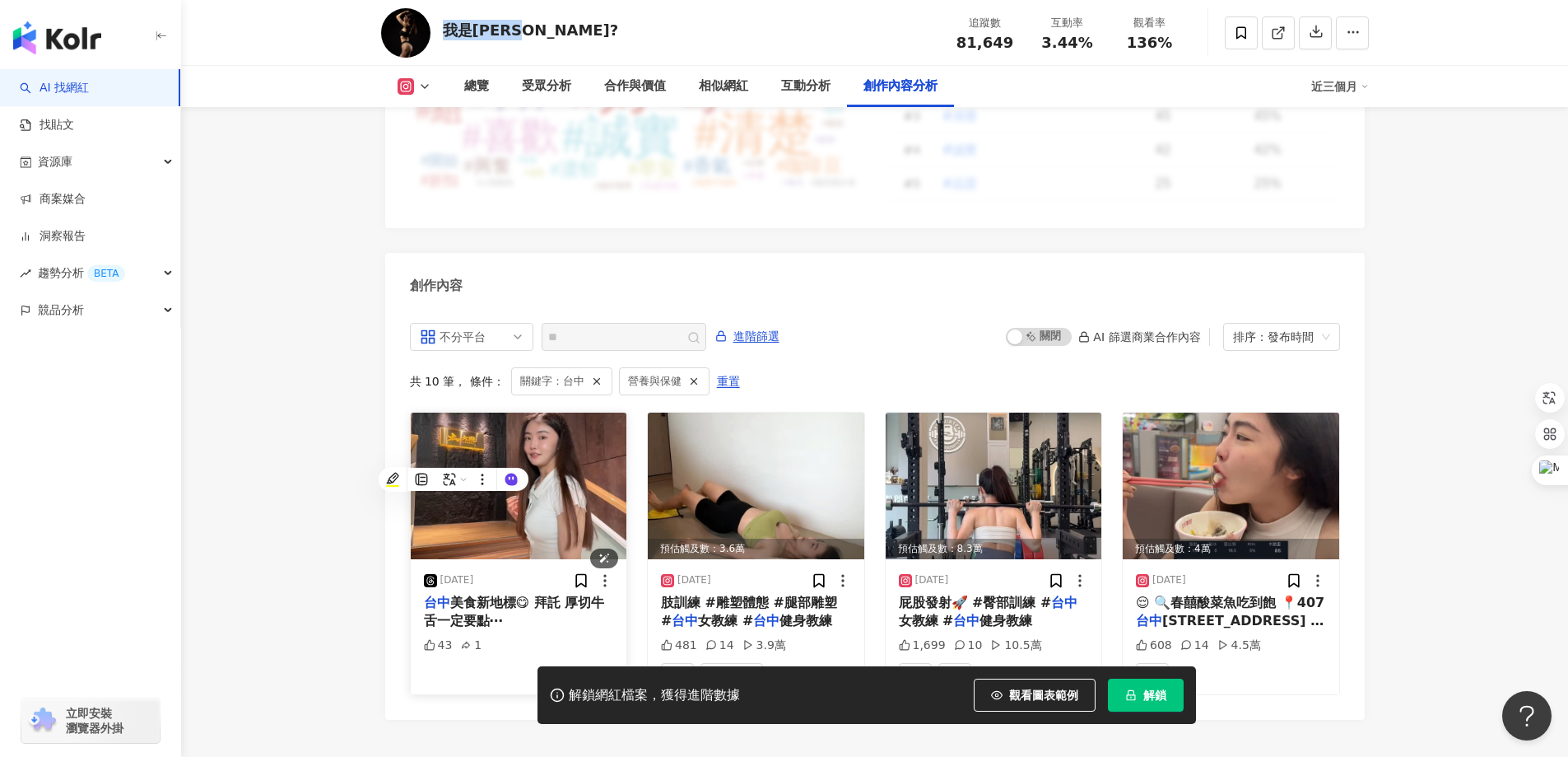
scroll to position [4920, 0]
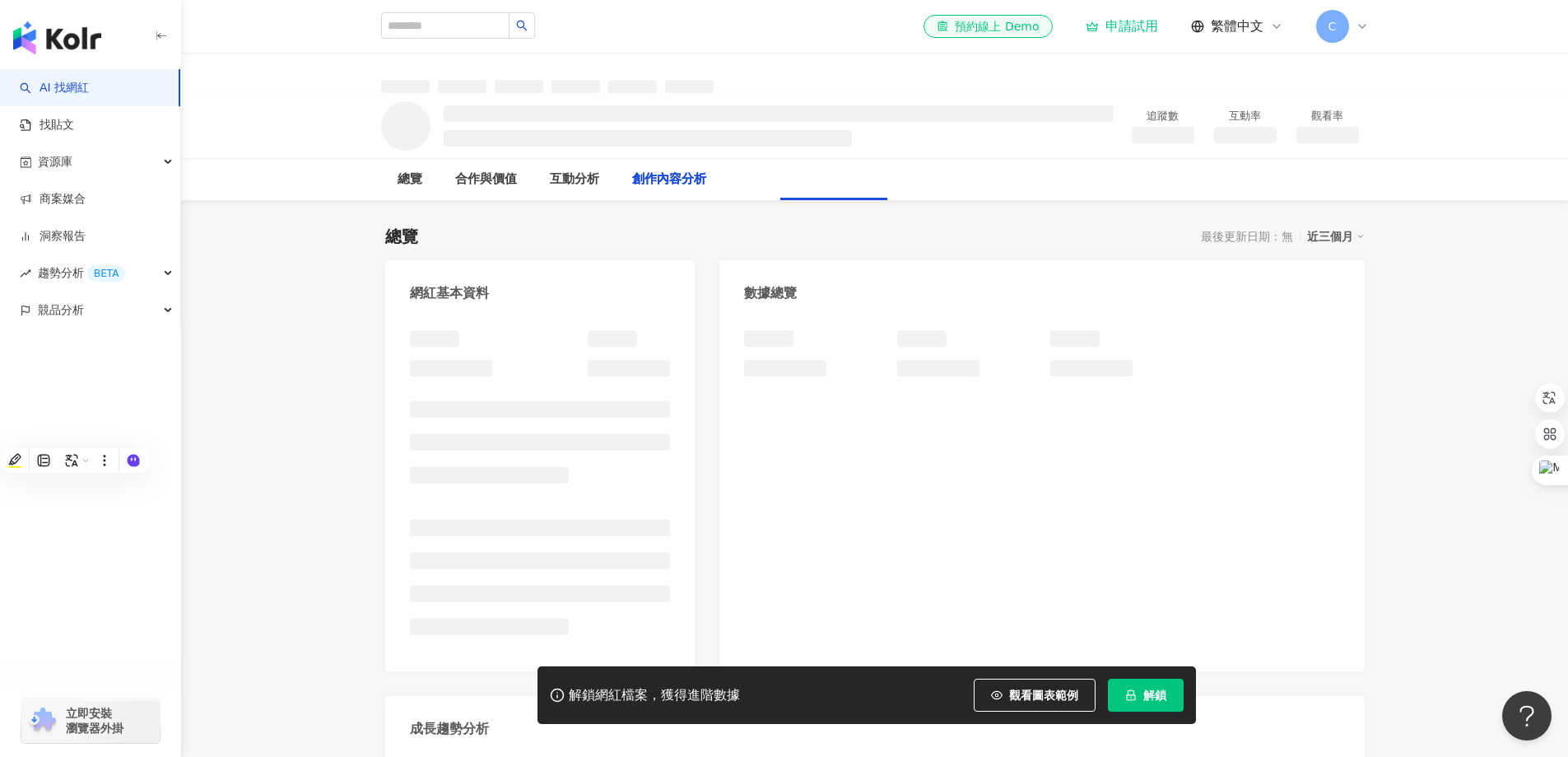
scroll to position [1808, 0]
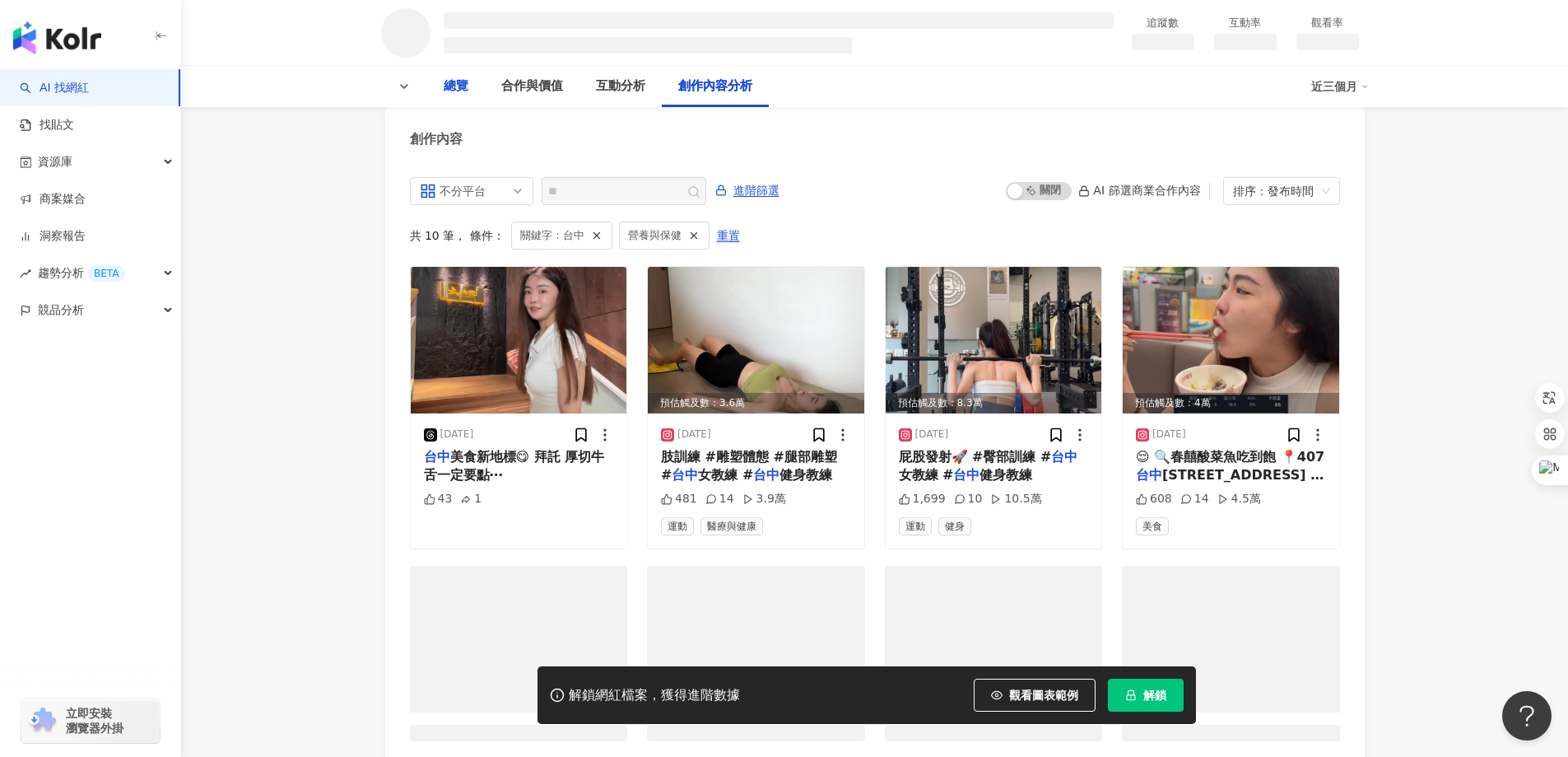
click at [455, 87] on div "總覽" at bounding box center [456, 86] width 25 height 20
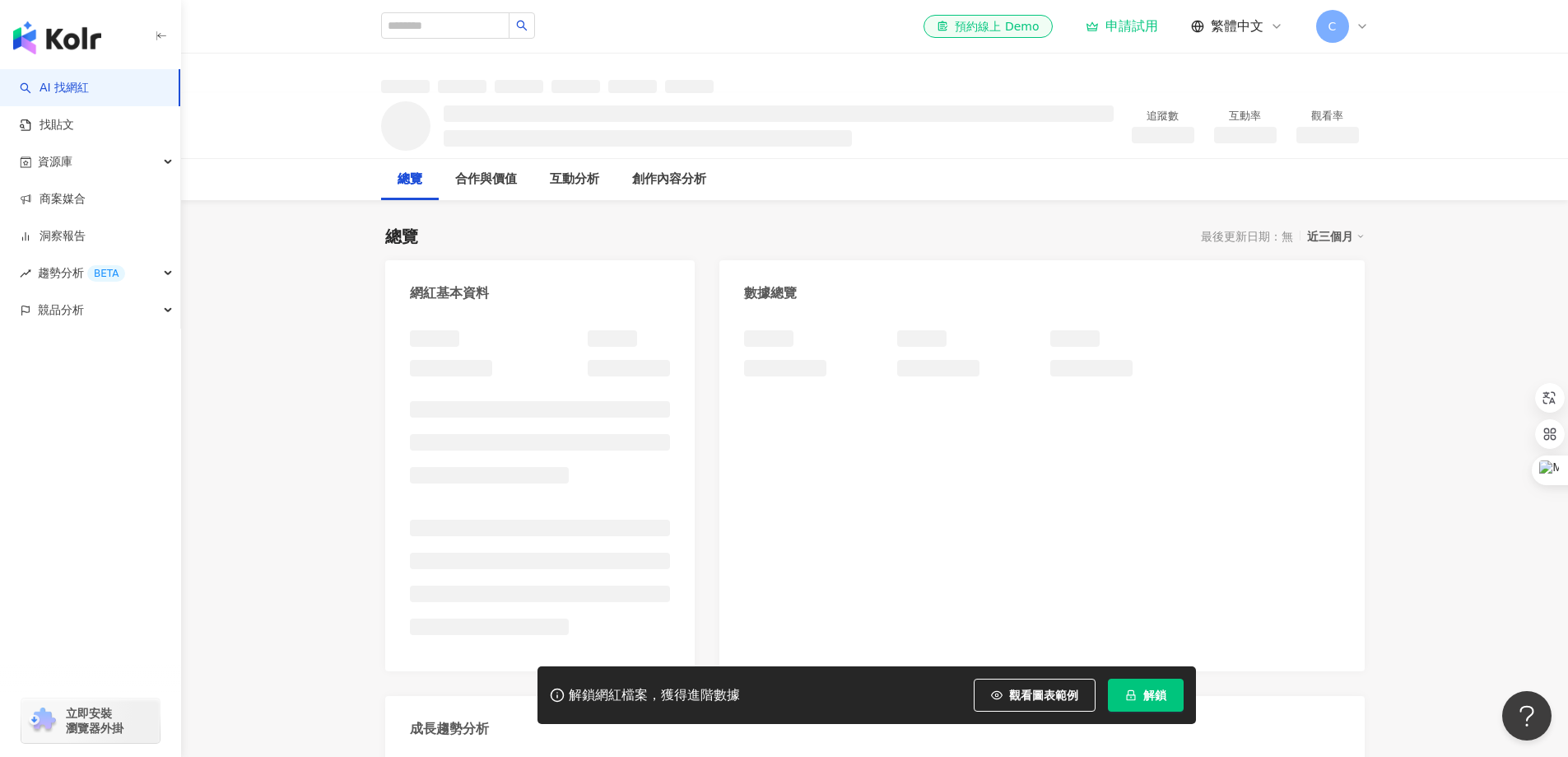
scroll to position [1808, 0]
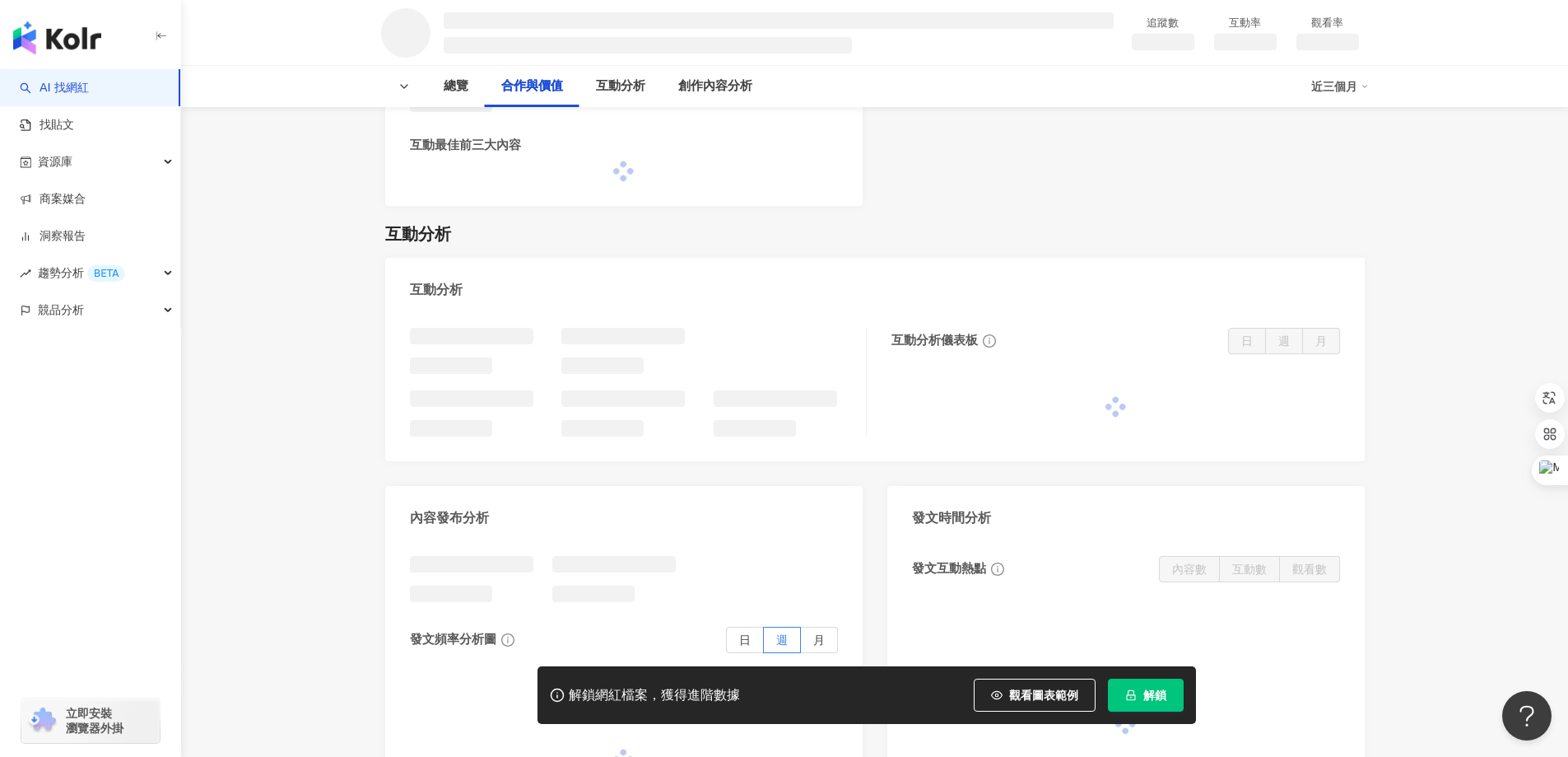
scroll to position [815, 0]
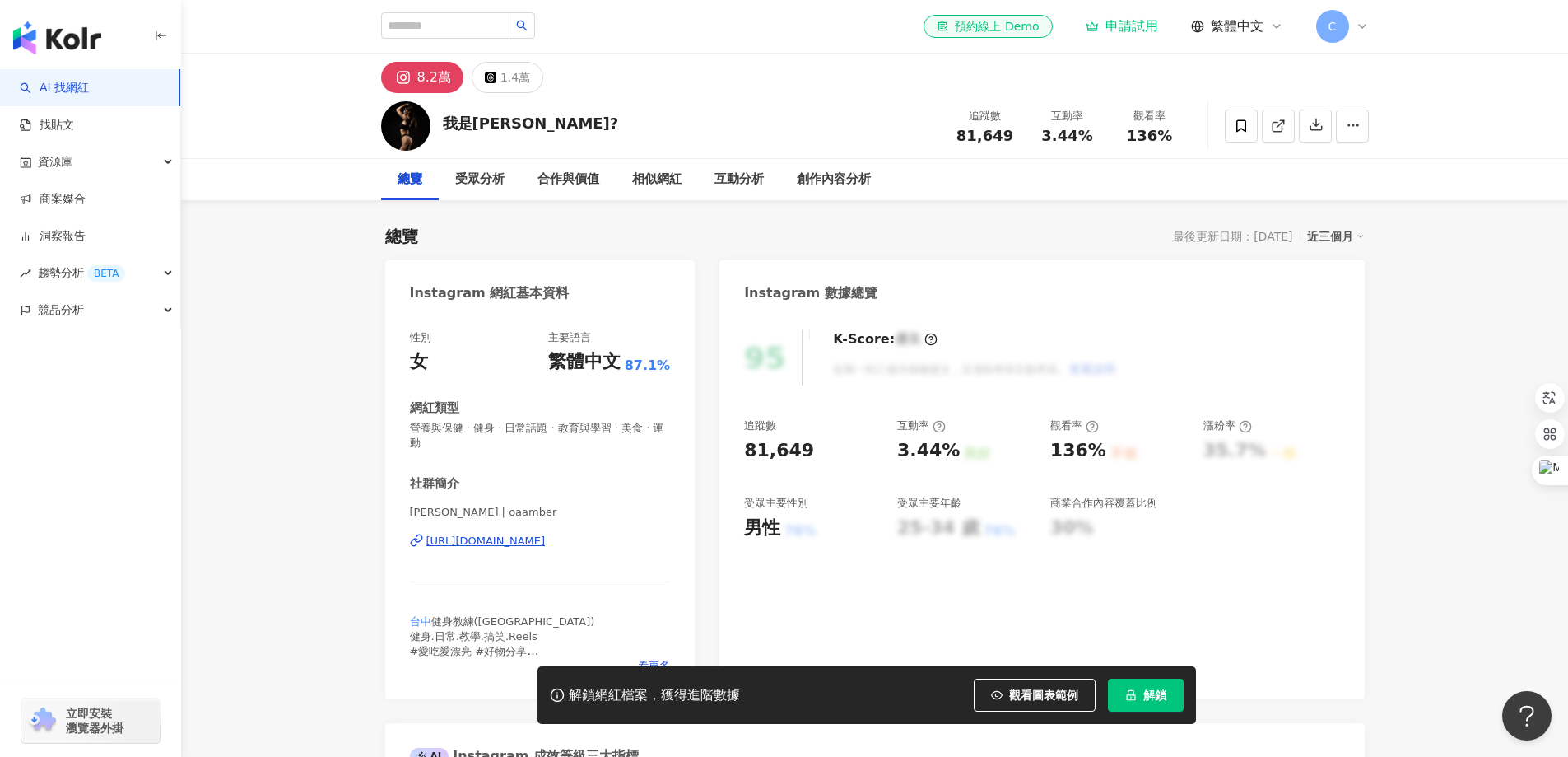
scroll to position [1270, 0]
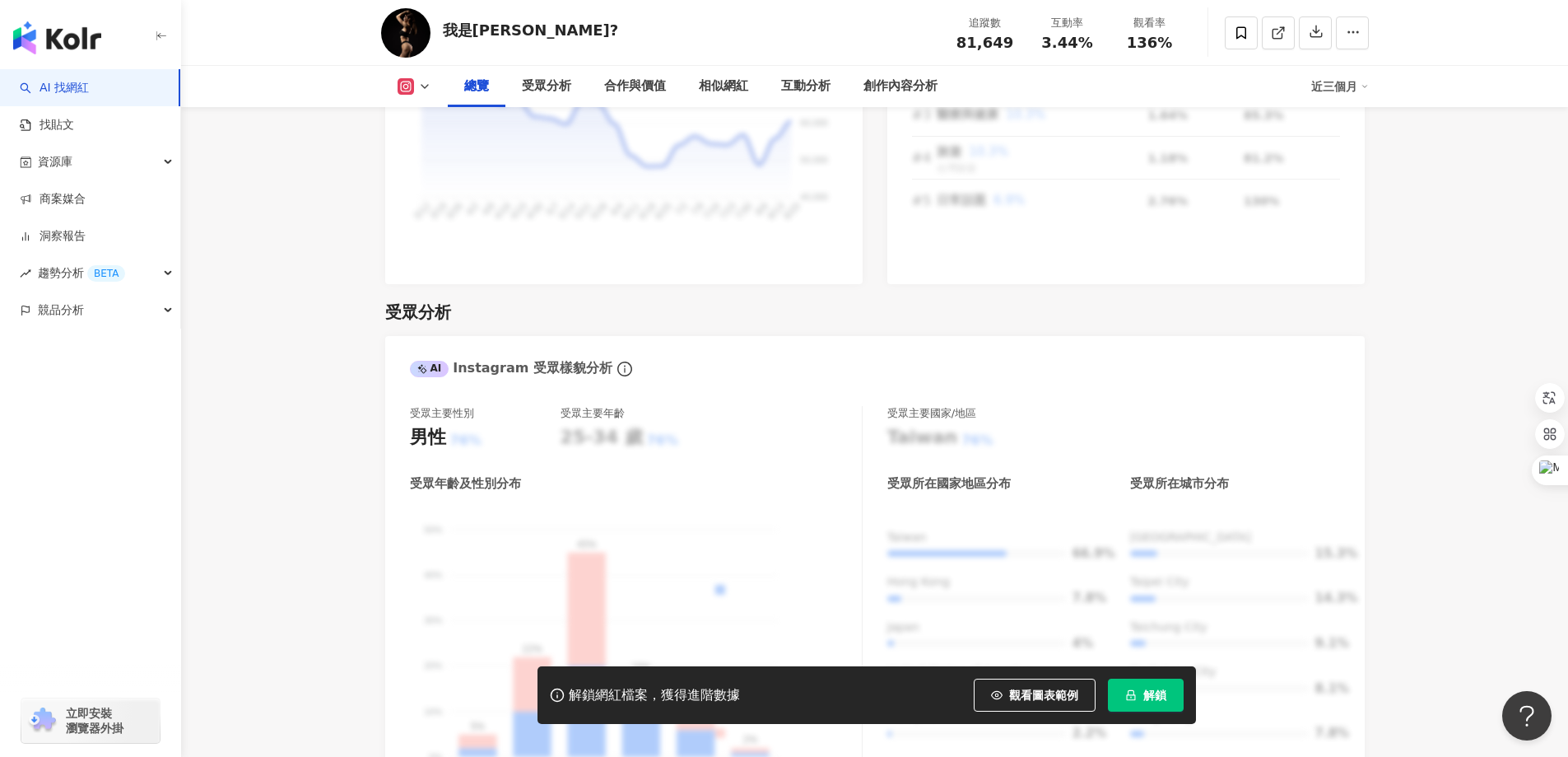
click at [89, 96] on link "AI 找網紅" at bounding box center [54, 88] width 69 height 16
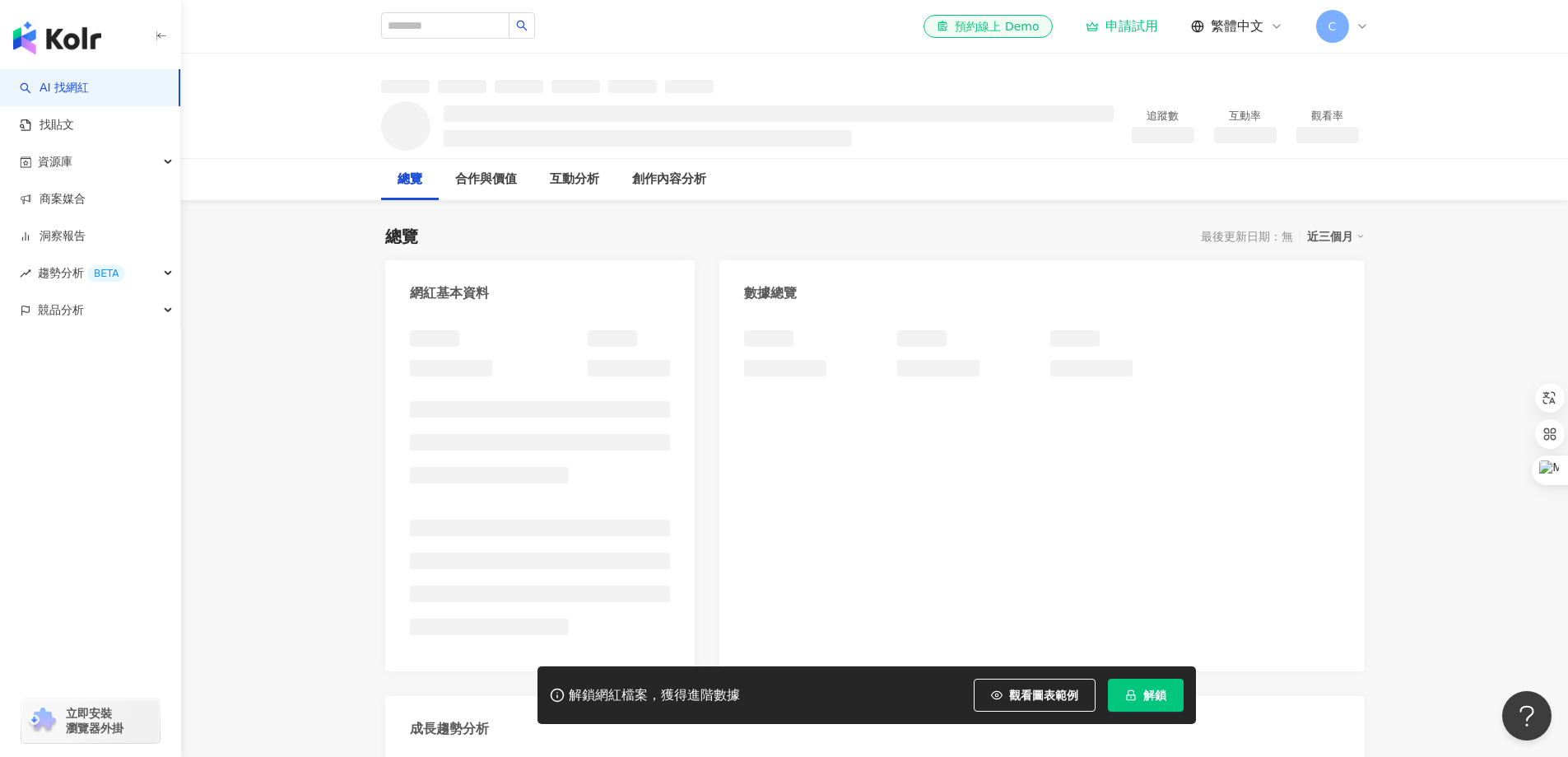
click at [89, 80] on link "AI 找網紅" at bounding box center [54, 88] width 69 height 16
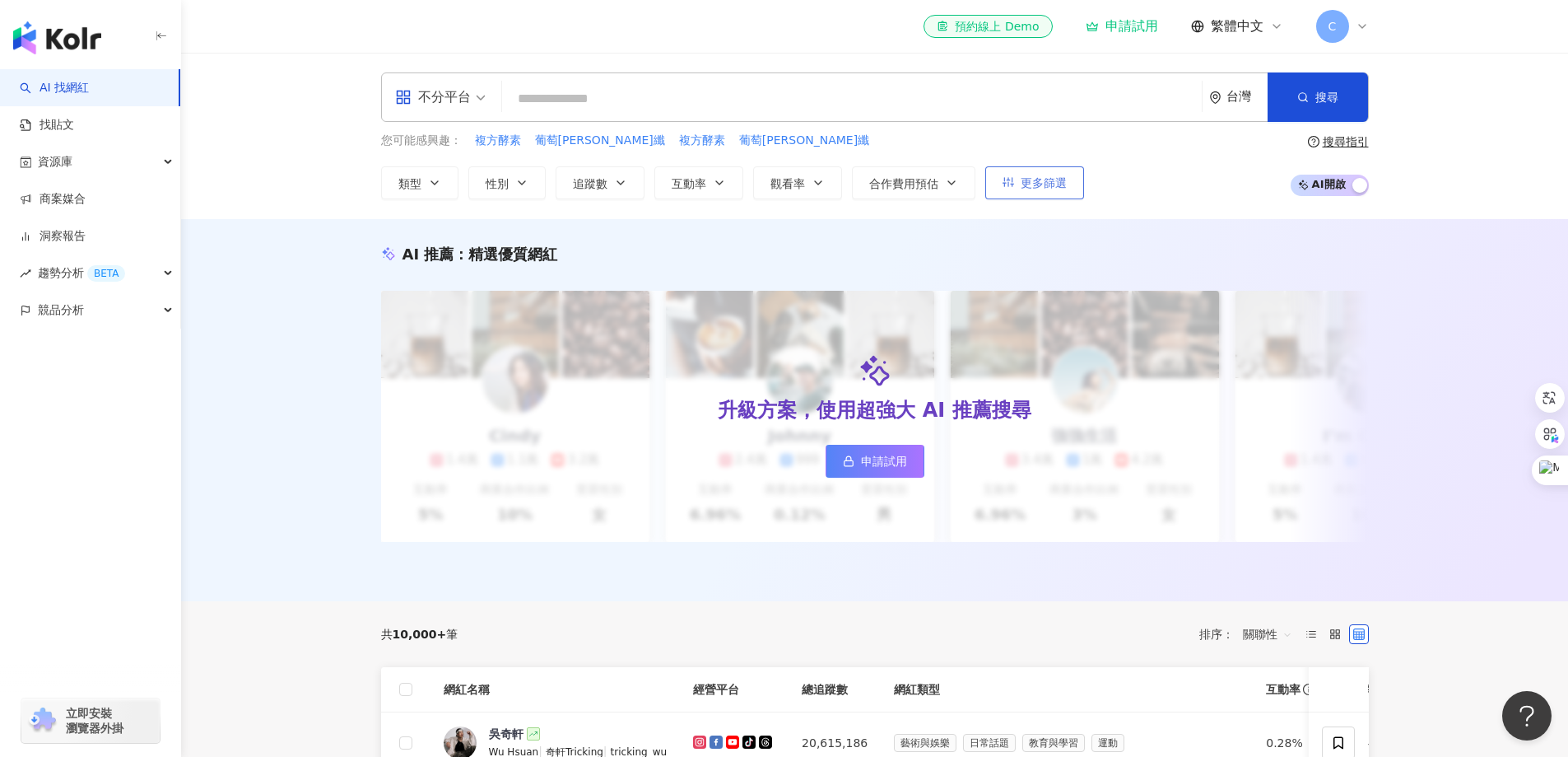
click at [1041, 186] on span "更多篩選" at bounding box center [1044, 183] width 46 height 13
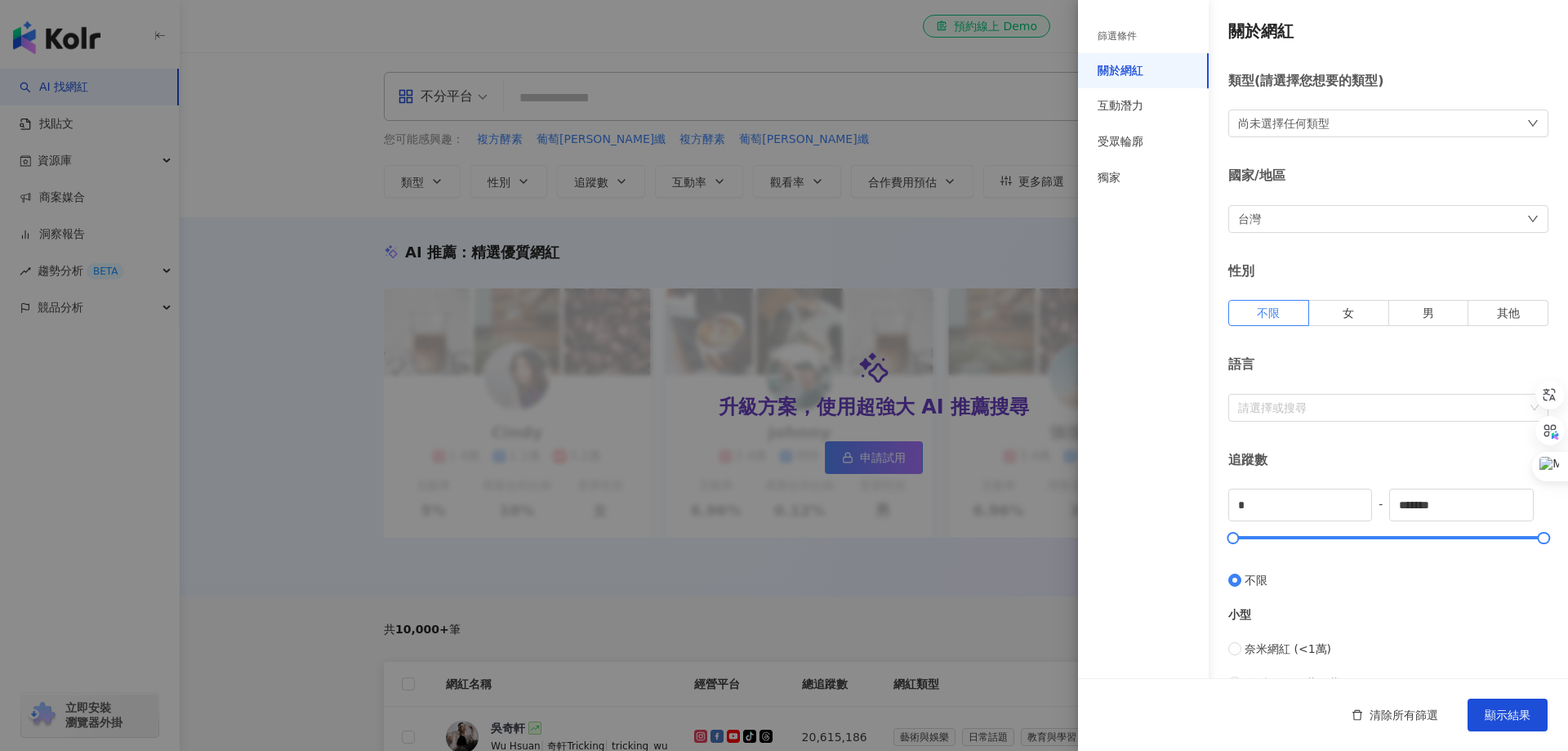
click at [1285, 125] on div "尚未選擇任何類型" at bounding box center [1283, 124] width 92 height 18
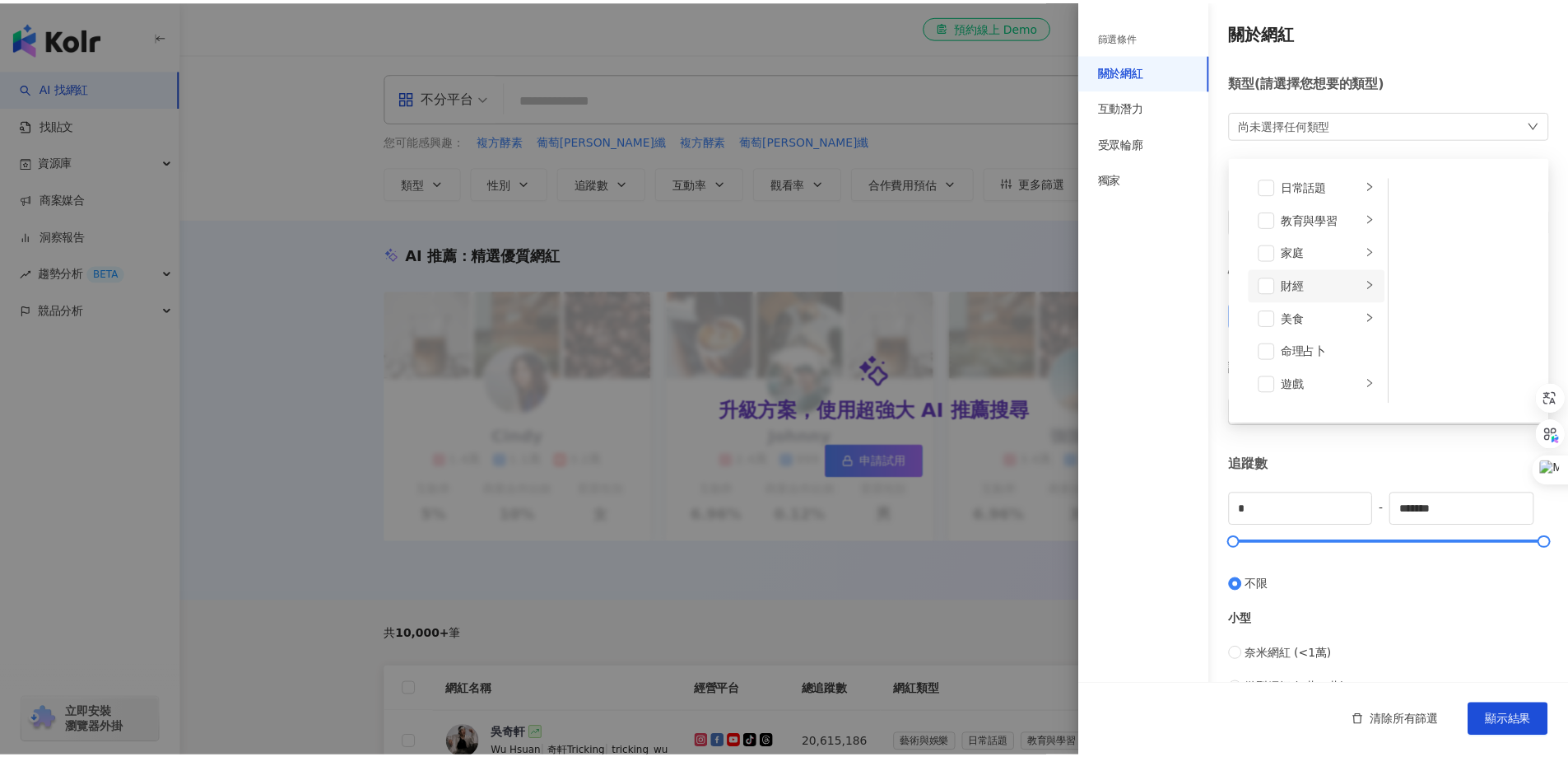
scroll to position [247, 0]
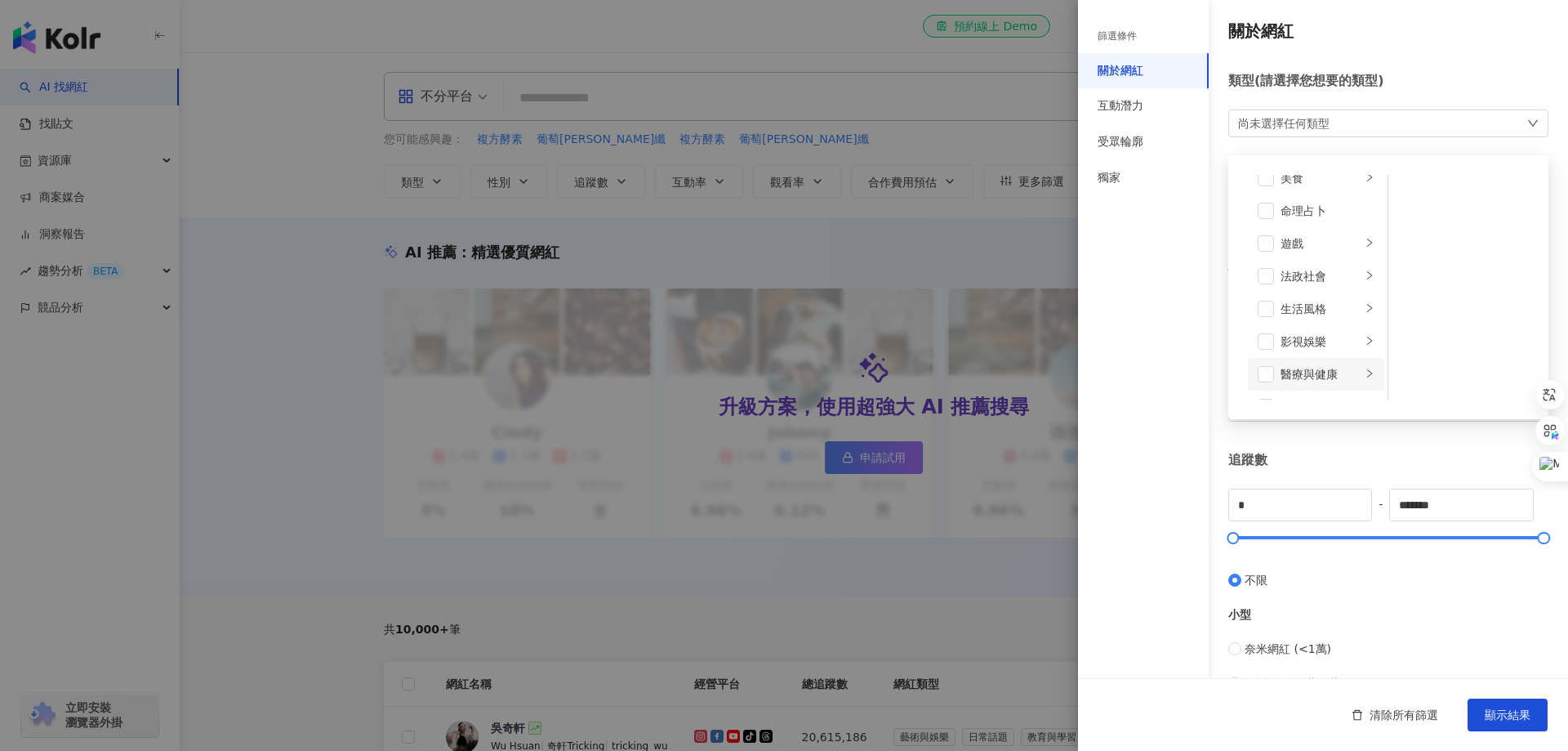
click at [1335, 378] on div "醫療與健康" at bounding box center [1321, 374] width 81 height 18
click at [1460, 268] on div "營養與保健" at bounding box center [1471, 260] width 95 height 18
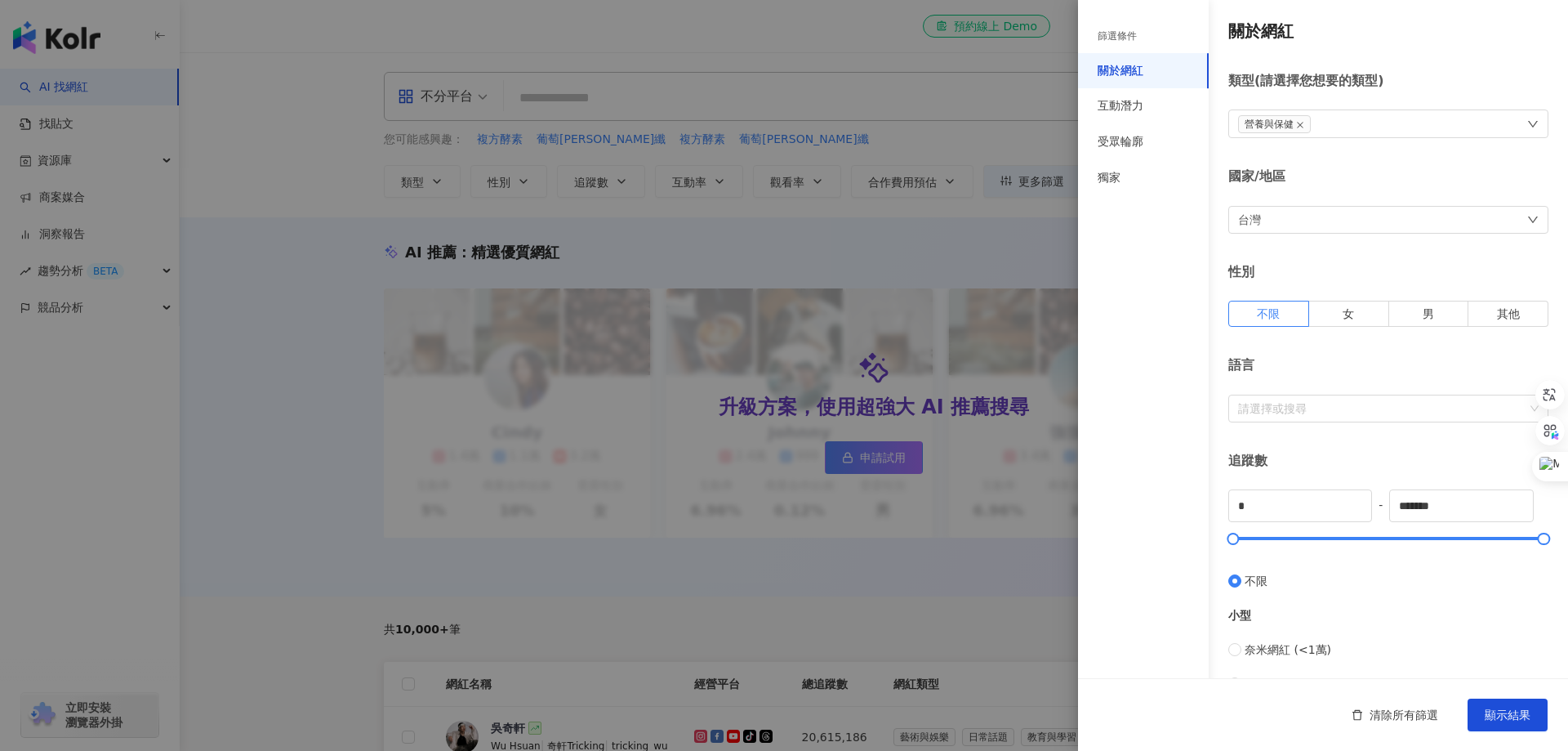
click at [1163, 287] on div "篩選條件 關於網紅 互動潛力 受眾輪廓 獨家" at bounding box center [1143, 385] width 131 height 731
click at [1513, 710] on span "顯示結果" at bounding box center [1507, 715] width 45 height 13
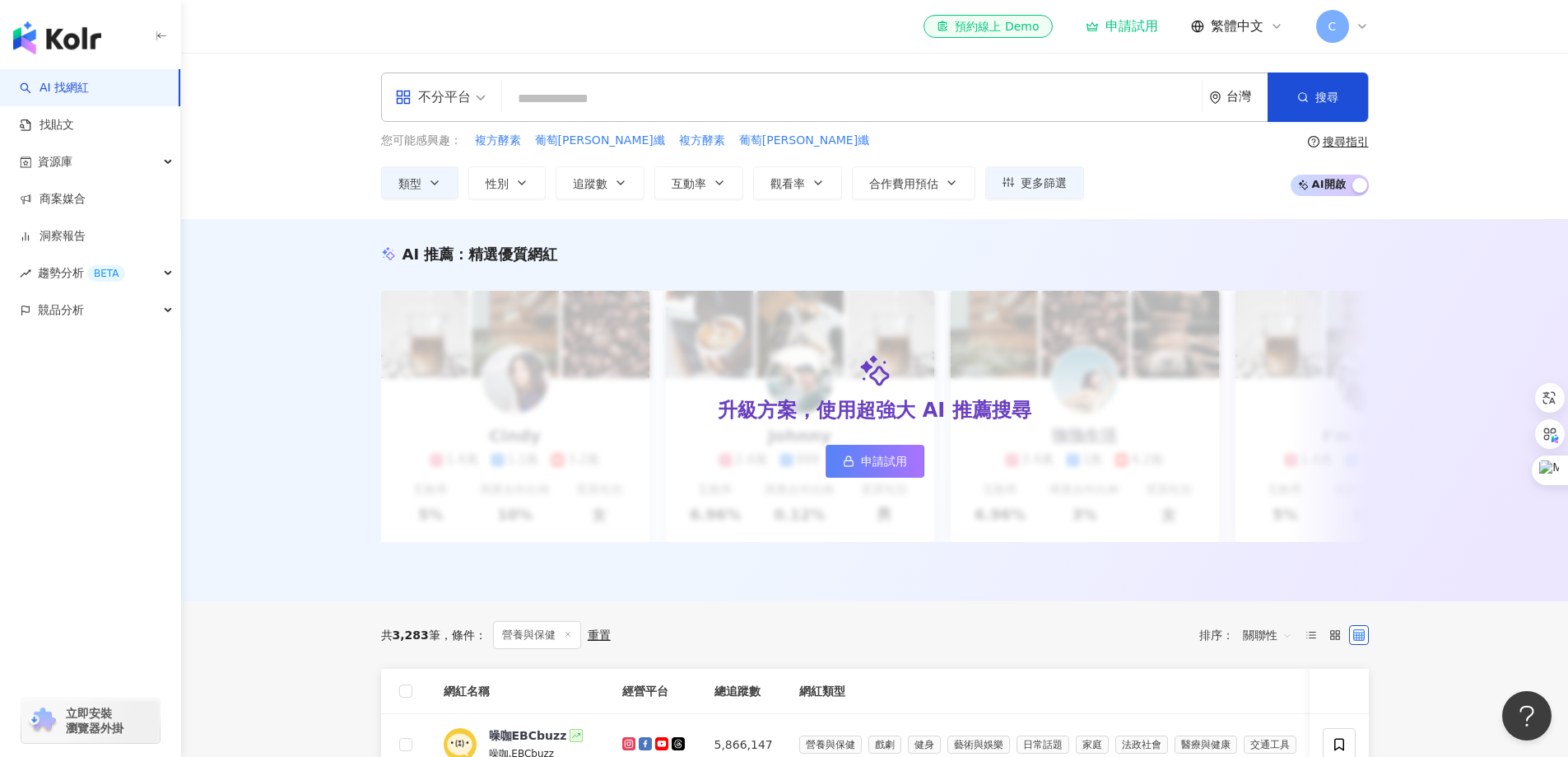
click at [558, 109] on input "search" at bounding box center [852, 99] width 687 height 31
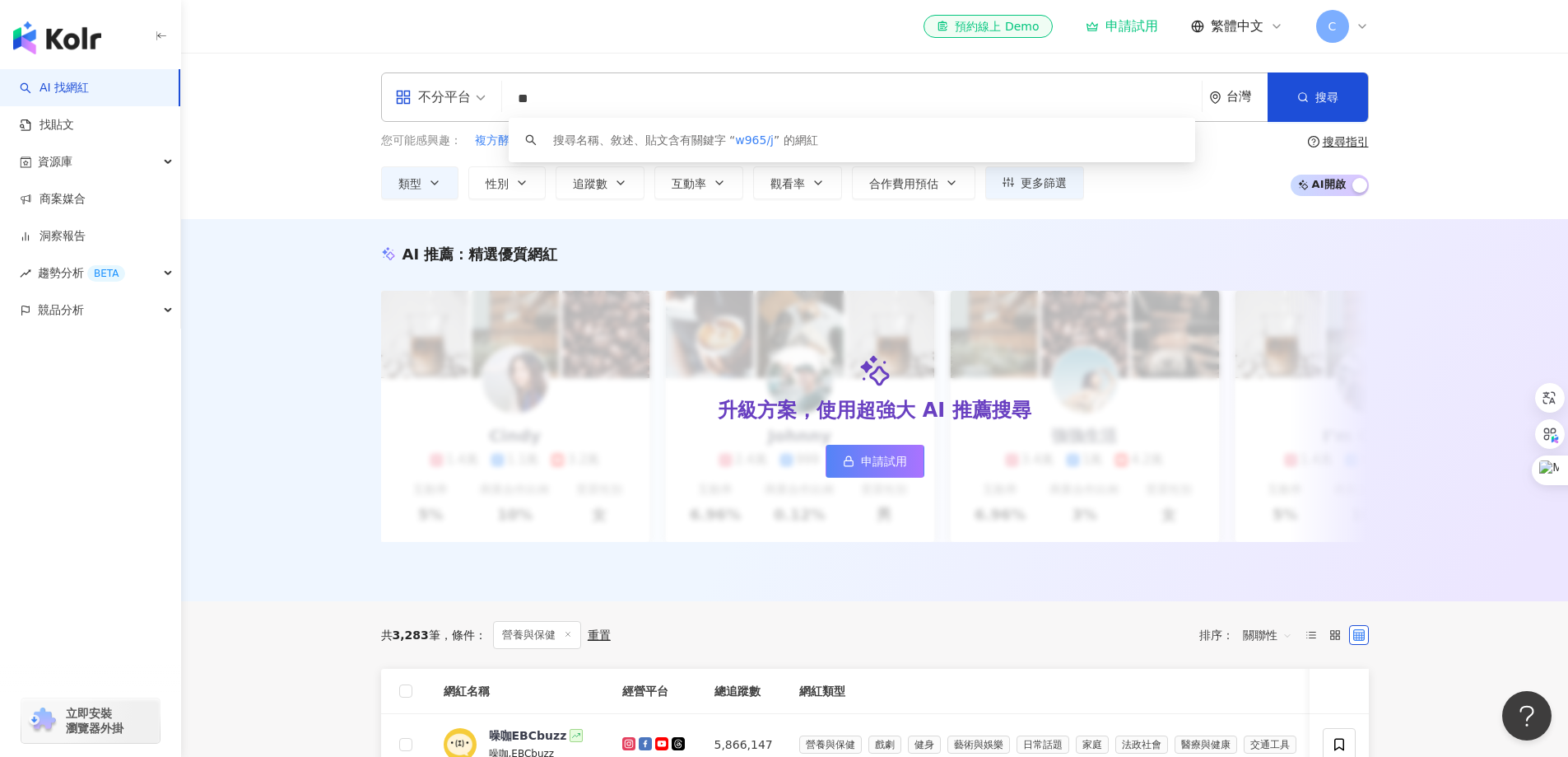
type input "*"
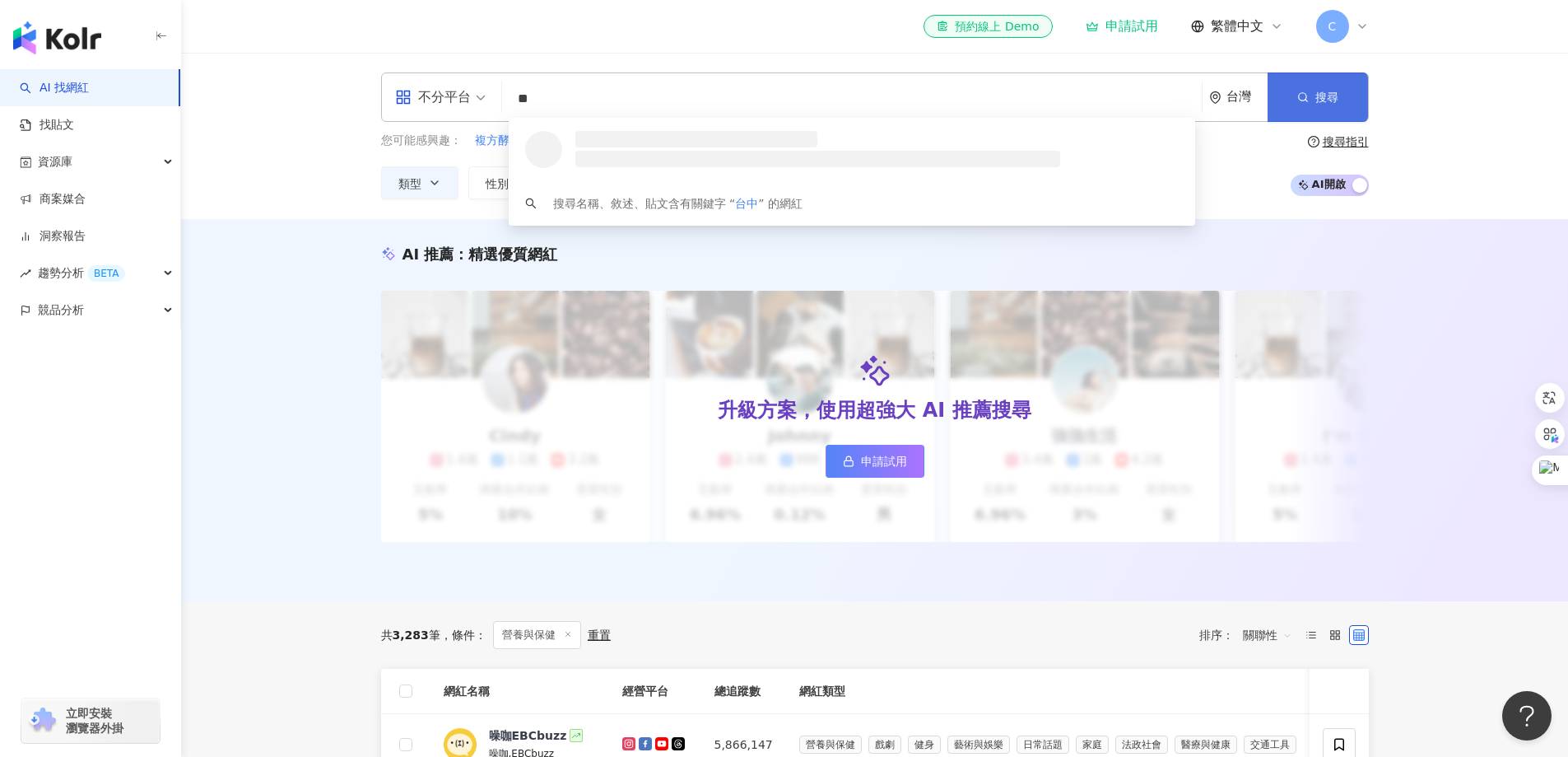
type input "**"
click at [1295, 97] on button "搜尋" at bounding box center [1318, 97] width 100 height 49
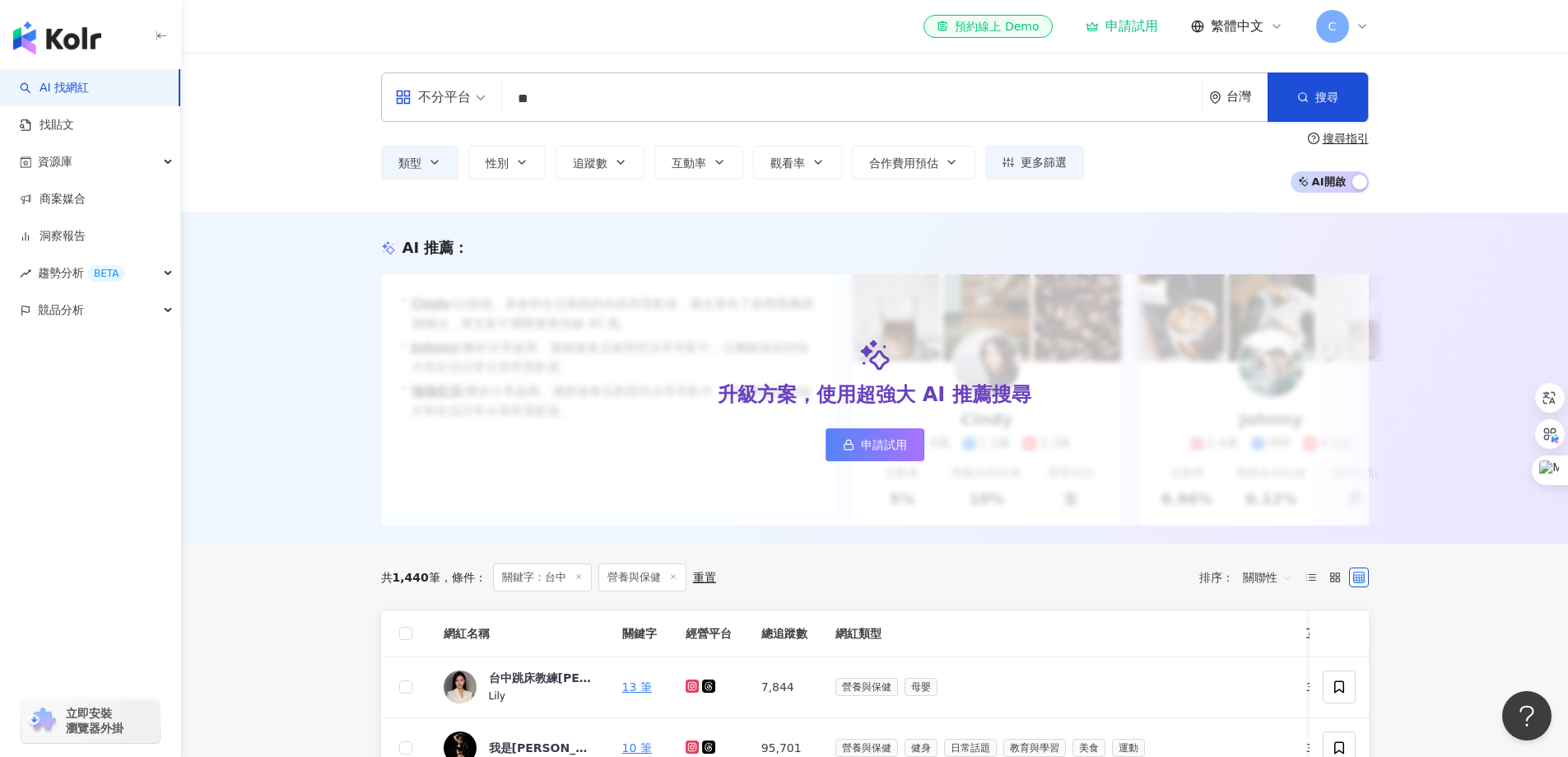
scroll to position [247, 0]
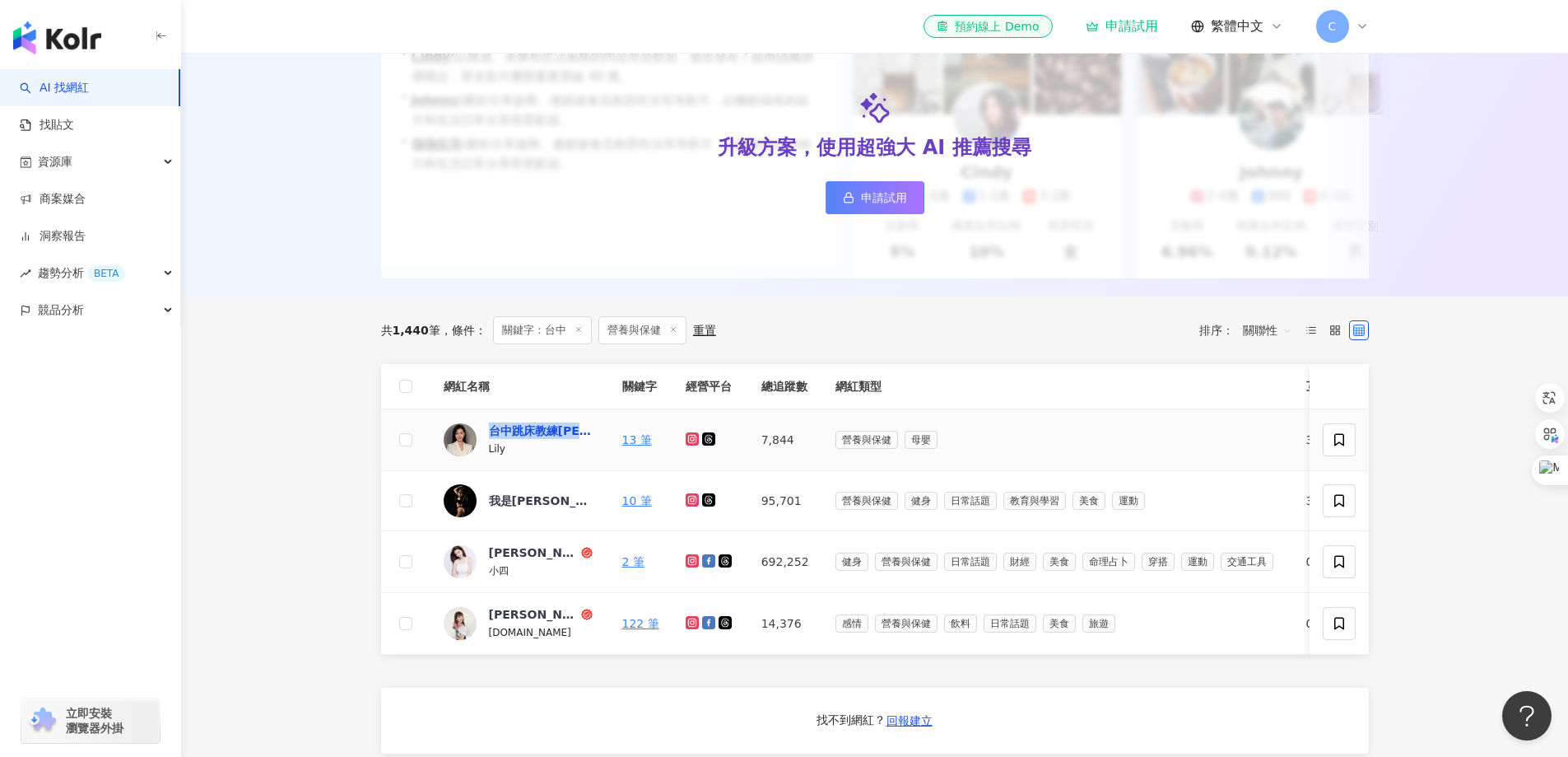
drag, startPoint x: 482, startPoint y: 434, endPoint x: 578, endPoint y: 444, distance: 96.5
click at [578, 444] on td "台中跳床教練Lily? Lily" at bounding box center [519, 439] width 178 height 62
copy div "台中跳床教練Lily"
click at [347, 445] on main "不分平台 ** 台灣 搜尋 loading 搜尋名稱、敘述、貼文含有關鍵字 “ 台中 ” 的網紅 類型 性別 追蹤數 互動率 觀看率 合作費用預估 更多篩選 …" at bounding box center [874, 659] width 1387 height 1708
drag, startPoint x: 490, startPoint y: 558, endPoint x: 568, endPoint y: 570, distance: 78.9
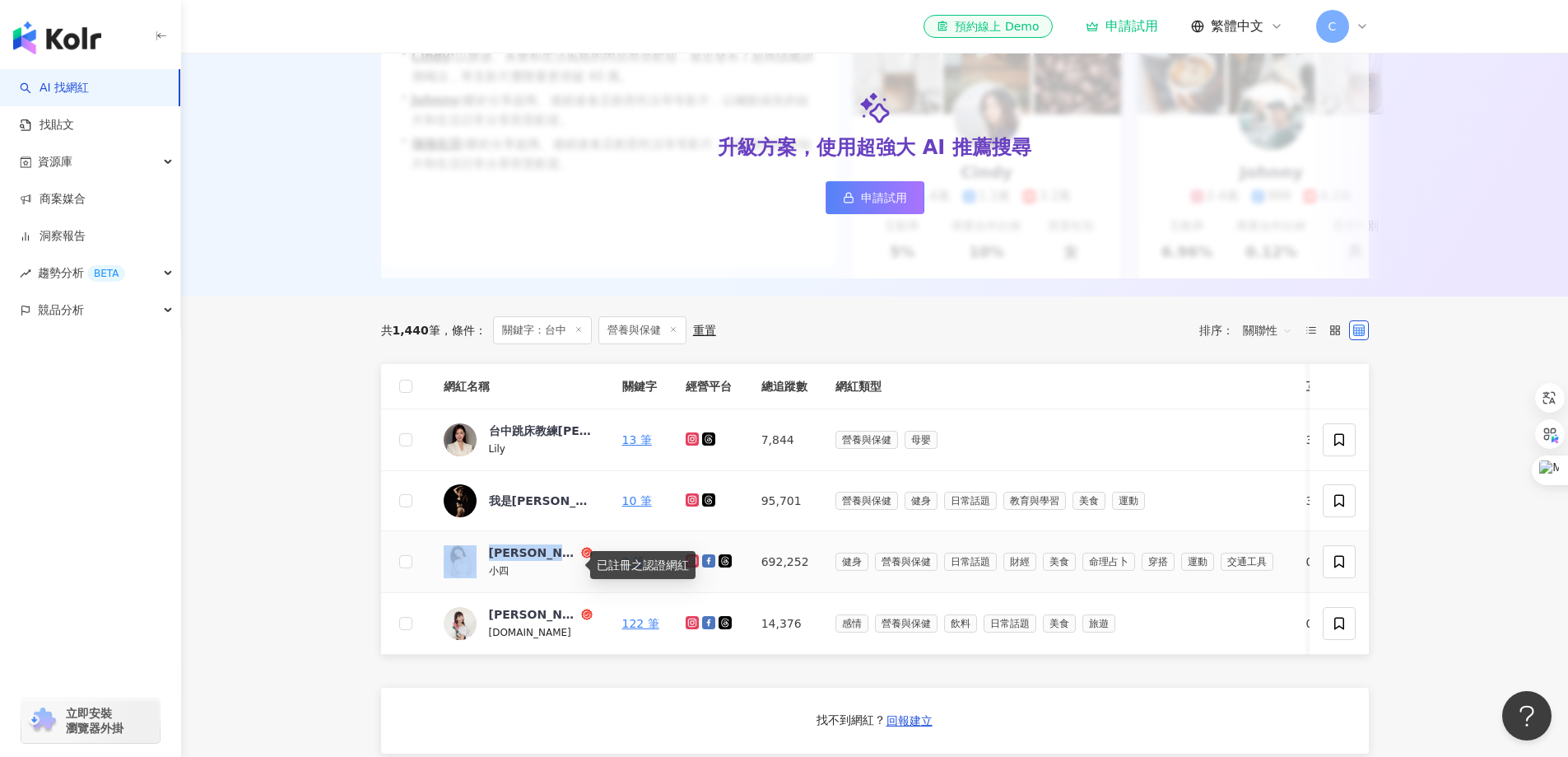
click at [568, 570] on td "Serena 陶昕甯 小四" at bounding box center [519, 561] width 178 height 62
drag, startPoint x: 289, startPoint y: 522, endPoint x: 326, endPoint y: 535, distance: 39.2
click at [295, 529] on main "不分平台 ** 台灣 搜尋 loading 搜尋名稱、敘述、貼文含有關鍵字 “ 台中 ” 的網紅 類型 性別 追蹤數 互動率 觀看率 合作費用預估 更多篩選 …" at bounding box center [874, 659] width 1387 height 1708
drag, startPoint x: 485, startPoint y: 553, endPoint x: 565, endPoint y: 568, distance: 81.4
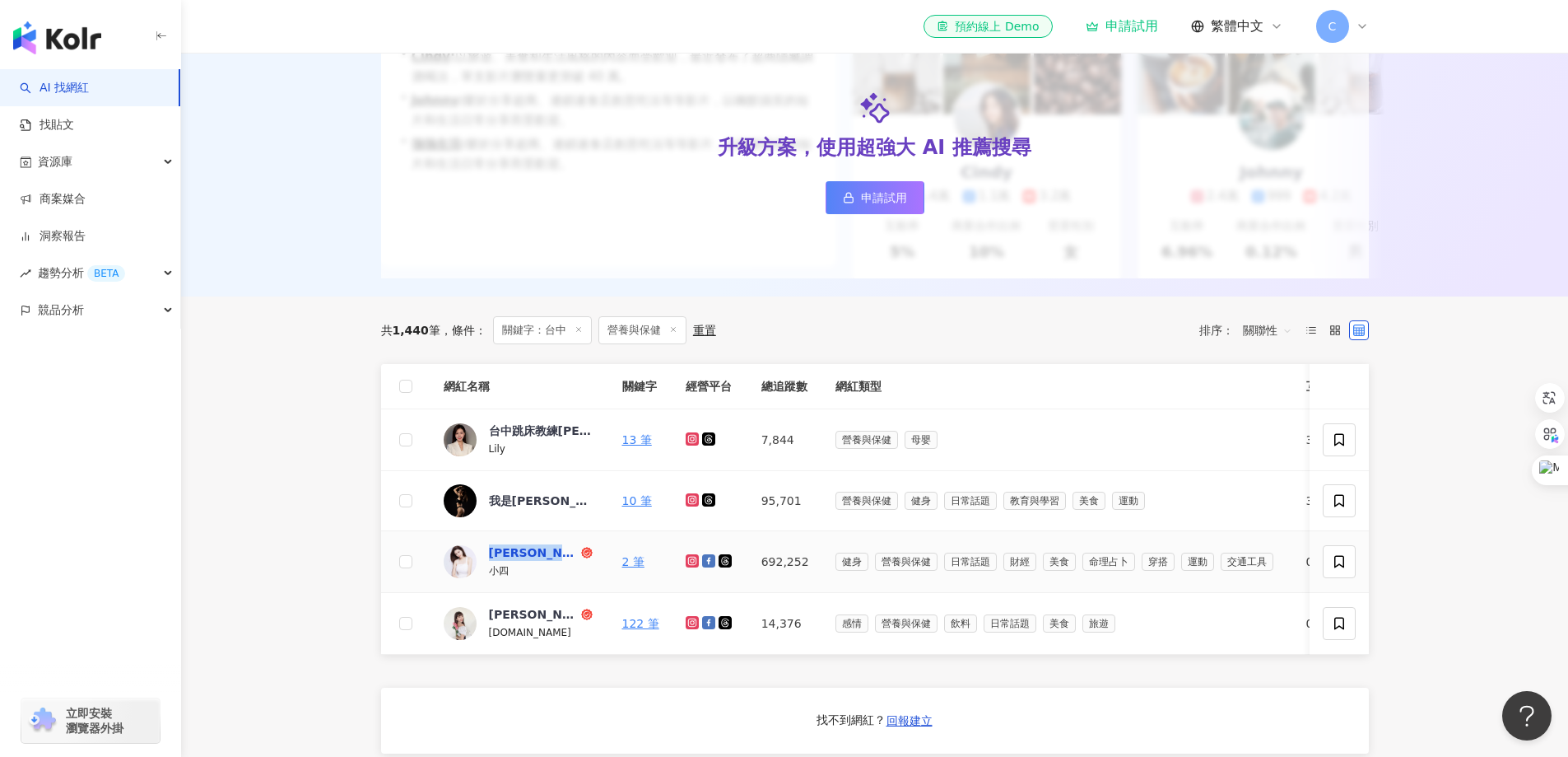
click at [565, 568] on td "Serena 陶昕甯 小四" at bounding box center [519, 561] width 178 height 62
copy div "[PERSON_NAME]"
drag, startPoint x: 166, startPoint y: 440, endPoint x: 181, endPoint y: 440, distance: 15.0
click at [167, 440] on div "AI 找網紅 找貼文 資源庫 商案媒合 洞察報告 趨勢分析 BETA 競品分析 立即安裝 瀏覽器外掛" at bounding box center [91, 413] width 181 height 688
click at [234, 345] on main "不分平台 ** 台灣 搜尋 loading 搜尋名稱、敘述、貼文含有關鍵字 “ 台中 ” 的網紅 類型 性別 追蹤數 互動率 觀看率 合作費用預估 更多篩選 …" at bounding box center [874, 659] width 1387 height 1708
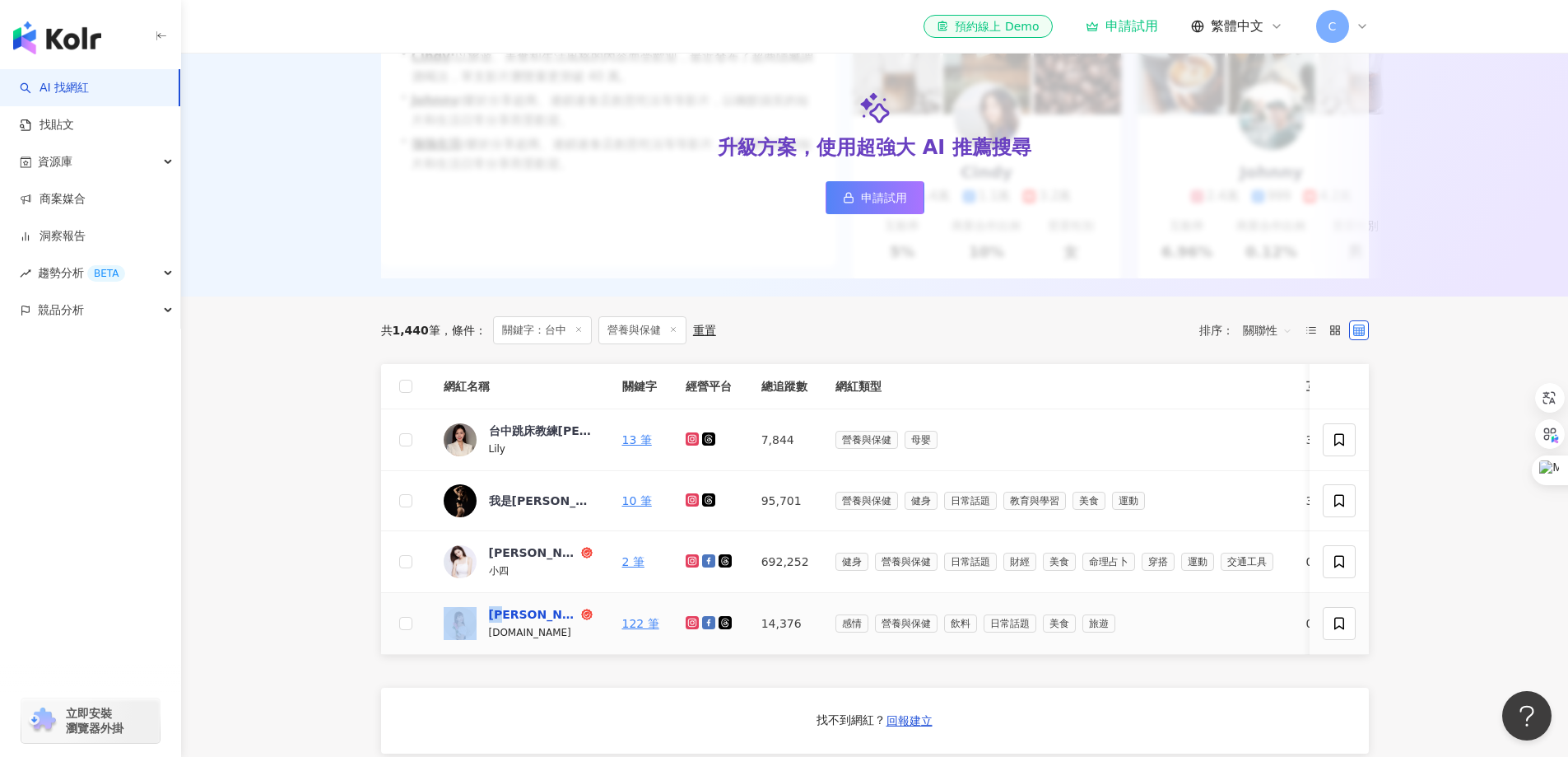
drag, startPoint x: 482, startPoint y: 610, endPoint x: 508, endPoint y: 622, distance: 28.6
click at [508, 622] on td "蓁蓁 chiau.au" at bounding box center [519, 623] width 178 height 62
click at [329, 594] on main "不分平台 ** 台灣 搜尋 loading 搜尋名稱、敘述、貼文含有關鍵字 “ 台中 ” 的網紅 類型 性別 追蹤數 互動率 觀看率 合作費用預估 更多篩選 …" at bounding box center [874, 659] width 1387 height 1708
drag, startPoint x: 481, startPoint y: 615, endPoint x: 515, endPoint y: 622, distance: 34.7
click at [515, 622] on td "蓁蓁 chiau.au" at bounding box center [519, 623] width 178 height 62
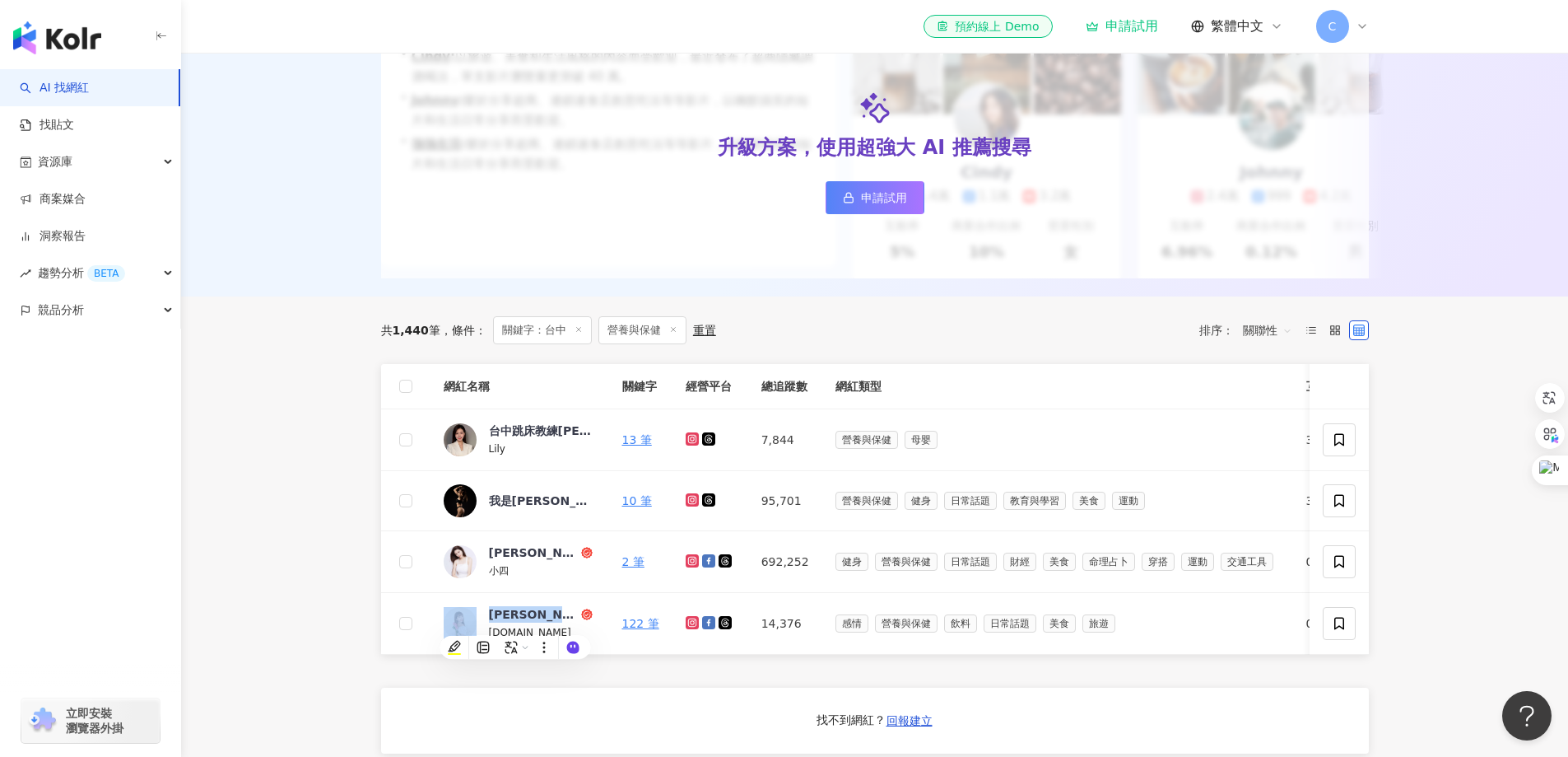
copy div "[PERSON_NAME]"
click at [277, 466] on main "不分平台 ** 台灣 搜尋 loading 搜尋名稱、敘述、貼文含有關鍵字 “ 台中 ” 的網紅 類型 性別 追蹤數 互動率 觀看率 合作費用預估 更多篩選 …" at bounding box center [874, 659] width 1387 height 1708
